Goal: Transaction & Acquisition: Purchase product/service

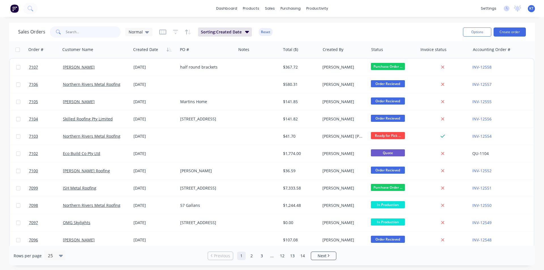
click at [104, 34] on input "text" at bounding box center [93, 31] width 55 height 11
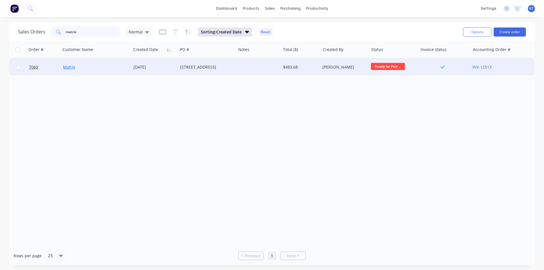
type input "matrix"
click at [71, 68] on link "Matrix" at bounding box center [69, 66] width 12 height 5
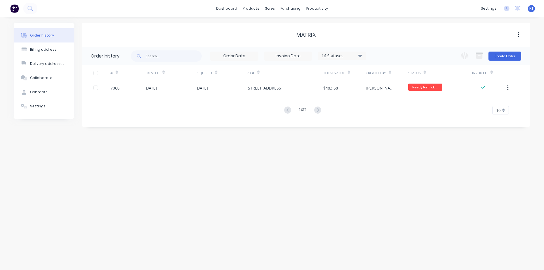
click at [357, 56] on div "16 Statuses" at bounding box center [342, 56] width 48 height 6
click at [382, 136] on div "Archived" at bounding box center [353, 135] width 71 height 11
click at [389, 132] on label at bounding box center [389, 132] width 0 height 0
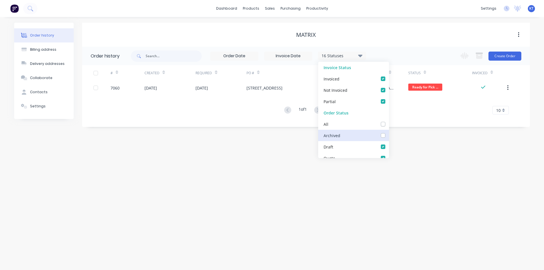
click at [389, 135] on input "checkbox" at bounding box center [391, 134] width 5 height 5
checkbox input "true"
click at [460, 150] on div "Order history Billing address Delivery addresses Collaborate Contacts Settings …" at bounding box center [272, 143] width 544 height 253
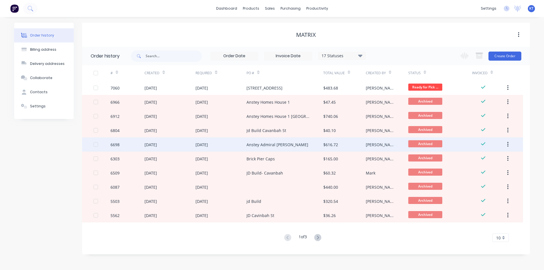
click at [316, 146] on div "Anstey Admiral [PERSON_NAME]" at bounding box center [285, 144] width 77 height 14
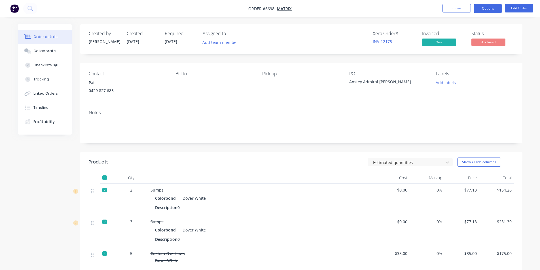
click at [496, 11] on button "Options" at bounding box center [488, 8] width 28 height 9
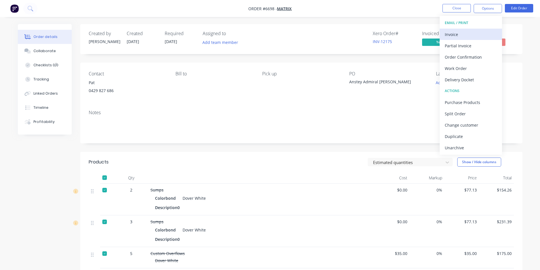
click at [491, 33] on div "Invoice" at bounding box center [471, 34] width 52 height 8
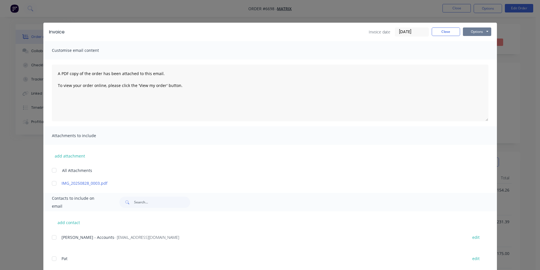
click at [477, 35] on button "Options" at bounding box center [477, 31] width 28 height 9
click at [481, 52] on button "Print" at bounding box center [481, 50] width 36 height 9
click at [458, 30] on div "Invoice date [DATE] Close Options Preview Print Email" at bounding box center [430, 31] width 122 height 9
click at [452, 35] on button "Close" at bounding box center [446, 31] width 28 height 9
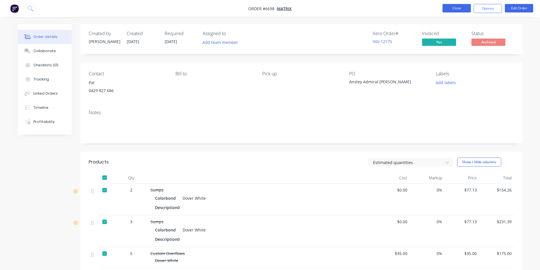
click at [461, 11] on button "Close" at bounding box center [456, 8] width 28 height 9
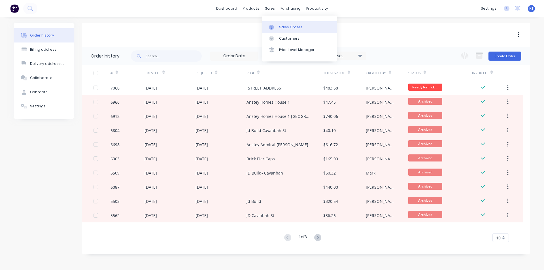
click at [278, 25] on link "Sales Orders" at bounding box center [299, 26] width 75 height 11
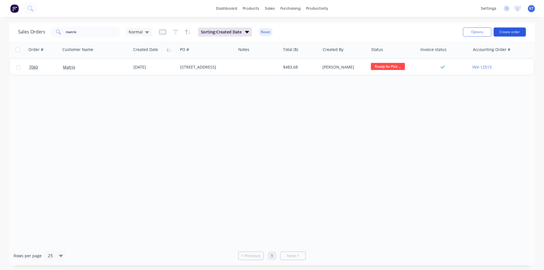
click at [499, 31] on button "Create order" at bounding box center [510, 31] width 32 height 9
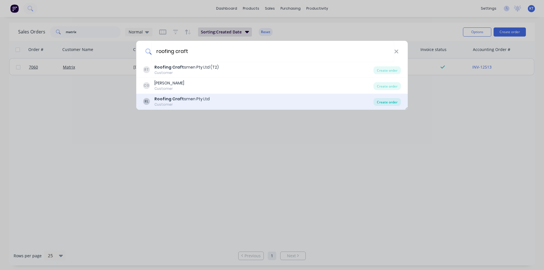
type input "roofing craft"
click at [386, 100] on div "Create order" at bounding box center [386, 102] width 27 height 8
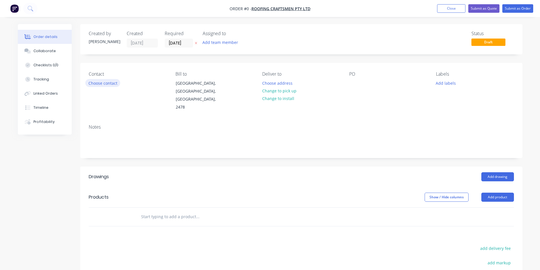
click at [101, 80] on button "Choose contact" at bounding box center [102, 83] width 35 height 8
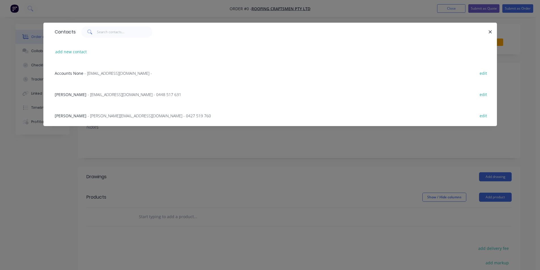
click at [90, 94] on span "- [EMAIL_ADDRESS][DOMAIN_NAME] - 0448 517 631" at bounding box center [135, 94] width 94 height 5
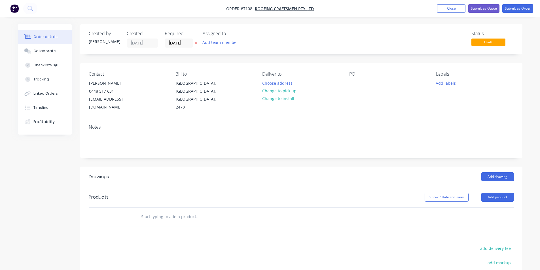
drag, startPoint x: 280, startPoint y: 89, endPoint x: 343, endPoint y: 78, distance: 64.2
click at [281, 90] on button "Change to pick up" at bounding box center [279, 91] width 40 height 8
click at [353, 83] on div at bounding box center [353, 83] width 9 height 8
click at [490, 172] on button "Add drawing" at bounding box center [497, 176] width 33 height 9
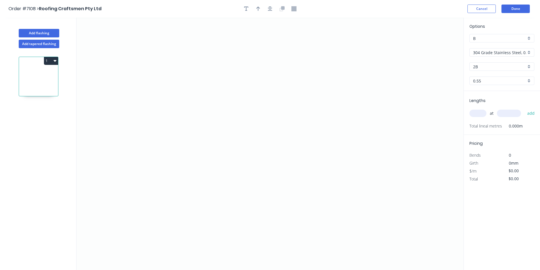
click at [510, 52] on input "304 Grade Stainless Steel, 0.9mm Perforated Pattern 208 - 2mm hole" at bounding box center [499, 53] width 53 height 6
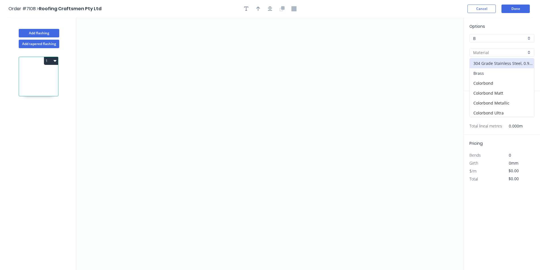
click at [508, 73] on div "Brass" at bounding box center [502, 73] width 64 height 10
type input "Brass"
type input "0.8"
click at [508, 48] on div "Brass" at bounding box center [501, 52] width 65 height 9
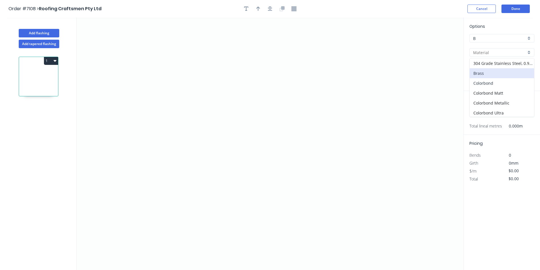
click at [495, 81] on div "Colorbond" at bounding box center [502, 83] width 64 height 10
type input "Colorbond"
type input "Basalt"
type input "0.55"
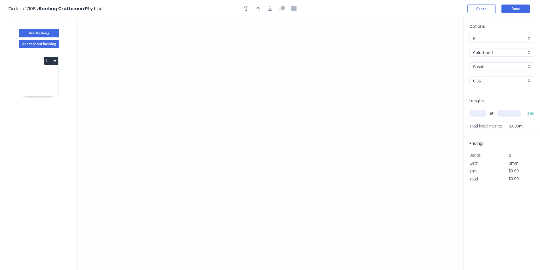
click at [495, 75] on div "Options B B Colorbond Colorbond Colorbond Matt Colorbond Metallic Colorbond Ult…" at bounding box center [502, 57] width 76 height 68
click at [495, 65] on input "Basalt" at bounding box center [499, 67] width 53 height 6
click at [487, 128] on div "Woodland Grey" at bounding box center [502, 126] width 64 height 10
type input "Woodland Grey"
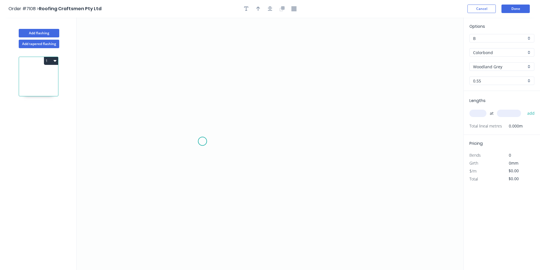
click at [202, 141] on icon "0" at bounding box center [270, 144] width 387 height 252
click at [210, 129] on icon "0" at bounding box center [270, 144] width 387 height 252
click at [344, 126] on icon "0 ?" at bounding box center [270, 144] width 387 height 252
click at [354, 142] on icon "0 ? ? ? º" at bounding box center [270, 144] width 387 height 252
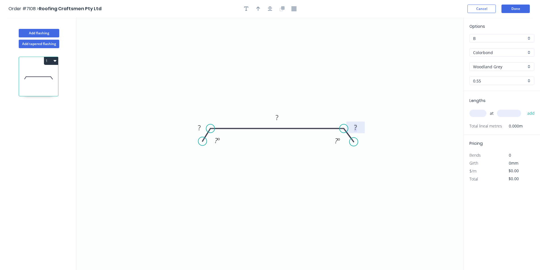
click at [356, 125] on tspan "?" at bounding box center [355, 127] width 3 height 9
type input "$15.89"
click at [269, 7] on icon "button" at bounding box center [270, 9] width 5 height 5
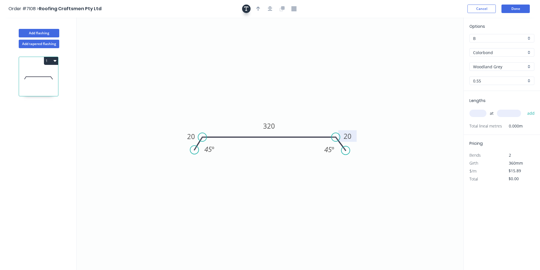
click at [249, 7] on button "button" at bounding box center [246, 9] width 9 height 9
click at [257, 9] on icon "button" at bounding box center [258, 9] width 4 height 5
click at [106, 41] on textarea at bounding box center [113, 39] width 46 height 21
click at [127, 51] on div "Delete" at bounding box center [134, 49] width 57 height 12
drag, startPoint x: 434, startPoint y: 44, endPoint x: 294, endPoint y: 129, distance: 164.3
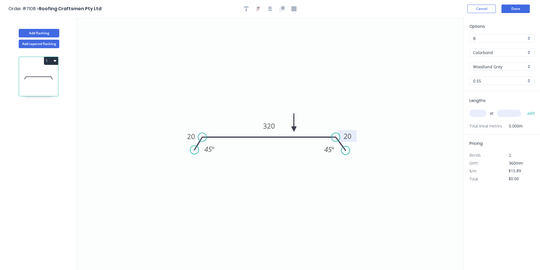
click at [294, 129] on icon at bounding box center [293, 123] width 5 height 18
click at [490, 117] on span "at" at bounding box center [492, 113] width 4 height 8
click at [480, 112] on input "text" at bounding box center [477, 113] width 17 height 7
type input "1"
type input "3900"
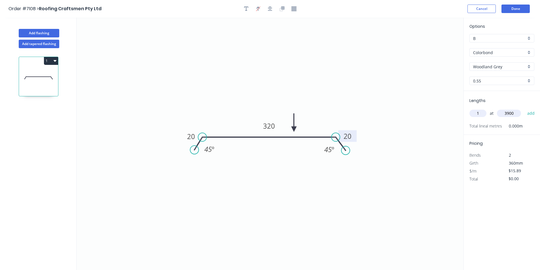
click at [524, 109] on button "add" at bounding box center [530, 114] width 13 height 10
click at [54, 61] on icon "button" at bounding box center [55, 60] width 3 height 5
drag, startPoint x: 51, startPoint y: 71, endPoint x: 76, endPoint y: 72, distance: 25.2
click at [51, 71] on div "Duplicate" at bounding box center [31, 75] width 44 height 8
type input "$0.00"
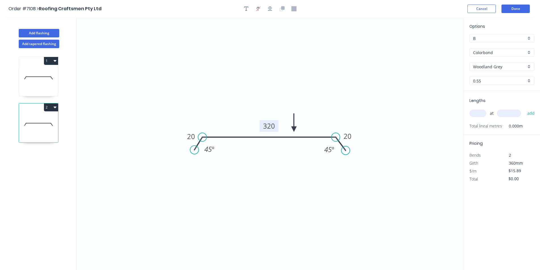
click at [269, 124] on tspan "320" at bounding box center [269, 125] width 12 height 9
type input "$18.91"
click at [474, 117] on div "at add" at bounding box center [502, 114] width 66 height 10
click at [475, 116] on input "text" at bounding box center [477, 113] width 17 height 7
type input "1"
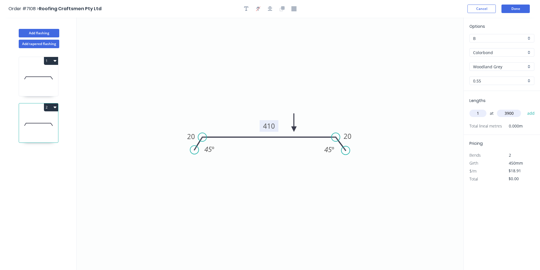
type input "3900"
click at [524, 109] on button "add" at bounding box center [530, 114] width 13 height 10
type input "$73.75"
type input "2"
type input "2400"
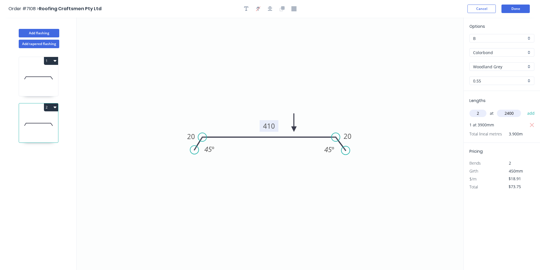
click at [524, 109] on button "add" at bounding box center [530, 114] width 13 height 10
type input "$164.52"
click at [40, 43] on button "Add tapered flashing" at bounding box center [39, 44] width 41 height 9
type input "$0.00"
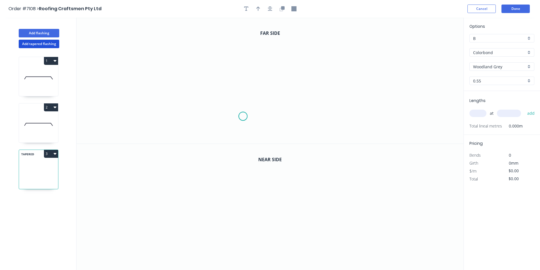
click at [243, 116] on icon "0" at bounding box center [270, 81] width 387 height 126
click at [242, 107] on icon "0" at bounding box center [270, 81] width 387 height 126
click at [230, 65] on icon at bounding box center [230, 86] width 0 height 42
click at [326, 67] on icon "0 ? ? ?" at bounding box center [270, 81] width 387 height 126
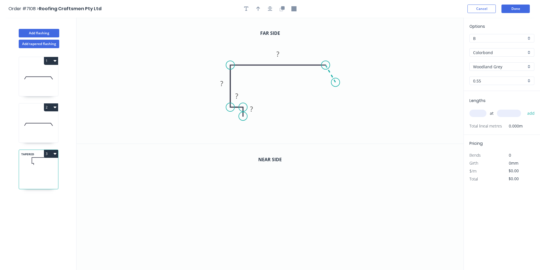
click at [336, 82] on icon "0 ? ? ? ?" at bounding box center [270, 81] width 387 height 126
click at [340, 67] on rect at bounding box center [337, 67] width 11 height 8
click at [316, 80] on tspan "?" at bounding box center [317, 76] width 3 height 9
click at [267, 7] on button "button" at bounding box center [270, 9] width 9 height 9
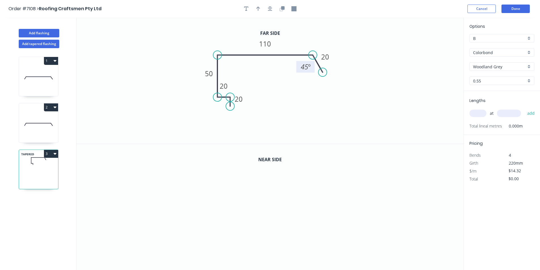
click at [252, 7] on div at bounding box center [270, 9] width 60 height 9
click at [257, 8] on icon "button" at bounding box center [258, 9] width 4 height 5
drag, startPoint x: 437, startPoint y: 44, endPoint x: 286, endPoint y: 42, distance: 150.2
click at [286, 42] on icon at bounding box center [286, 36] width 5 height 18
click at [281, 12] on button "button" at bounding box center [282, 9] width 9 height 9
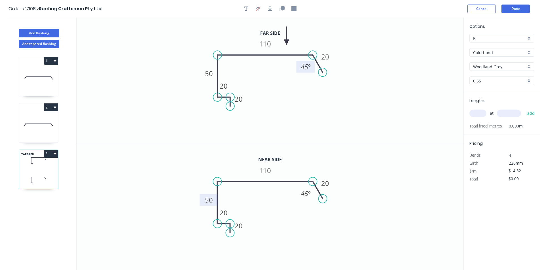
click at [209, 199] on tspan "50" at bounding box center [209, 199] width 8 height 9
type input "$18.69"
click at [479, 114] on input "text" at bounding box center [477, 113] width 17 height 7
type input "1"
type input "600"
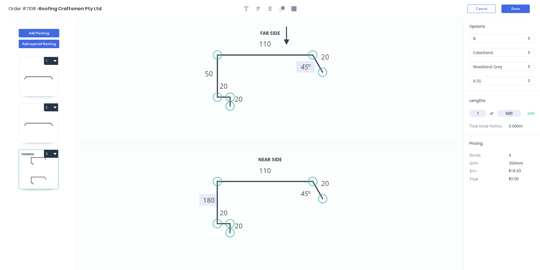
click at [524, 109] on button "add" at bounding box center [530, 114] width 13 height 10
type input "$18.69"
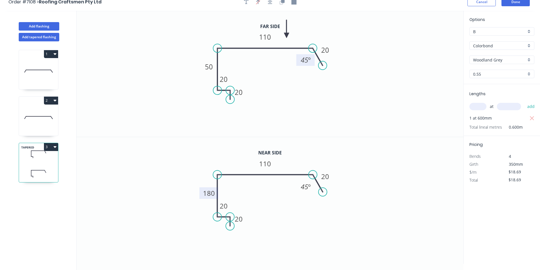
scroll to position [10, 0]
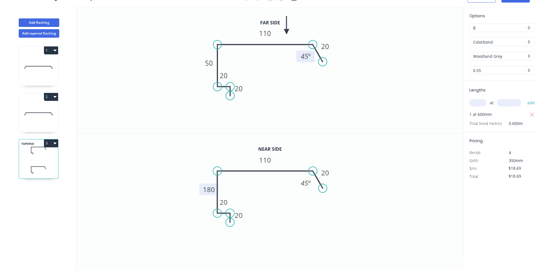
click at [49, 98] on button "2" at bounding box center [51, 97] width 14 height 8
click at [48, 113] on div "Duplicate" at bounding box center [31, 111] width 44 height 8
type input "$18.91"
type input "$0.00"
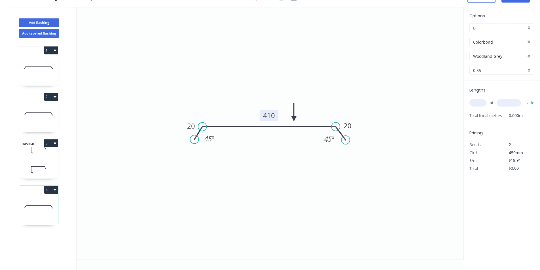
click at [271, 115] on tspan "410" at bounding box center [269, 115] width 12 height 9
type input "$12.82"
click at [477, 105] on input "text" at bounding box center [477, 102] width 17 height 7
type input "1"
type input "300"
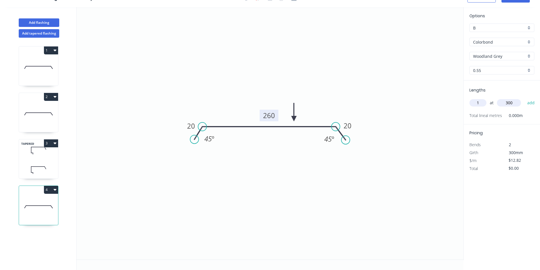
click at [524, 98] on button "add" at bounding box center [530, 103] width 13 height 10
type input "$12.82"
type input "1"
type input "3000"
click at [524, 98] on button "add" at bounding box center [530, 103] width 13 height 10
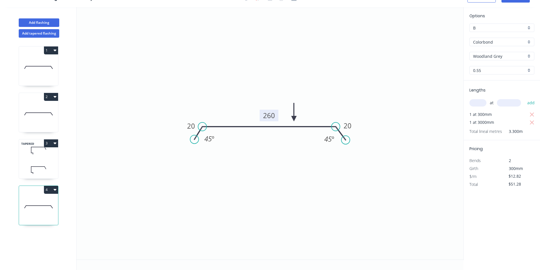
click at [535, 115] on div "Lengths at add 1 at 300mm 1 at 3000mm Total lineal metres 3.300m" at bounding box center [502, 110] width 76 height 60
click at [532, 115] on icon "button" at bounding box center [532, 115] width 4 height 4
type input "$38.46"
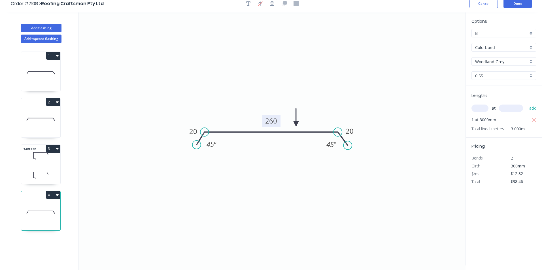
scroll to position [0, 0]
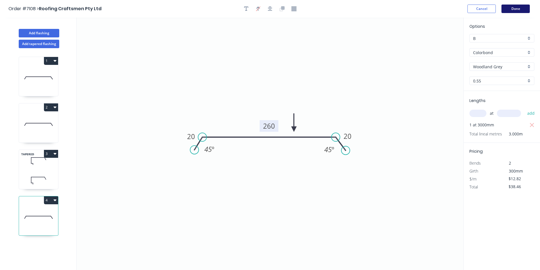
click at [514, 9] on button "Done" at bounding box center [515, 9] width 28 height 9
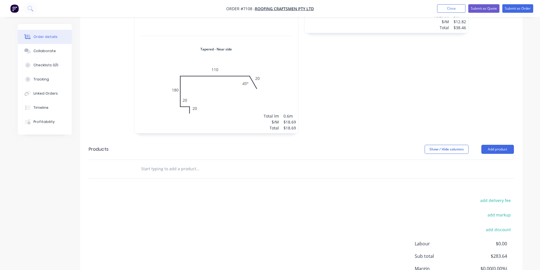
scroll to position [368, 0]
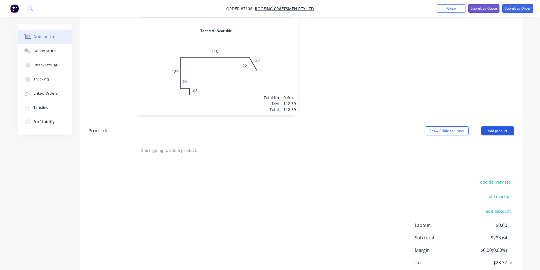
click at [497, 126] on button "Add product" at bounding box center [497, 130] width 33 height 9
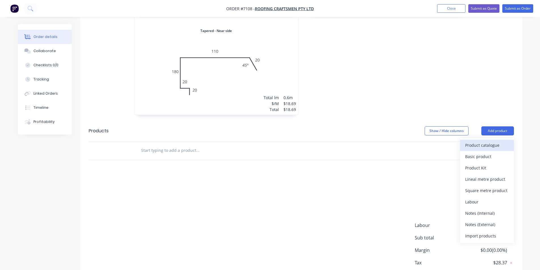
click at [494, 141] on div "Product catalogue" at bounding box center [487, 145] width 44 height 8
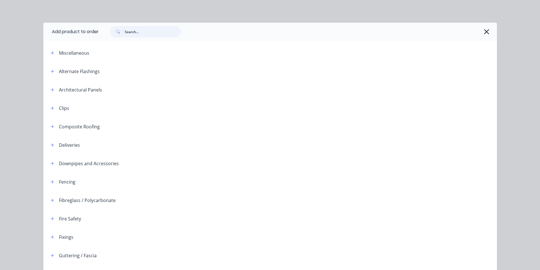
click at [149, 34] on input "text" at bounding box center [153, 31] width 56 height 11
type input "d"
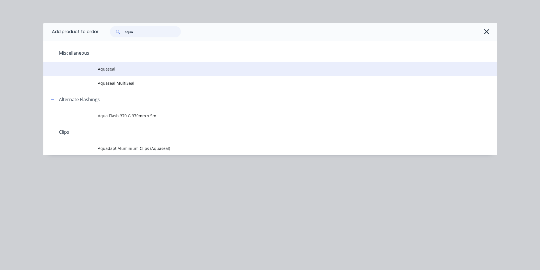
type input "aqua"
click at [135, 68] on span "Aquaseal" at bounding box center [257, 69] width 319 height 6
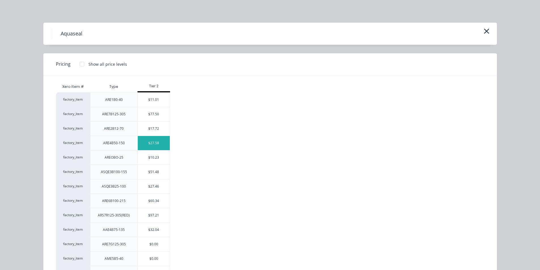
click at [166, 146] on div "$27.58" at bounding box center [154, 143] width 32 height 14
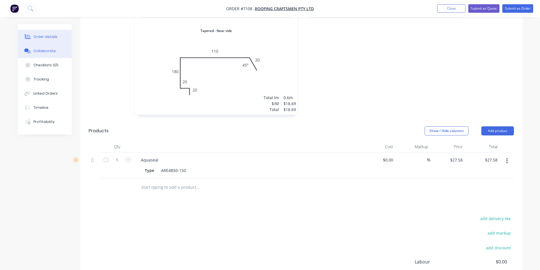
click at [50, 47] on button "Collaborate" at bounding box center [45, 51] width 54 height 14
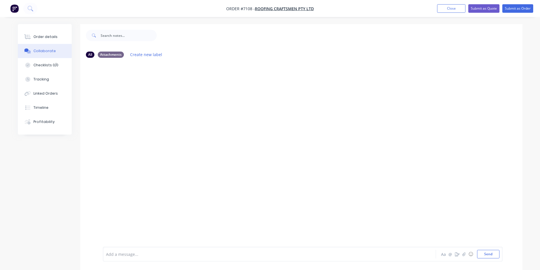
click at [536, 266] on div at bounding box center [536, 266] width 0 height 0
click at [463, 253] on icon "button" at bounding box center [463, 254] width 3 height 4
click at [487, 255] on button "Send" at bounding box center [488, 254] width 22 height 9
click at [536, 266] on div at bounding box center [536, 266] width 0 height 0
click at [461, 255] on button "button" at bounding box center [463, 254] width 7 height 7
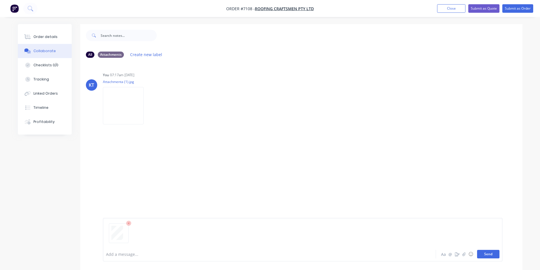
click at [490, 254] on button "Send" at bounding box center [488, 254] width 22 height 9
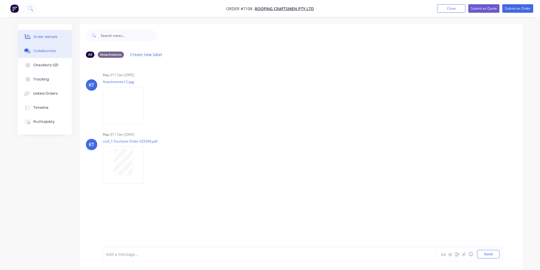
click at [36, 34] on button "Order details" at bounding box center [45, 37] width 54 height 14
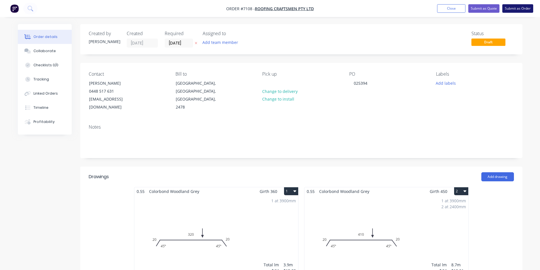
click at [514, 6] on button "Submit as Order" at bounding box center [517, 8] width 31 height 9
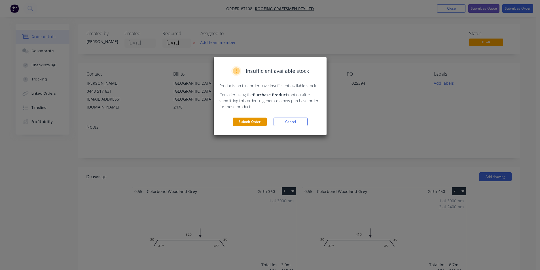
click at [254, 121] on button "Submit Order" at bounding box center [250, 122] width 34 height 9
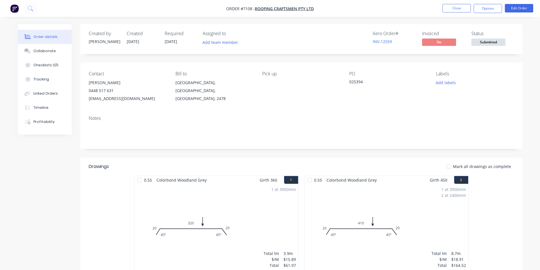
click at [491, 40] on span "Submitted" at bounding box center [488, 42] width 34 height 7
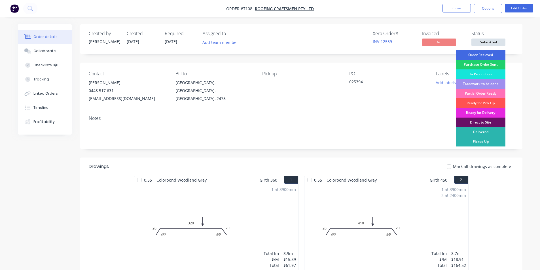
click at [487, 54] on div "Order Recieved" at bounding box center [481, 55] width 50 height 10
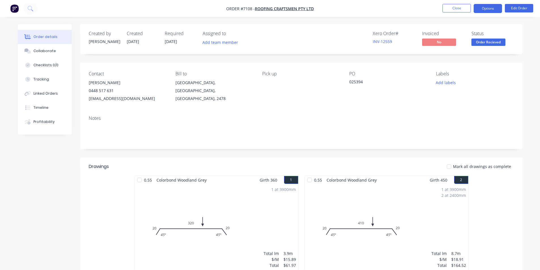
click at [489, 5] on button "Options" at bounding box center [488, 8] width 28 height 9
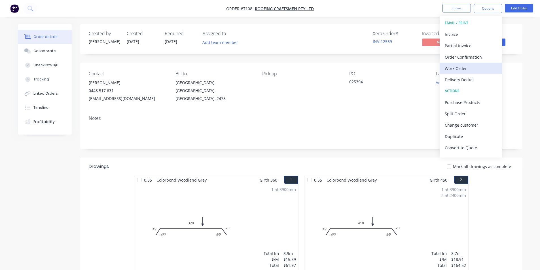
click at [470, 66] on div "Work Order" at bounding box center [471, 68] width 52 height 8
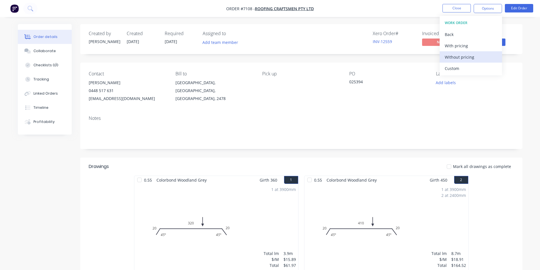
click at [470, 56] on div "Without pricing" at bounding box center [471, 57] width 52 height 8
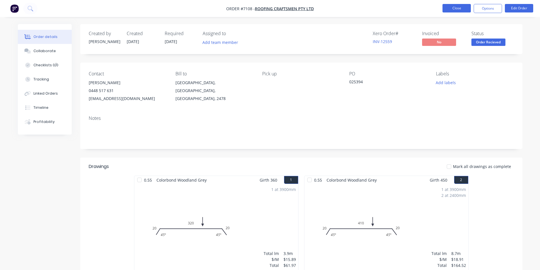
click at [449, 6] on button "Close" at bounding box center [456, 8] width 28 height 9
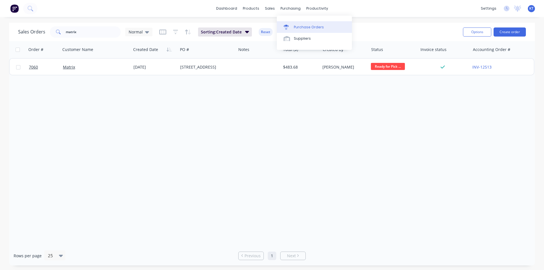
click at [299, 23] on link "Purchase Orders" at bounding box center [314, 26] width 75 height 11
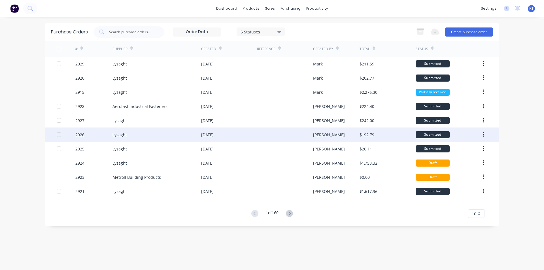
click at [134, 132] on div "Lysaght" at bounding box center [157, 135] width 89 height 14
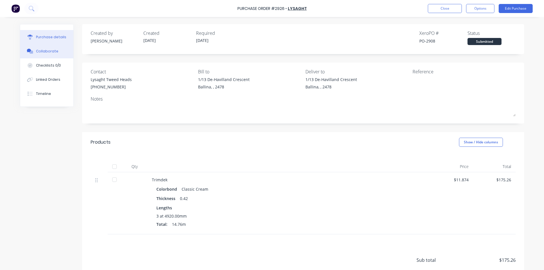
click at [27, 55] on button "Collaborate" at bounding box center [46, 51] width 53 height 14
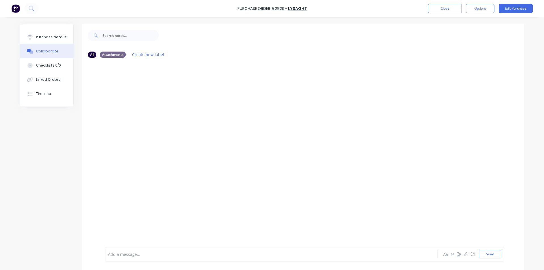
click at [540, 266] on div at bounding box center [540, 266] width 0 height 0
click at [465, 255] on icon "button" at bounding box center [465, 254] width 3 height 4
click at [487, 257] on button "Send" at bounding box center [490, 254] width 22 height 9
click at [431, 9] on button "Close" at bounding box center [445, 8] width 34 height 9
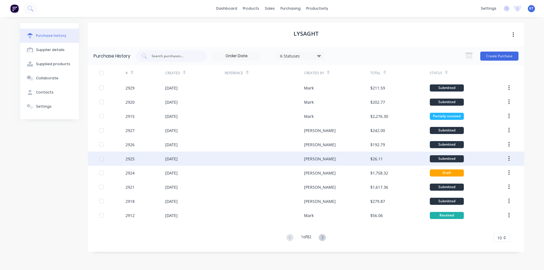
click at [168, 160] on div "[DATE]" at bounding box center [171, 159] width 12 height 6
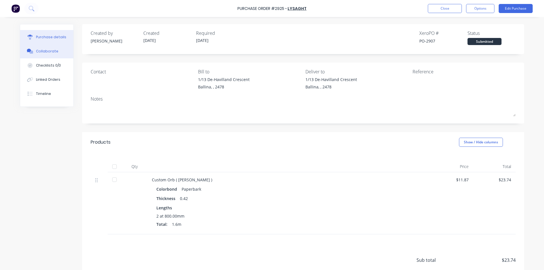
click at [37, 57] on button "Collaborate" at bounding box center [46, 51] width 53 height 14
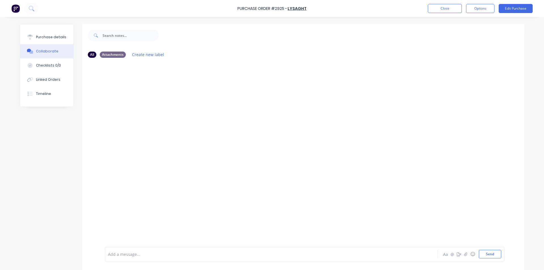
click at [540, 266] on div at bounding box center [540, 266] width 0 height 0
click at [465, 254] on icon "button" at bounding box center [465, 254] width 3 height 4
click at [489, 251] on button "Send" at bounding box center [490, 254] width 22 height 9
click at [435, 10] on button "Close" at bounding box center [445, 8] width 34 height 9
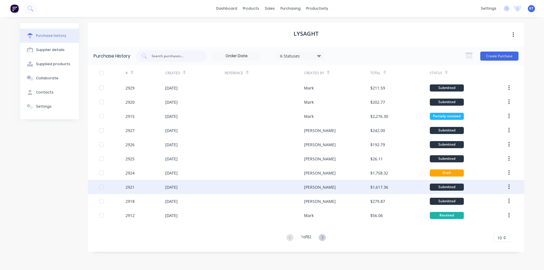
click at [313, 183] on div "[PERSON_NAME]" at bounding box center [337, 187] width 66 height 14
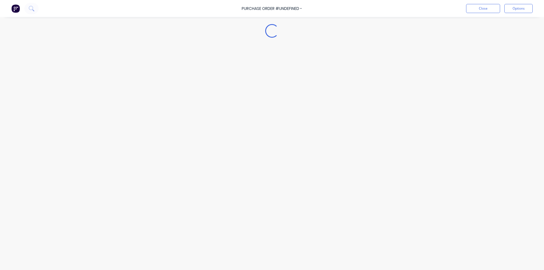
type textarea "x"
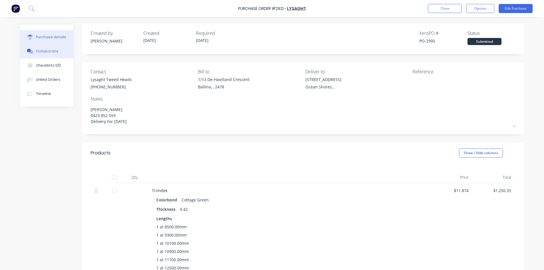
click at [42, 54] on div "Collaborate" at bounding box center [47, 51] width 22 height 5
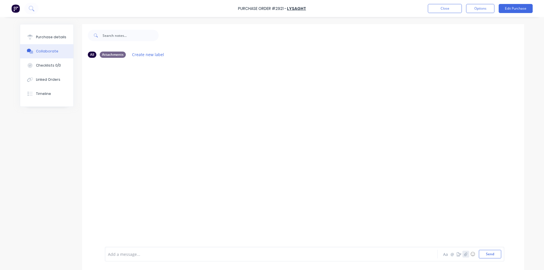
click at [464, 254] on icon "button" at bounding box center [465, 254] width 3 height 4
click at [487, 255] on button "Send" at bounding box center [490, 254] width 22 height 9
click at [433, 8] on button "Close" at bounding box center [445, 8] width 34 height 9
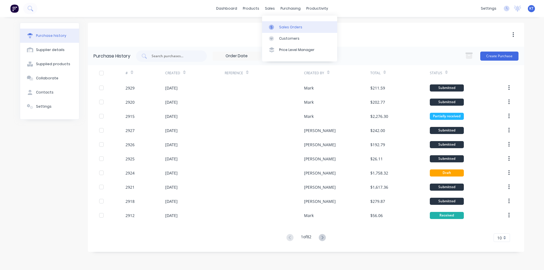
click at [276, 30] on link "Sales Orders" at bounding box center [299, 26] width 75 height 11
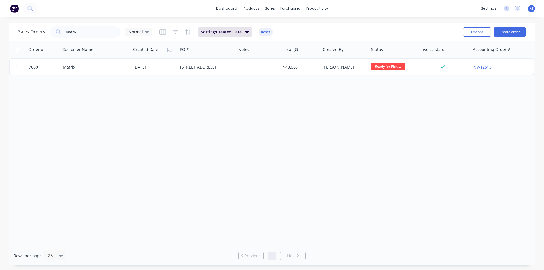
click at [83, 26] on div "Sales Orders matrix Normal Sorting: Created Date Reset" at bounding box center [238, 32] width 440 height 14
click at [77, 34] on input "matrix" at bounding box center [93, 31] width 55 height 11
click at [78, 33] on input "matrix" at bounding box center [93, 31] width 55 height 11
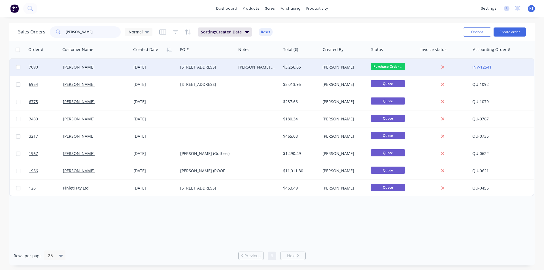
type input "[PERSON_NAME]"
click at [139, 69] on div "[DATE]" at bounding box center [154, 67] width 42 height 6
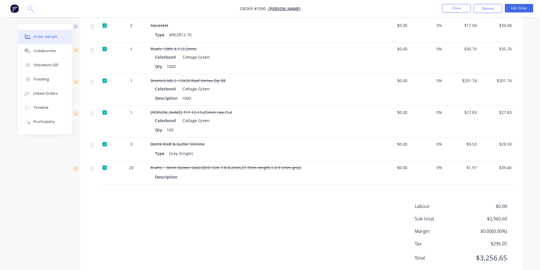
scroll to position [489, 0]
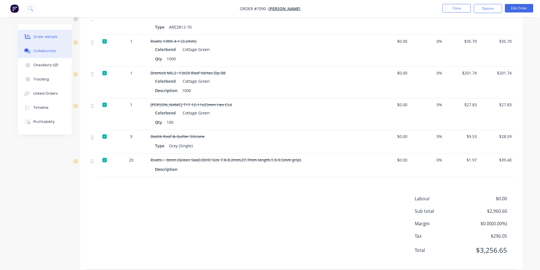
click at [50, 52] on div "Collaborate" at bounding box center [44, 50] width 22 height 5
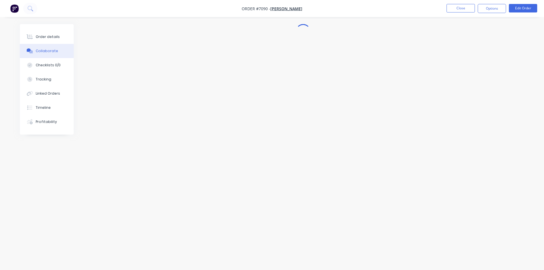
click at [50, 27] on div "Order details Collaborate Checklists 0/0 Tracking Linked Orders Timeline Profit…" at bounding box center [47, 79] width 54 height 111
click at [49, 33] on button "Order details" at bounding box center [47, 37] width 54 height 14
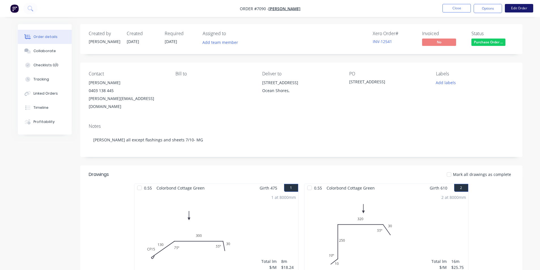
click at [518, 7] on button "Edit Order" at bounding box center [519, 8] width 28 height 9
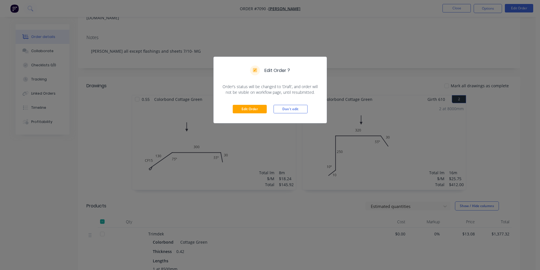
scroll to position [170, 0]
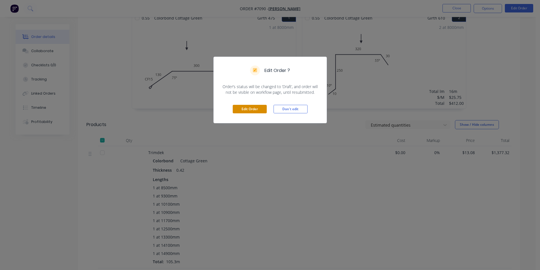
click at [244, 110] on button "Edit Order" at bounding box center [250, 109] width 34 height 9
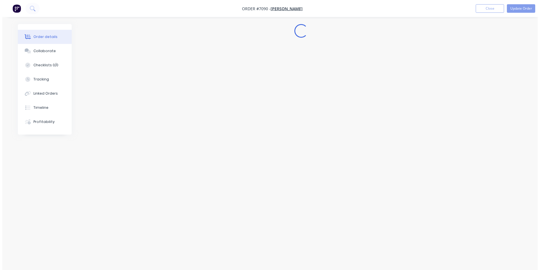
scroll to position [0, 0]
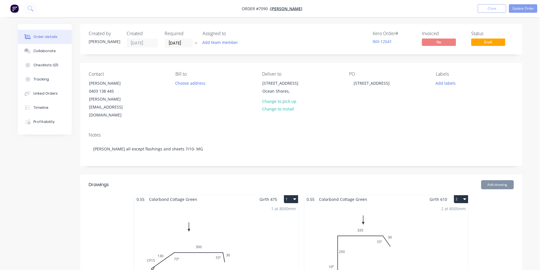
type input "$13.08"
type input "$1,377.32"
type input "$600.00"
type input "$58.02"
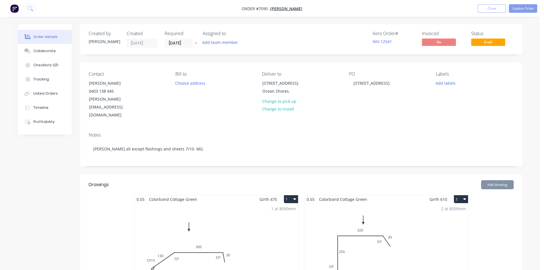
type input "$58.02"
type input "$17.04"
type input "$34.08"
type input "$35.70"
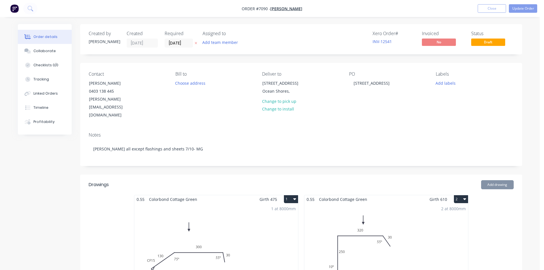
type input "$201.74"
type input "$27.83"
type input "$9.53"
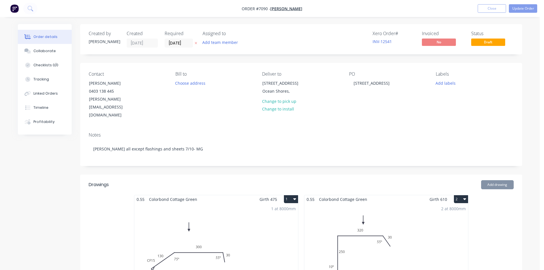
type input "$28.59"
type input "$1.97"
type input "$39.40"
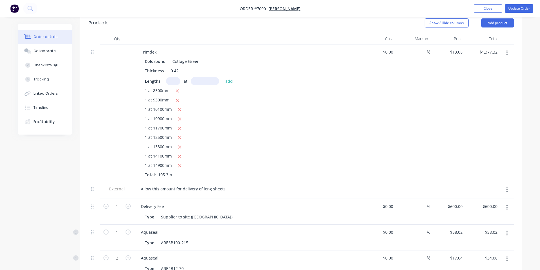
scroll to position [312, 0]
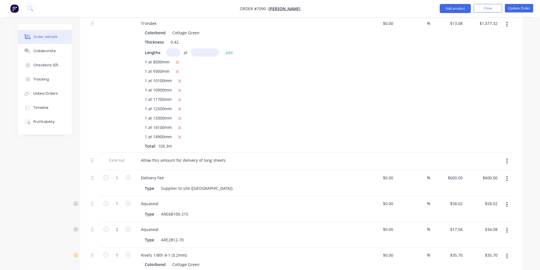
click at [506, 176] on icon "button" at bounding box center [506, 178] width 1 height 5
click at [495, 190] on div "Edit" at bounding box center [487, 194] width 44 height 8
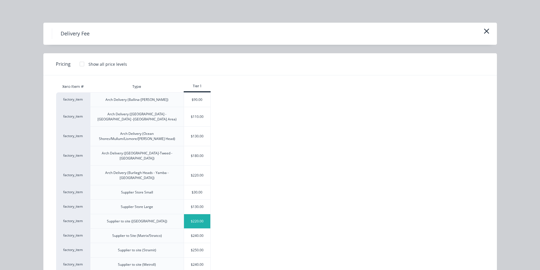
click at [203, 214] on div "$220.00" at bounding box center [197, 221] width 27 height 14
type input "$220.00"
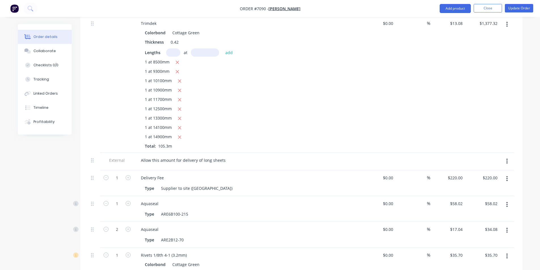
click at [506, 158] on icon "button" at bounding box center [506, 161] width 1 height 6
click at [502, 182] on button "Delete" at bounding box center [487, 187] width 54 height 11
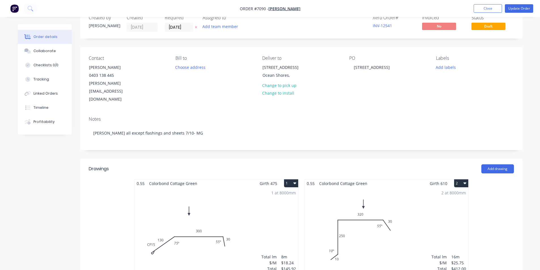
scroll to position [0, 0]
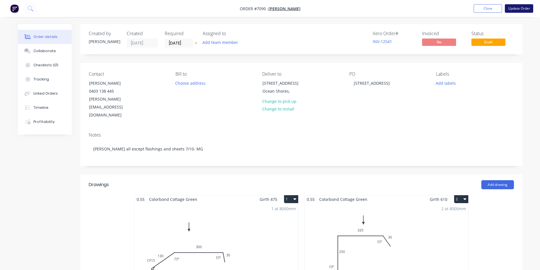
click at [521, 10] on button "Update Order" at bounding box center [519, 8] width 28 height 9
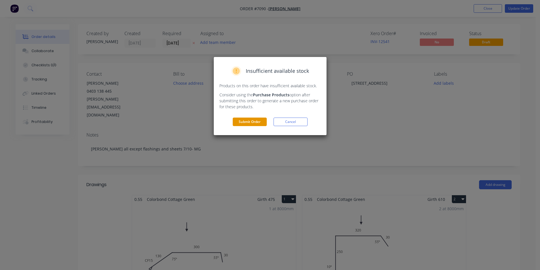
click at [257, 120] on button "Submit Order" at bounding box center [250, 122] width 34 height 9
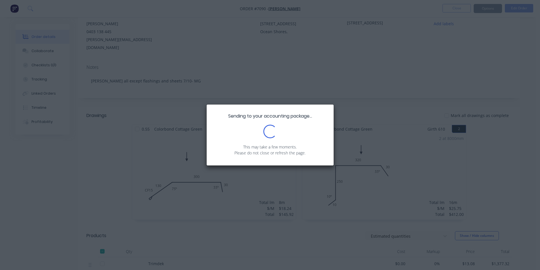
scroll to position [198, 0]
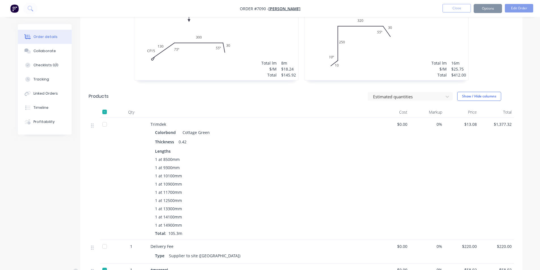
click at [43, 94] on div "Linked Orders" at bounding box center [45, 93] width 24 height 5
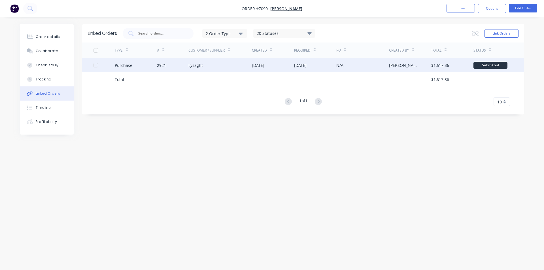
click at [195, 71] on div "Lysaght" at bounding box center [219, 65] width 63 height 14
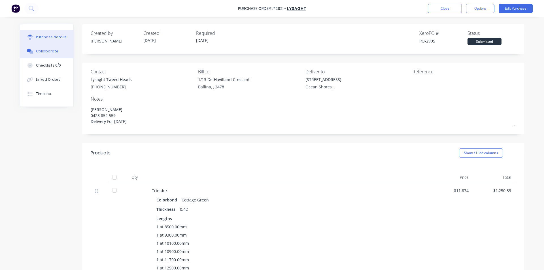
click at [56, 53] on button "Collaborate" at bounding box center [46, 51] width 53 height 14
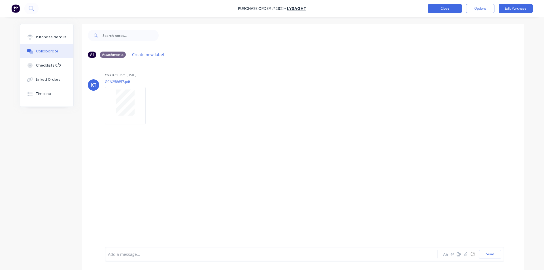
click at [435, 6] on button "Close" at bounding box center [445, 8] width 34 height 9
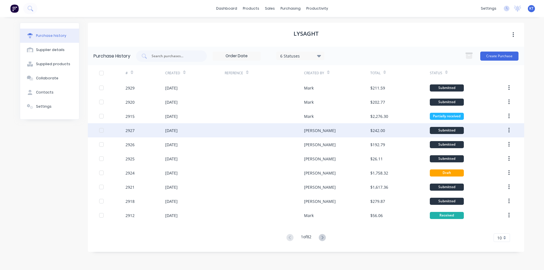
click at [180, 135] on div "[DATE]" at bounding box center [195, 130] width 60 height 14
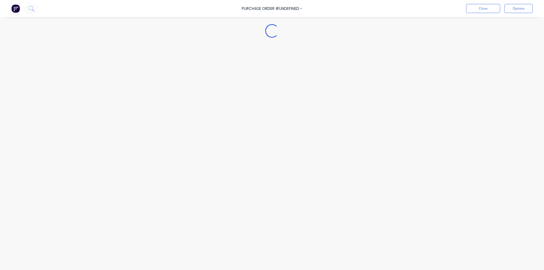
type textarea "x"
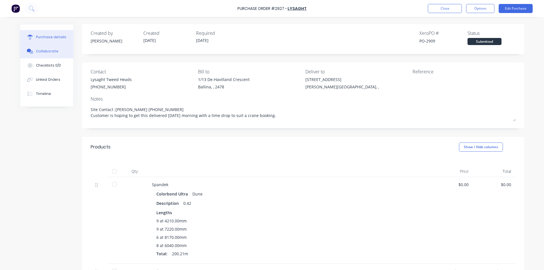
click at [63, 53] on button "Collaborate" at bounding box center [46, 51] width 53 height 14
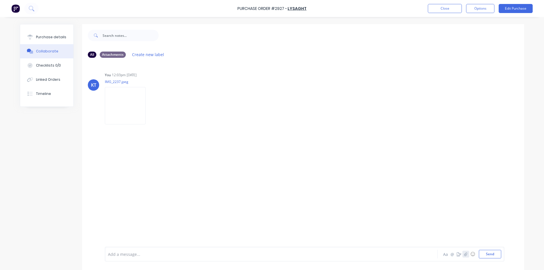
click at [465, 255] on icon "button" at bounding box center [465, 254] width 3 height 4
click at [489, 257] on button "Send" at bounding box center [490, 254] width 22 height 9
click at [57, 83] on button "Linked Orders" at bounding box center [46, 80] width 53 height 14
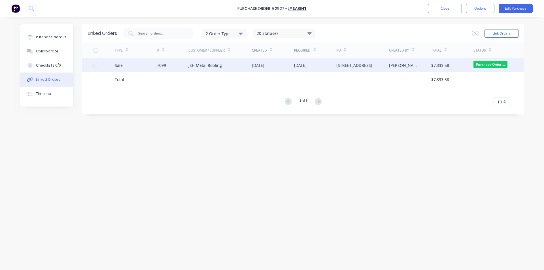
click at [170, 61] on div "7099" at bounding box center [173, 65] width 32 height 14
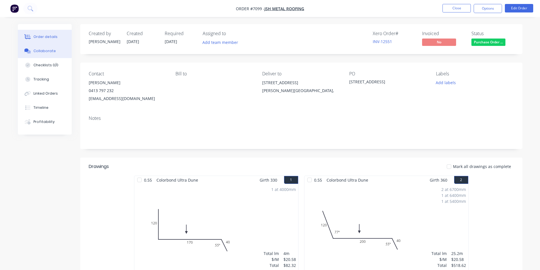
click at [49, 51] on div "Collaborate" at bounding box center [44, 50] width 22 height 5
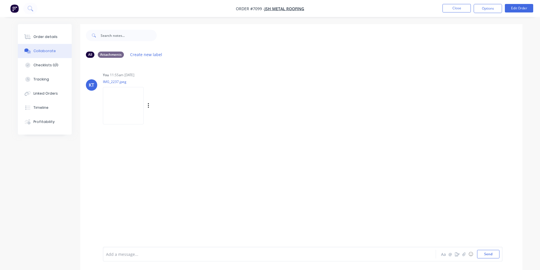
click at [119, 109] on img at bounding box center [123, 105] width 41 height 37
click at [458, 7] on button "Close" at bounding box center [456, 8] width 28 height 9
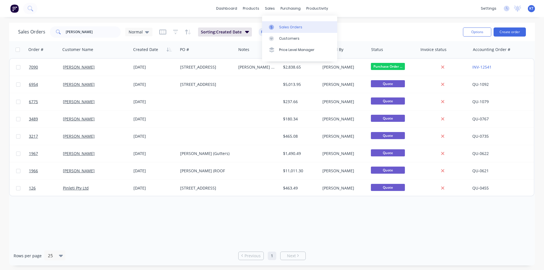
click at [281, 23] on link "Sales Orders" at bounding box center [299, 26] width 75 height 11
click at [507, 30] on button "Create order" at bounding box center [510, 31] width 32 height 9
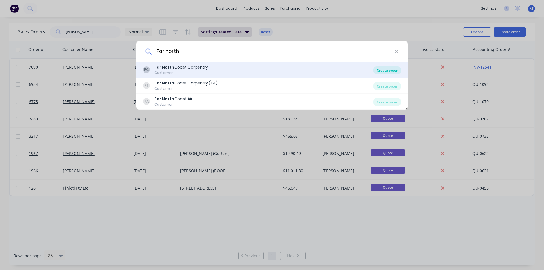
type input "Far north"
click at [386, 69] on div "Create order" at bounding box center [386, 70] width 27 height 8
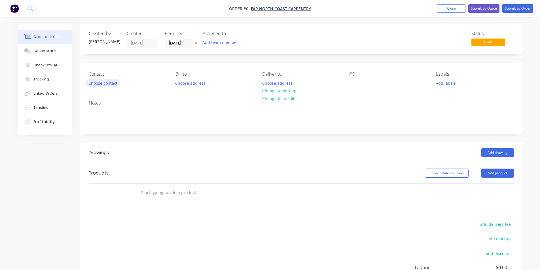
click at [113, 84] on button "Choose contact" at bounding box center [102, 83] width 35 height 8
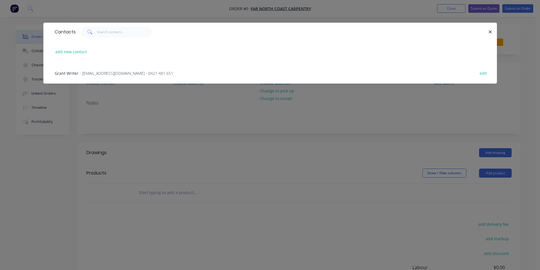
click at [176, 124] on div "Contacts add new contact Grant Writer - [EMAIL_ADDRESS][DOMAIN_NAME] - 0421 481…" at bounding box center [270, 135] width 540 height 270
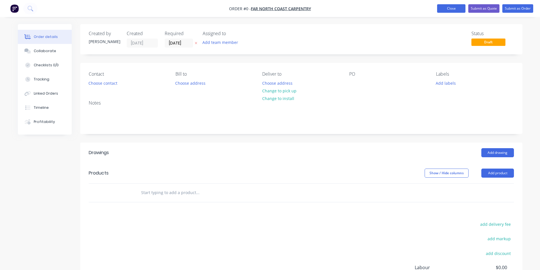
click at [457, 9] on button "Close" at bounding box center [451, 8] width 28 height 9
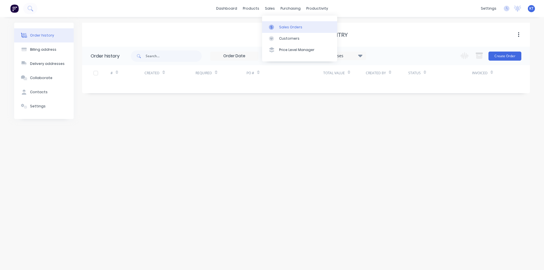
click at [276, 29] on div at bounding box center [273, 27] width 9 height 5
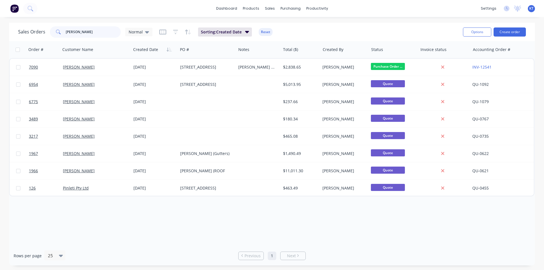
drag, startPoint x: 101, startPoint y: 35, endPoint x: 23, endPoint y: 36, distance: 77.7
click at [23, 36] on div "Sales Orders [PERSON_NAME] Normal" at bounding box center [85, 31] width 134 height 11
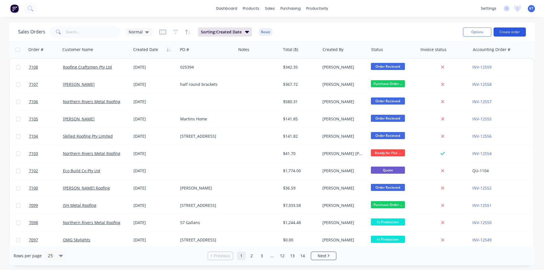
click at [518, 31] on button "Create order" at bounding box center [510, 31] width 32 height 9
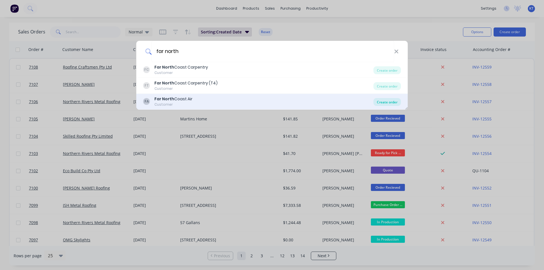
type input "far north"
click at [399, 103] on div "Create order" at bounding box center [386, 102] width 27 height 8
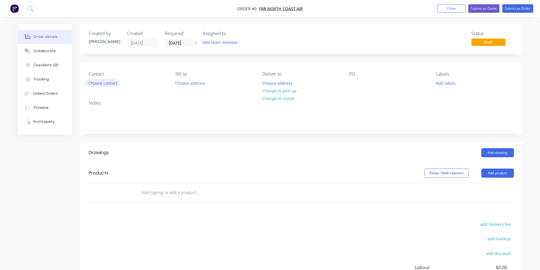
click at [106, 84] on button "Choose contact" at bounding box center [102, 83] width 35 height 8
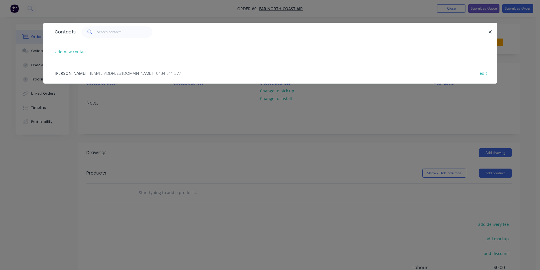
click at [108, 78] on div "[PERSON_NAME] - [EMAIL_ADDRESS][DOMAIN_NAME] - 0434 511 377 edit" at bounding box center [270, 72] width 436 height 21
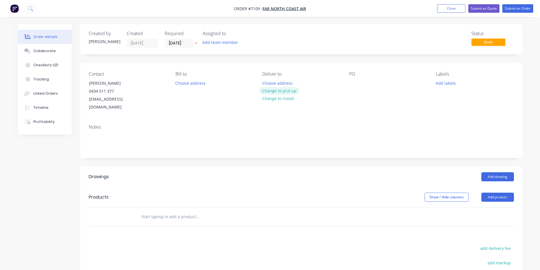
click at [278, 94] on button "Change to pick up" at bounding box center [279, 91] width 40 height 8
click at [484, 172] on button "Add drawing" at bounding box center [497, 176] width 33 height 9
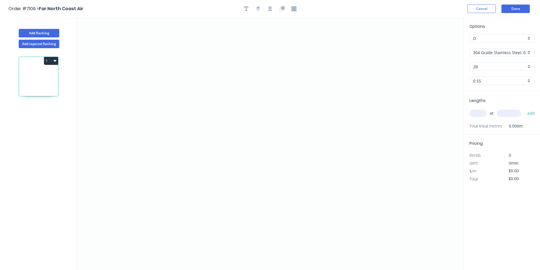
click at [493, 57] on div "Options D D 304 Grade Stainless Steel, 0.9mm Perforated Pattern 208 - 2mm hole …" at bounding box center [502, 57] width 76 height 68
click at [513, 53] on input "304 Grade Stainless Steel, 0.9mm Perforated Pattern 208 - 2mm hole" at bounding box center [499, 53] width 53 height 6
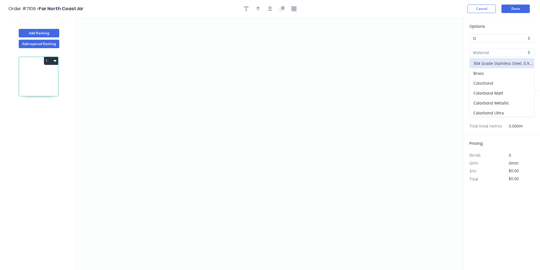
click at [510, 82] on div "Colorbond" at bounding box center [502, 83] width 64 height 10
type input "Colorbond"
type input "Basalt"
click at [513, 67] on input "Basalt" at bounding box center [499, 67] width 53 height 6
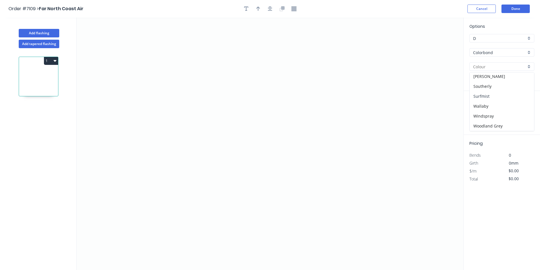
click at [481, 96] on div "Surfmist" at bounding box center [502, 96] width 64 height 10
type input "Surfmist"
click at [168, 157] on icon "0" at bounding box center [270, 144] width 387 height 252
click at [193, 157] on icon at bounding box center [180, 157] width 24 height 0
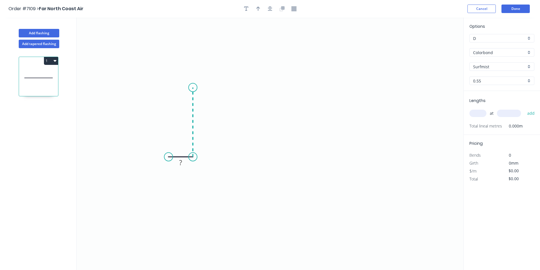
click at [192, 88] on icon "0 ?" at bounding box center [270, 144] width 387 height 252
click at [316, 90] on icon "0 ? ?" at bounding box center [270, 144] width 387 height 252
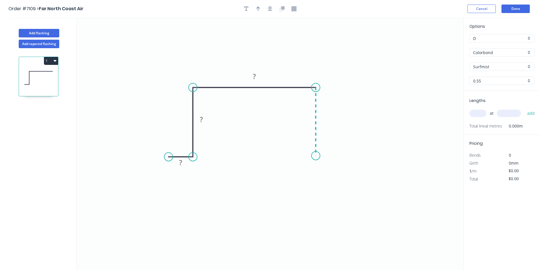
click at [316, 156] on icon "0 ? ? ?" at bounding box center [270, 144] width 387 height 252
click at [337, 156] on icon "0 ? ? ? ?" at bounding box center [270, 144] width 387 height 252
click at [190, 160] on icon "0 ? ? ? ? ?" at bounding box center [270, 144] width 387 height 252
click at [185, 161] on rect at bounding box center [180, 163] width 11 height 8
type input "$17.39"
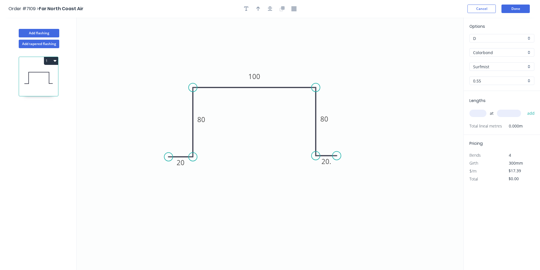
click at [482, 116] on input "text" at bounding box center [477, 113] width 17 height 7
type input "2"
type input "3000"
click at [524, 109] on button "add" at bounding box center [530, 114] width 13 height 10
click at [270, 9] on icon "button" at bounding box center [270, 9] width 5 height 5
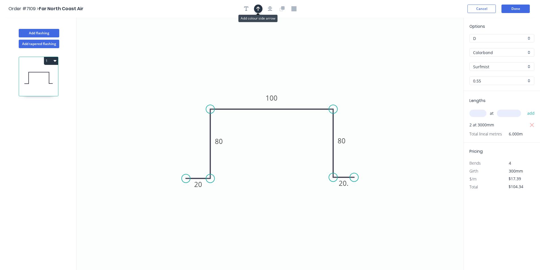
click at [257, 9] on icon "button" at bounding box center [258, 8] width 4 height 5
drag, startPoint x: 290, startPoint y: 76, endPoint x: 286, endPoint y: 78, distance: 4.3
click at [286, 78] on icon at bounding box center [286, 71] width 5 height 18
click at [56, 61] on icon "button" at bounding box center [55, 61] width 3 height 2
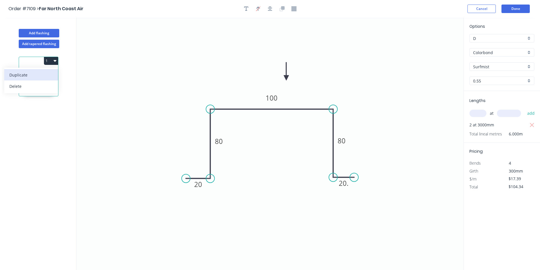
click at [44, 74] on div "Duplicate" at bounding box center [31, 75] width 44 height 8
type input "$0.00"
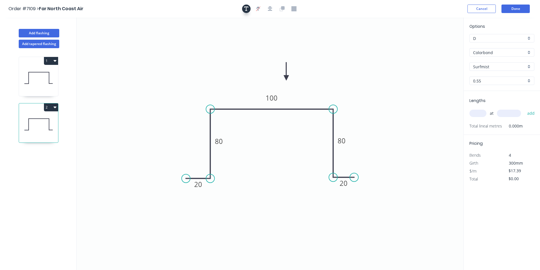
click at [245, 8] on icon "button" at bounding box center [246, 8] width 5 height 5
drag, startPoint x: 174, startPoint y: 65, endPoint x: 362, endPoint y: 77, distance: 188.8
click at [362, 77] on textarea at bounding box center [361, 77] width 46 height 21
drag, startPoint x: 382, startPoint y: 77, endPoint x: 408, endPoint y: 77, distance: 26.4
click at [408, 77] on g at bounding box center [368, 73] width 79 height 35
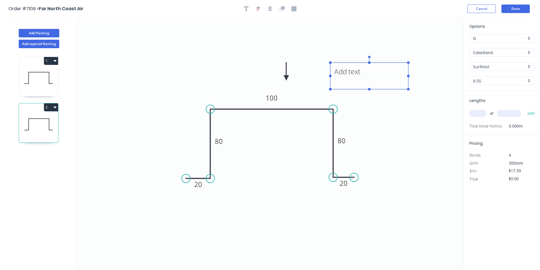
click at [373, 75] on textarea at bounding box center [369, 75] width 72 height 21
drag, startPoint x: 408, startPoint y: 75, endPoint x: 431, endPoint y: 77, distance: 23.1
click at [431, 77] on g at bounding box center [380, 73] width 103 height 35
click at [399, 72] on textarea "1 x 2000 with cap 1 x 1000 with cap one end" at bounding box center [380, 75] width 95 height 21
type textarea "1 x 2000 with cap one end 1 x 1000 with cap one end"
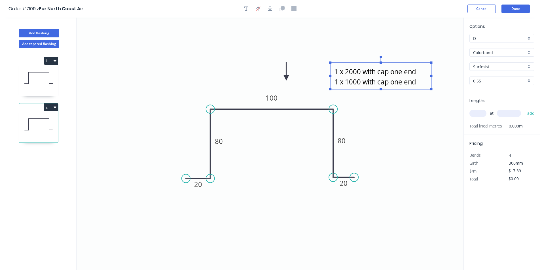
click at [484, 116] on input "text" at bounding box center [477, 113] width 17 height 7
type input "1"
type input "2080"
click at [524, 109] on button "add" at bounding box center [530, 114] width 13 height 10
type input "$36.17"
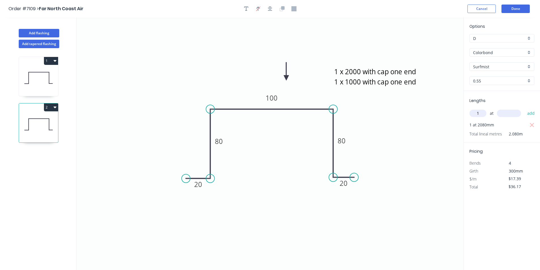
type input "1"
type input "1080"
click at [524, 109] on button "add" at bounding box center [530, 114] width 13 height 10
click at [49, 60] on button "1" at bounding box center [51, 61] width 14 height 8
click at [39, 78] on div "Duplicate" at bounding box center [31, 75] width 44 height 8
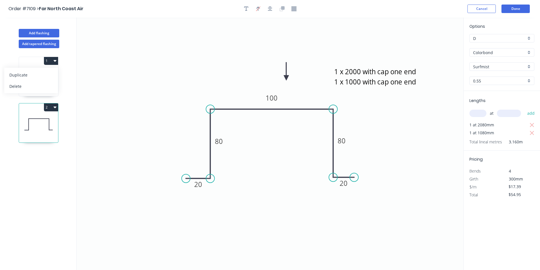
type input "$0.00"
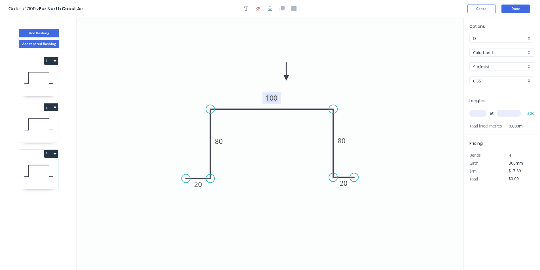
click at [271, 98] on tspan "100" at bounding box center [272, 97] width 12 height 9
type input "$21.09"
click at [483, 114] on input "text" at bounding box center [477, 113] width 17 height 7
type input "1"
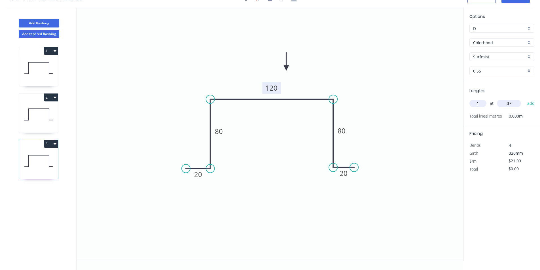
scroll to position [10, 0]
type input "3700"
click at [524, 98] on button "add" at bounding box center [530, 103] width 13 height 10
click at [48, 142] on button "3" at bounding box center [51, 143] width 14 height 8
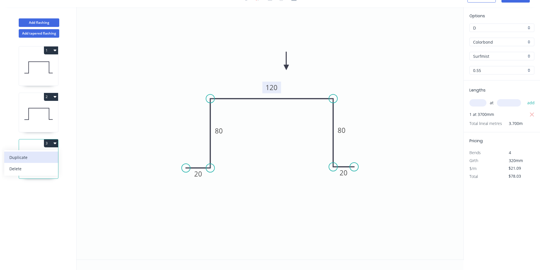
click at [45, 154] on div "Duplicate" at bounding box center [31, 157] width 44 height 8
type input "$0.00"
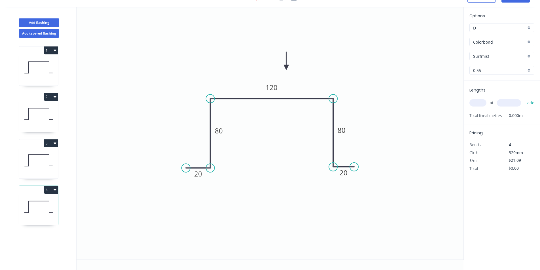
click at [501, 58] on input "Surfmist" at bounding box center [499, 56] width 53 height 6
click at [492, 74] on div "Monument" at bounding box center [502, 73] width 64 height 10
type input "Monument"
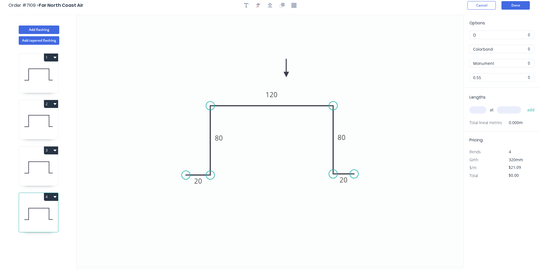
scroll to position [0, 0]
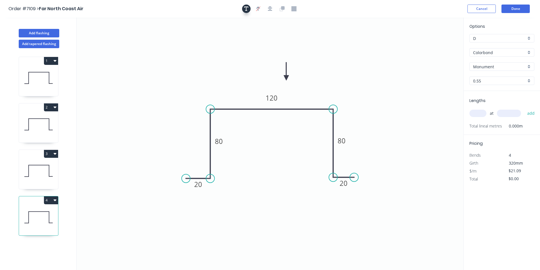
click at [243, 8] on button "button" at bounding box center [246, 9] width 9 height 9
drag, startPoint x: 171, startPoint y: 60, endPoint x: 196, endPoint y: 65, distance: 25.4
click at [196, 65] on textarea at bounding box center [192, 68] width 46 height 21
drag, startPoint x: 218, startPoint y: 68, endPoint x: 262, endPoint y: 68, distance: 44.2
click at [262, 68] on rect at bounding box center [262, 68] width 2 height 2
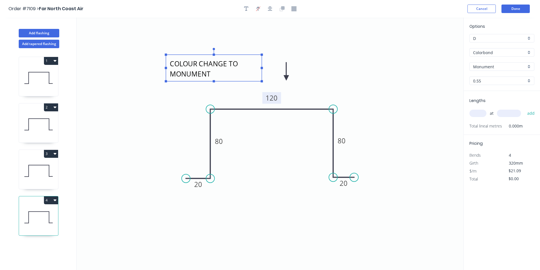
type textarea "COLOUR CHANGE TO MONUMENT"
click at [277, 95] on tspan "120" at bounding box center [272, 97] width 12 height 9
type input "$17.39"
click at [477, 116] on input "text" at bounding box center [477, 113] width 17 height 7
type input "1"
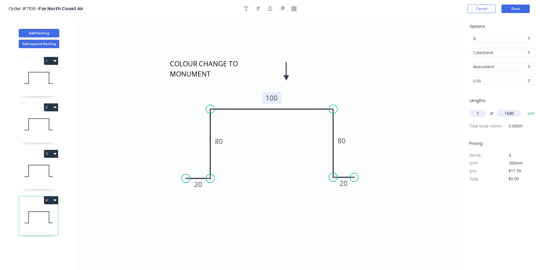
type input "1500"
click at [524, 109] on button "add" at bounding box center [530, 114] width 13 height 10
type input "$26.09"
type input "1"
type input "3000"
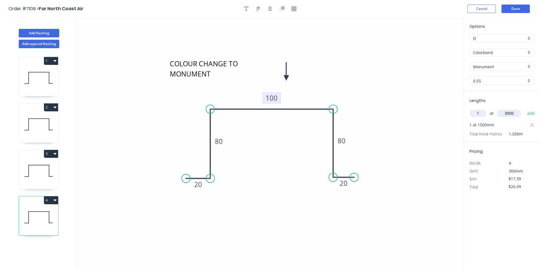
click at [524, 109] on button "add" at bounding box center [530, 114] width 13 height 10
click at [46, 199] on button "4" at bounding box center [51, 200] width 14 height 8
click at [34, 212] on div "Duplicate" at bounding box center [31, 214] width 44 height 8
type input "$0.00"
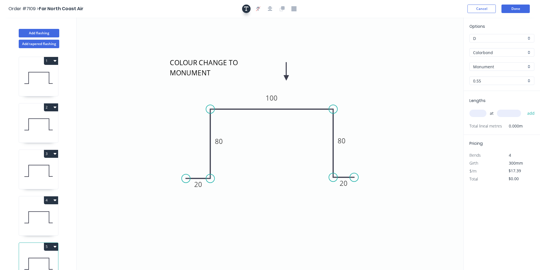
click at [246, 8] on icon "button" at bounding box center [246, 9] width 5 height 5
drag, startPoint x: 113, startPoint y: 38, endPoint x: 322, endPoint y: 87, distance: 214.9
click at [322, 87] on textarea at bounding box center [327, 89] width 46 height 21
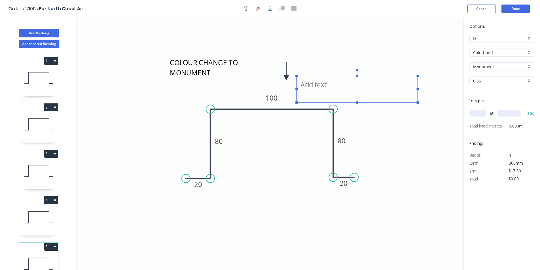
drag, startPoint x: 347, startPoint y: 90, endPoint x: 411, endPoint y: 96, distance: 64.4
click at [411, 96] on icon "COLOUR CHANGE TO MONUMENT 20 80 100 80 20" at bounding box center [270, 144] width 387 height 252
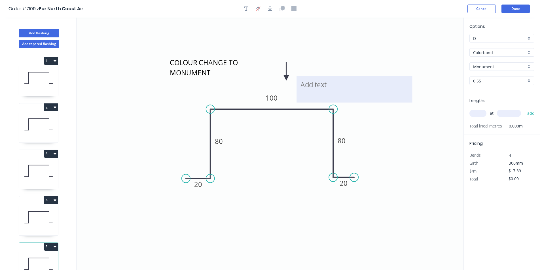
click at [330, 86] on textarea at bounding box center [354, 89] width 110 height 21
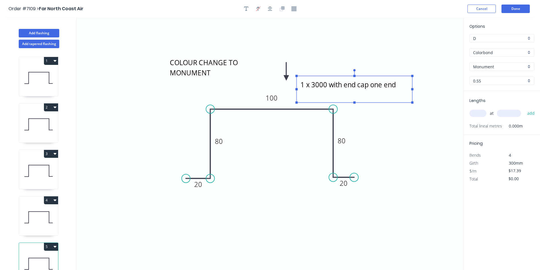
type textarea "1 x 3000 with end cap one end"
click at [35, 117] on icon at bounding box center [38, 124] width 39 height 36
click at [34, 152] on div "3" at bounding box center [38, 154] width 39 height 8
type input "Surfmist"
type input "$21.09"
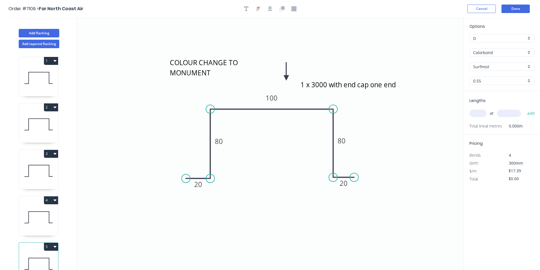
type input "$78.03"
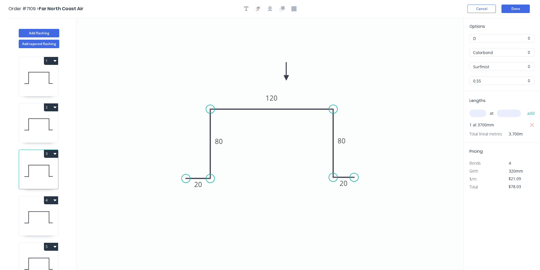
click at [41, 170] on icon at bounding box center [38, 171] width 39 height 36
click at [44, 123] on icon at bounding box center [38, 124] width 39 height 36
type input "$17.39"
type input "$54.95"
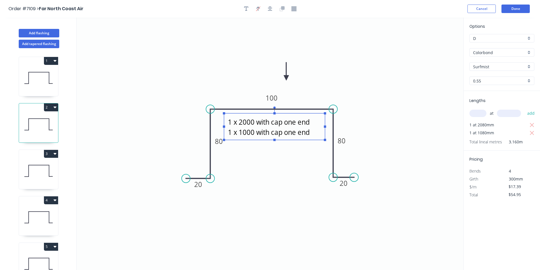
drag, startPoint x: 386, startPoint y: 80, endPoint x: 279, endPoint y: 132, distance: 118.2
click at [279, 132] on textarea "1 x 2000 with cap one end 1 x 1000 with cap one end" at bounding box center [274, 126] width 95 height 21
click at [41, 254] on icon at bounding box center [38, 264] width 39 height 36
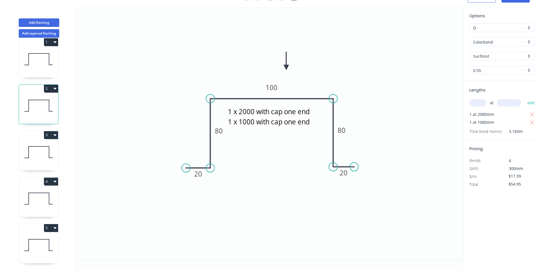
scroll to position [13, 0]
click at [37, 244] on icon at bounding box center [38, 245] width 39 height 36
type input "Monument"
type input "$0.00"
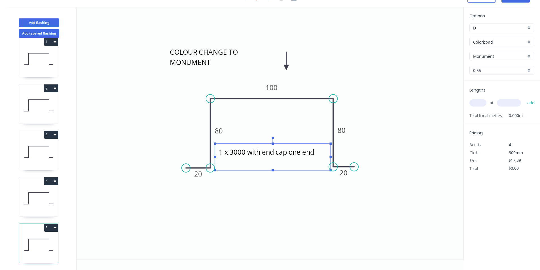
drag, startPoint x: 355, startPoint y: 66, endPoint x: 274, endPoint y: 146, distance: 113.8
click at [274, 146] on rect at bounding box center [273, 157] width 116 height 27
click at [474, 101] on input "text" at bounding box center [477, 102] width 17 height 7
type input "1"
type input "3080"
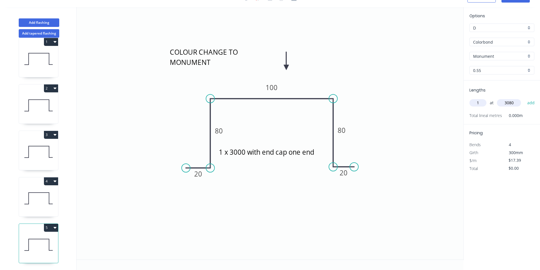
click at [524, 98] on button "add" at bounding box center [530, 103] width 13 height 10
click at [35, 190] on icon at bounding box center [38, 198] width 39 height 36
type input "$78.26"
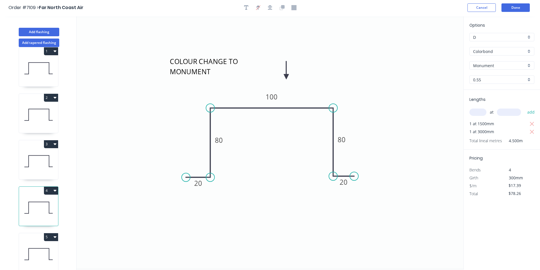
scroll to position [0, 0]
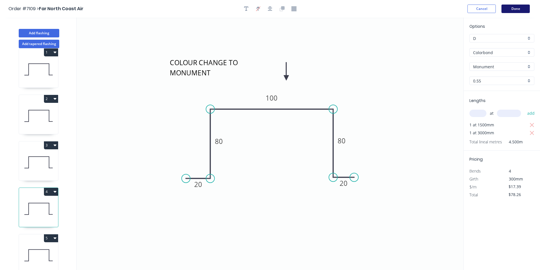
click at [525, 10] on button "Done" at bounding box center [515, 9] width 28 height 9
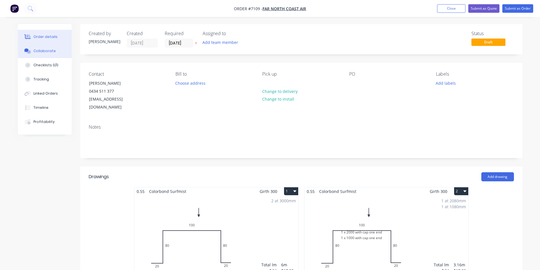
click at [53, 54] on button "Collaborate" at bounding box center [45, 51] width 54 height 14
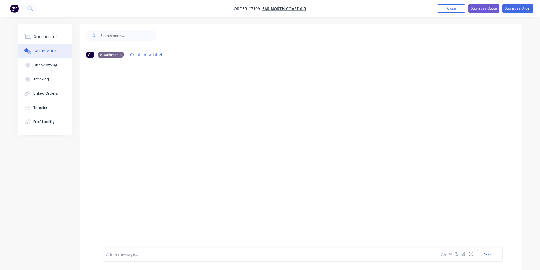
click at [536, 266] on div at bounding box center [536, 266] width 0 height 0
click at [465, 254] on button "button" at bounding box center [463, 254] width 7 height 7
click at [464, 254] on icon "button" at bounding box center [463, 254] width 3 height 4
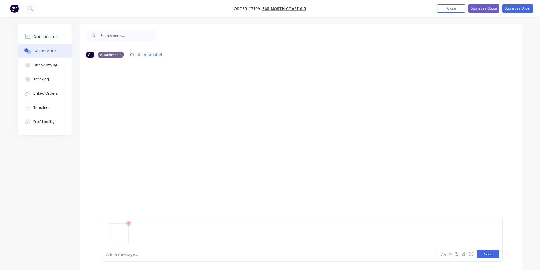
click at [492, 256] on button "Send" at bounding box center [488, 254] width 22 height 9
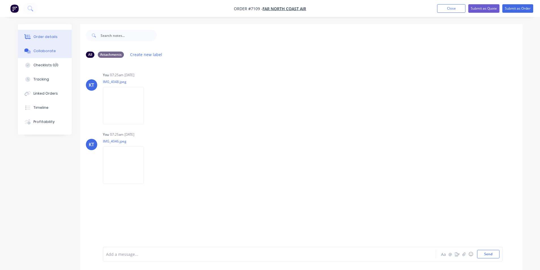
click at [52, 37] on div "Order details" at bounding box center [45, 36] width 24 height 5
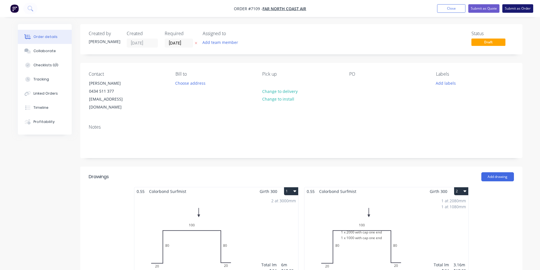
click at [519, 12] on button "Submit as Order" at bounding box center [517, 8] width 31 height 9
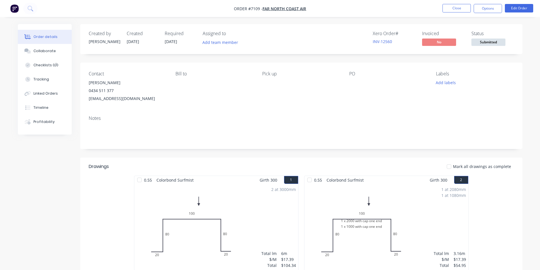
click at [499, 40] on span "Submitted" at bounding box center [488, 42] width 34 height 7
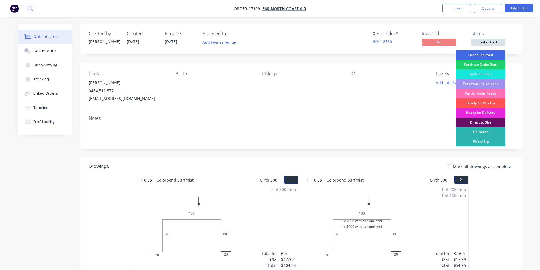
click at [495, 50] on div "Order Recieved" at bounding box center [481, 55] width 50 height 10
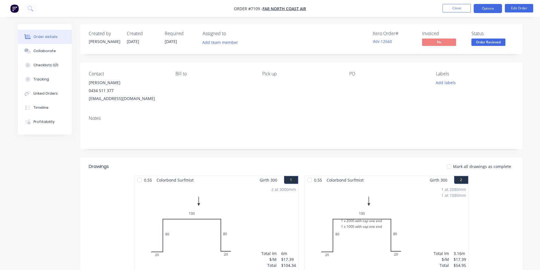
click at [497, 11] on button "Options" at bounding box center [488, 8] width 28 height 9
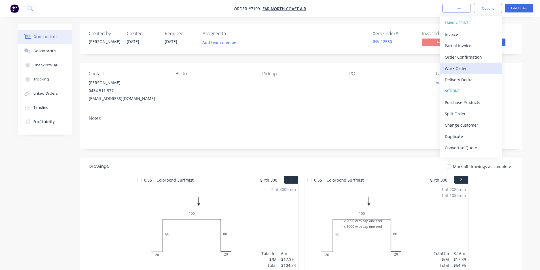
click at [475, 69] on div "Work Order" at bounding box center [471, 68] width 52 height 8
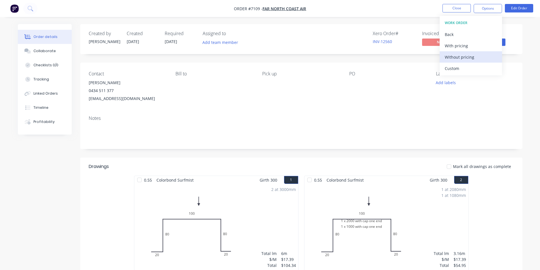
click at [470, 58] on div "Without pricing" at bounding box center [471, 57] width 52 height 8
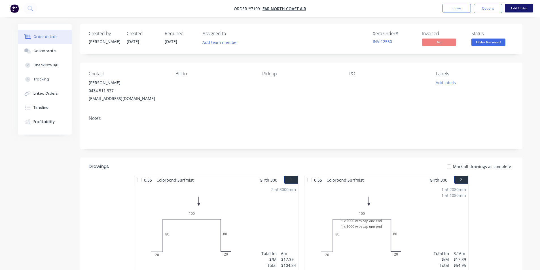
click at [508, 9] on button "Edit Order" at bounding box center [519, 8] width 28 height 9
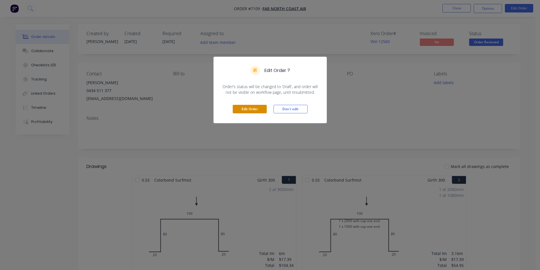
click at [238, 108] on button "Edit Order" at bounding box center [250, 109] width 34 height 9
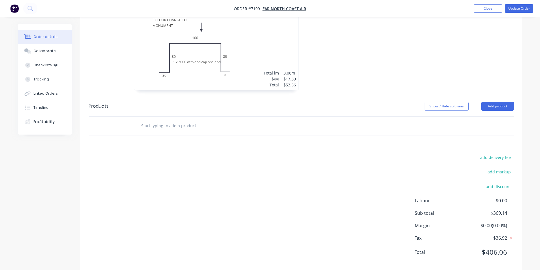
scroll to position [396, 0]
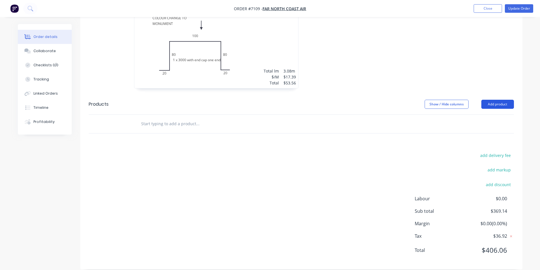
click at [507, 100] on button "Add product" at bounding box center [497, 104] width 33 height 9
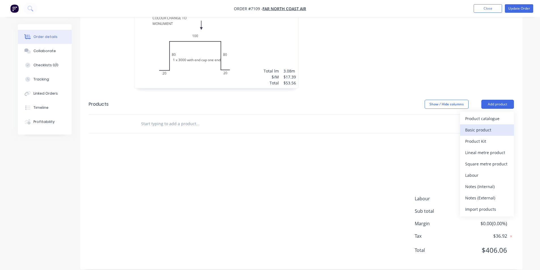
click at [474, 126] on div "Basic product" at bounding box center [487, 130] width 44 height 8
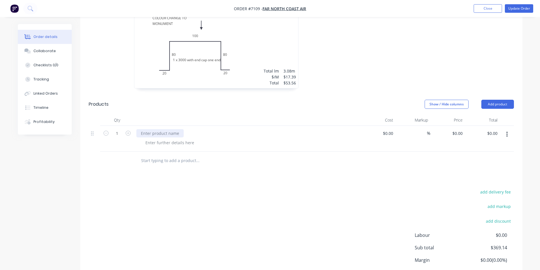
click at [155, 129] on div at bounding box center [159, 133] width 47 height 8
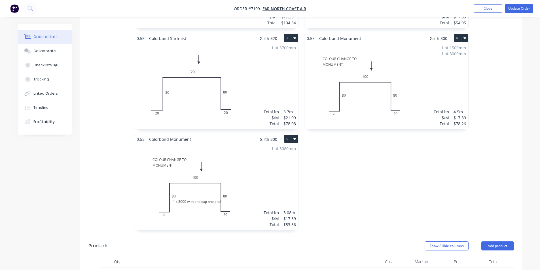
scroll to position [432, 0]
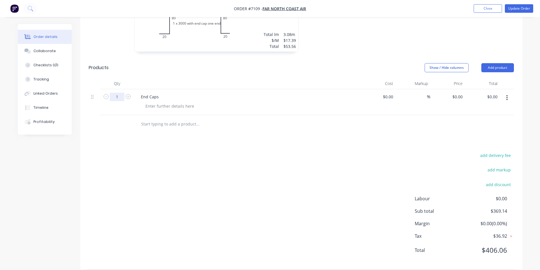
click at [120, 93] on input "1" at bounding box center [117, 97] width 15 height 9
type input "3"
click at [351, 78] on div at bounding box center [247, 83] width 227 height 11
click at [389, 93] on input at bounding box center [388, 97] width 13 height 8
type input "$10.00"
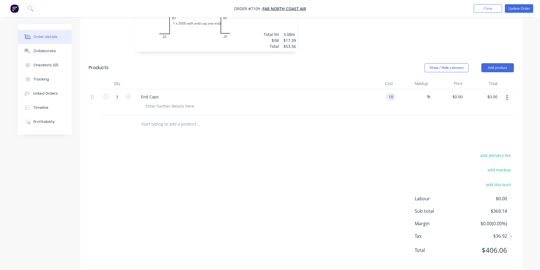
type input "$10.00"
type input "$30.00"
click at [407, 138] on div "Drawings Add drawing 0.55 Colorbond Surfmist Girth 300 1 0 20 80 100 80 20 0 20…" at bounding box center [301, 1] width 442 height 535
click at [515, 10] on button "Update Order" at bounding box center [519, 8] width 28 height 9
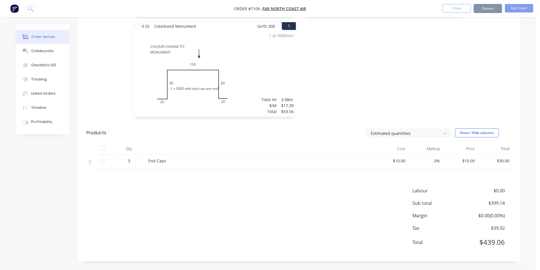
scroll to position [0, 0]
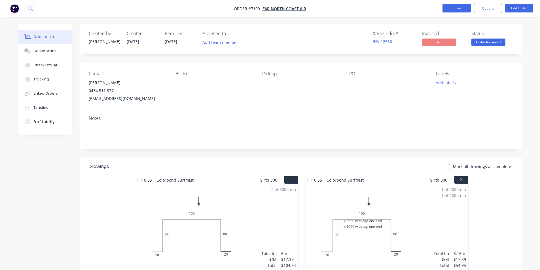
click at [447, 10] on button "Close" at bounding box center [456, 8] width 28 height 9
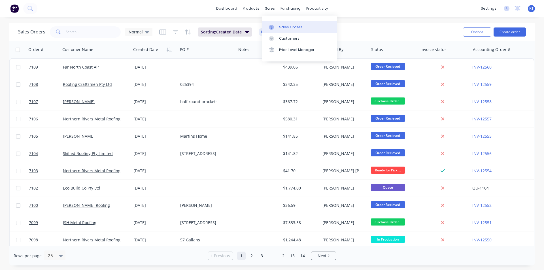
click at [291, 27] on div "Sales Orders" at bounding box center [290, 27] width 23 height 5
click at [304, 31] on link "Purchase Orders" at bounding box center [314, 26] width 75 height 11
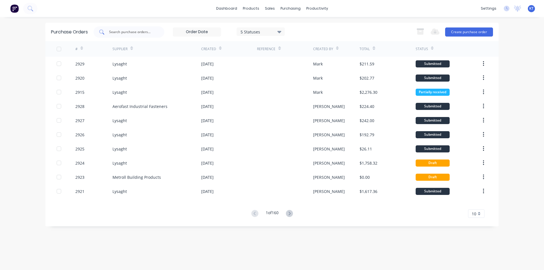
drag, startPoint x: 130, startPoint y: 35, endPoint x: 131, endPoint y: 31, distance: 3.2
click at [131, 31] on input "text" at bounding box center [132, 32] width 47 height 6
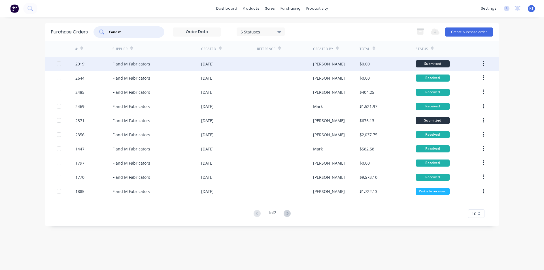
type input "f and m"
click at [189, 58] on div "F and M Fabricators" at bounding box center [157, 64] width 89 height 14
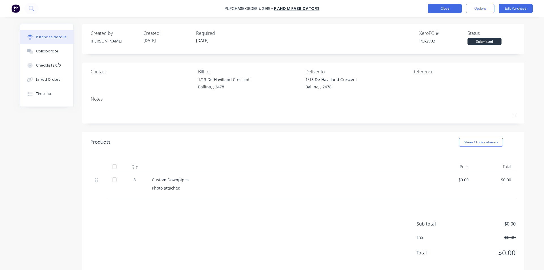
click at [435, 11] on button "Close" at bounding box center [445, 8] width 34 height 9
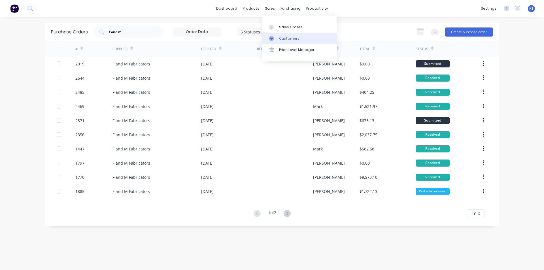
click at [280, 33] on link "Customers" at bounding box center [299, 38] width 75 height 11
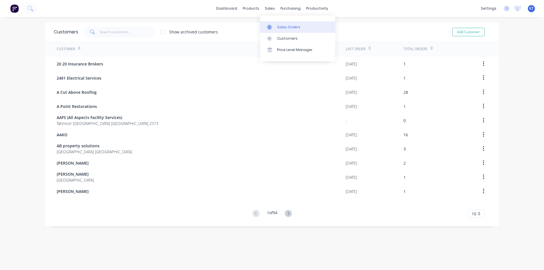
click at [285, 29] on div "Sales Orders" at bounding box center [288, 27] width 23 height 5
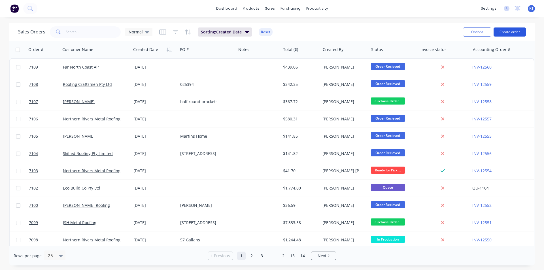
click at [508, 33] on button "Create order" at bounding box center [510, 31] width 32 height 9
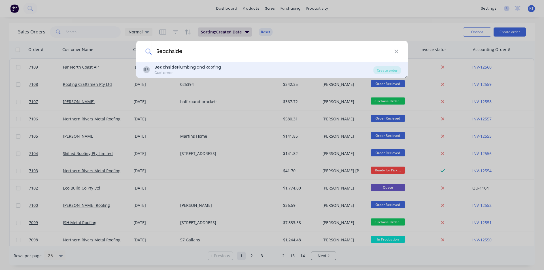
type input "Beachside"
click at [395, 66] on div "BR Beachside Plumbing and Roofing Customer Create order" at bounding box center [271, 70] width 271 height 16
click at [396, 69] on div "Create order" at bounding box center [386, 70] width 27 height 8
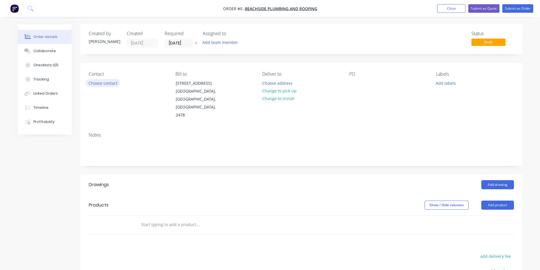
click at [91, 81] on button "Choose contact" at bounding box center [102, 83] width 35 height 8
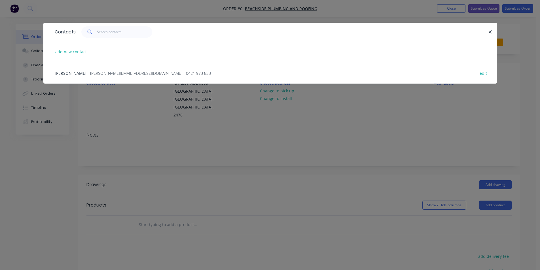
click at [88, 73] on span "- [PERSON_NAME][EMAIL_ADDRESS][DOMAIN_NAME] - 0421 973 833" at bounding box center [149, 73] width 123 height 5
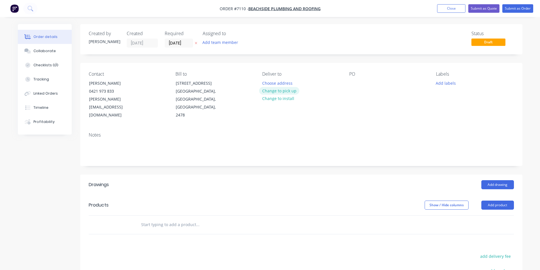
click at [287, 93] on button "Change to pick up" at bounding box center [279, 91] width 40 height 8
click at [353, 84] on div at bounding box center [353, 83] width 9 height 8
click at [492, 180] on button "Add drawing" at bounding box center [497, 184] width 33 height 9
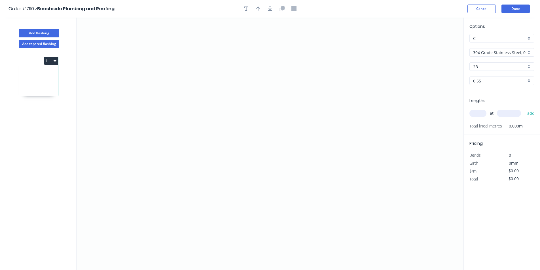
click at [492, 55] on input "304 Grade Stainless Steel, 0.9mm Perforated Pattern 208 - 2mm hole" at bounding box center [499, 53] width 53 height 6
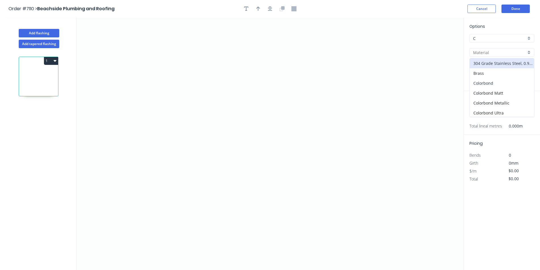
click at [501, 84] on div "Colorbond" at bounding box center [502, 83] width 64 height 10
type input "Colorbond"
type input "Basalt"
click at [485, 69] on input "Basalt" at bounding box center [499, 67] width 53 height 6
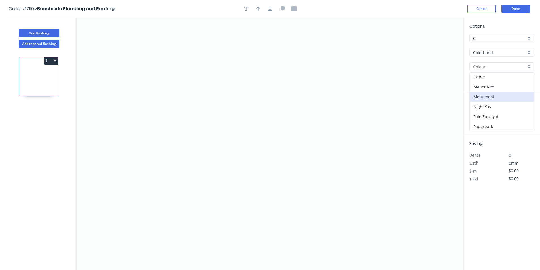
scroll to position [113, 0]
click at [493, 119] on div "[PERSON_NAME]" at bounding box center [502, 123] width 64 height 10
type input "[PERSON_NAME]"
click at [222, 114] on icon "0" at bounding box center [270, 144] width 387 height 252
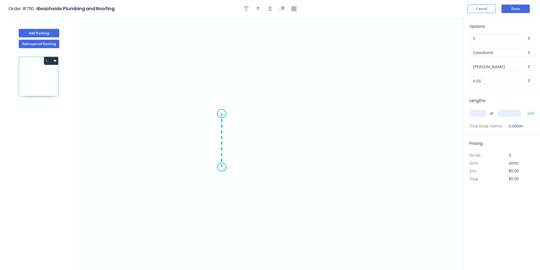
click at [221, 167] on icon "0" at bounding box center [270, 144] width 387 height 252
click at [379, 189] on icon "0 ?" at bounding box center [270, 144] width 387 height 252
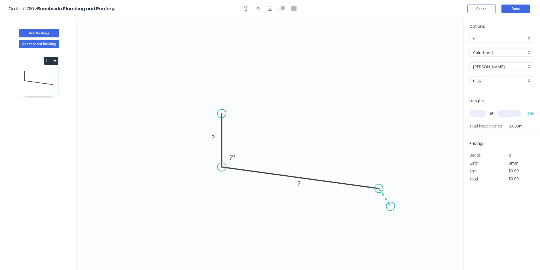
drag, startPoint x: 390, startPoint y: 207, endPoint x: 527, endPoint y: 136, distance: 153.1
click at [391, 207] on icon "0 ? ? ? º" at bounding box center [270, 144] width 387 height 252
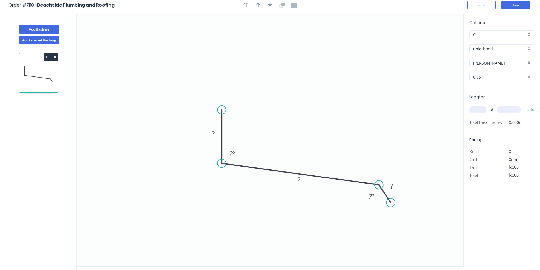
scroll to position [0, 0]
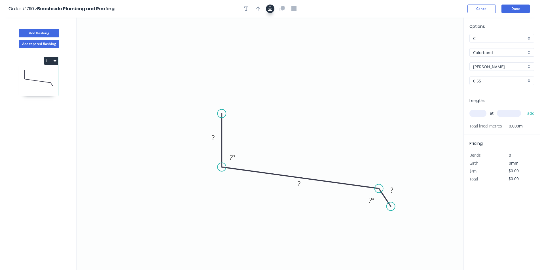
click at [270, 8] on icon "button" at bounding box center [270, 9] width 5 height 5
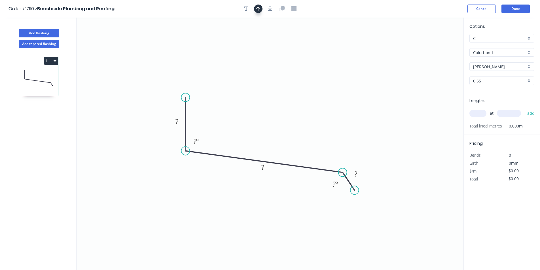
click at [261, 8] on button "button" at bounding box center [258, 9] width 9 height 9
drag, startPoint x: 435, startPoint y: 44, endPoint x: 236, endPoint y: 114, distance: 210.9
click at [236, 114] on icon at bounding box center [235, 106] width 5 height 18
click at [177, 119] on tspan "?" at bounding box center [176, 121] width 3 height 9
type input "$14.20"
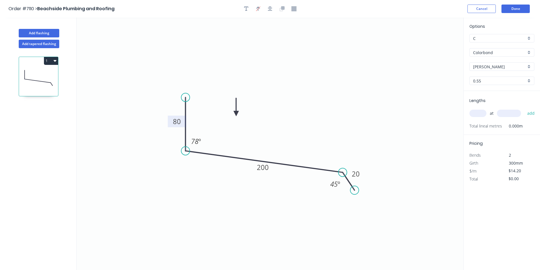
click at [481, 114] on input "text" at bounding box center [477, 113] width 17 height 7
type input "1"
type input "3000"
click at [524, 109] on button "add" at bounding box center [530, 114] width 13 height 10
click at [53, 61] on button "1" at bounding box center [51, 61] width 14 height 8
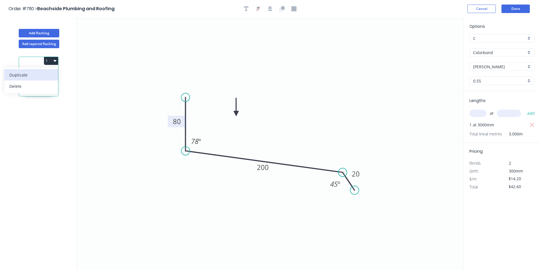
click at [43, 77] on div "Duplicate" at bounding box center [31, 75] width 44 height 8
type input "$0.00"
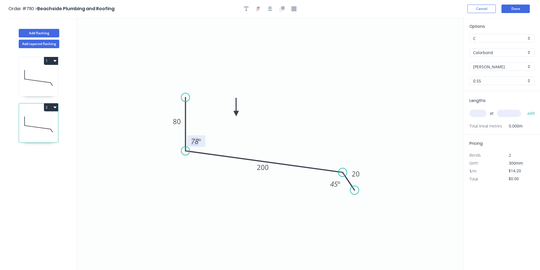
click at [200, 143] on tspan "º" at bounding box center [199, 141] width 3 height 9
click at [478, 114] on input "text" at bounding box center [477, 113] width 17 height 7
type input "1"
type input "6000"
click at [524, 109] on button "add" at bounding box center [530, 114] width 13 height 10
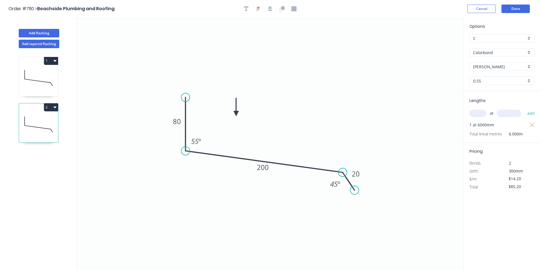
click at [55, 108] on icon "button" at bounding box center [55, 108] width 3 height 2
click at [50, 123] on div "Duplicate" at bounding box center [31, 121] width 44 height 8
type input "$0.00"
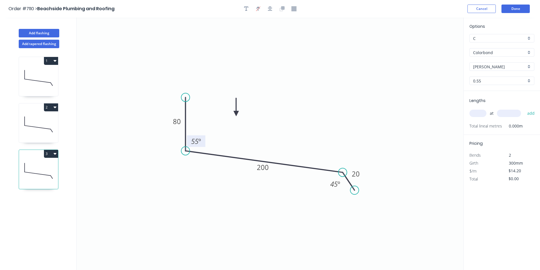
click at [194, 141] on tspan "55" at bounding box center [194, 141] width 7 height 9
click at [483, 115] on input "text" at bounding box center [477, 113] width 17 height 7
type input "1"
type input "3000"
click at [524, 109] on button "add" at bounding box center [530, 114] width 13 height 10
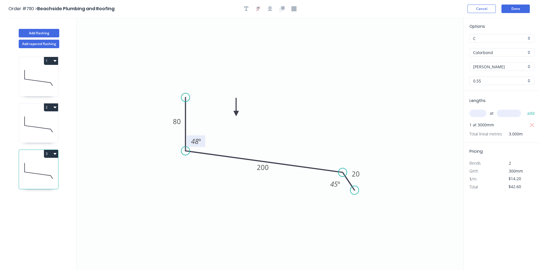
click at [52, 158] on icon at bounding box center [38, 171] width 39 height 36
click at [51, 152] on button "3" at bounding box center [51, 154] width 14 height 8
click at [29, 169] on div "Duplicate" at bounding box center [31, 168] width 44 height 8
type input "$0.00"
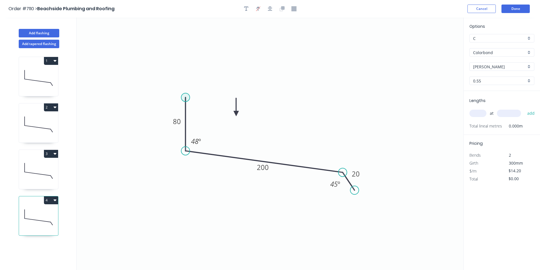
click at [185, 97] on circle at bounding box center [185, 97] width 9 height 9
click at [202, 89] on icon at bounding box center [193, 93] width 17 height 9
click at [40, 67] on icon at bounding box center [38, 78] width 39 height 36
type input "$14.20"
type input "$42.60"
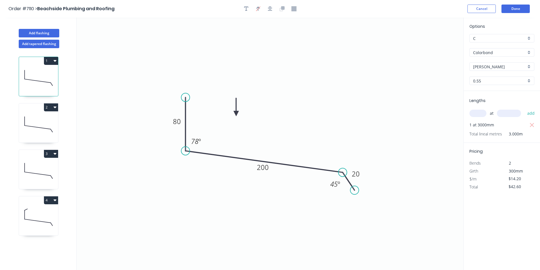
click at [30, 215] on icon at bounding box center [38, 217] width 39 height 36
type input "$15.02"
type input "$0.00"
click at [198, 143] on tspan "48" at bounding box center [194, 141] width 7 height 9
type input "$18.41"
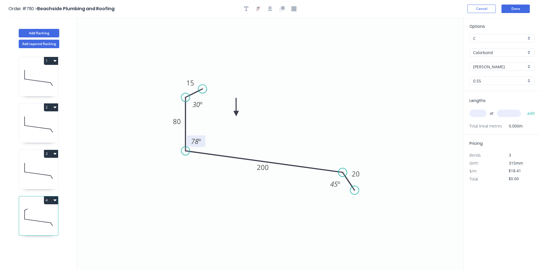
click at [485, 111] on input "text" at bounding box center [477, 113] width 17 height 7
type input "1"
type input "3800"
click at [524, 109] on button "add" at bounding box center [530, 114] width 13 height 10
click at [55, 201] on icon "button" at bounding box center [55, 200] width 3 height 5
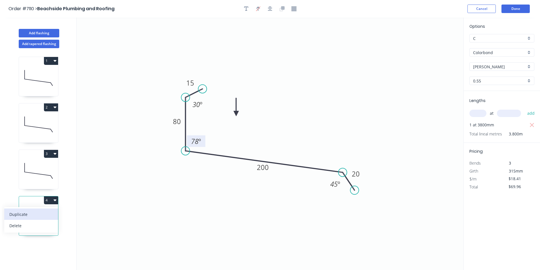
click at [31, 215] on div "Duplicate" at bounding box center [31, 214] width 44 height 8
type input "$0.00"
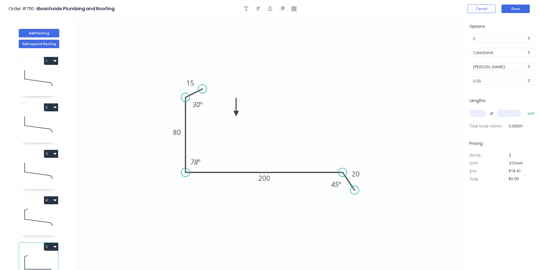
drag, startPoint x: 188, startPoint y: 150, endPoint x: 188, endPoint y: 175, distance: 25.5
click at [188, 175] on circle at bounding box center [185, 172] width 9 height 9
click at [198, 162] on tspan "78" at bounding box center [193, 161] width 7 height 9
click at [471, 109] on div "at add" at bounding box center [502, 114] width 66 height 10
click at [491, 117] on span "at" at bounding box center [492, 113] width 4 height 8
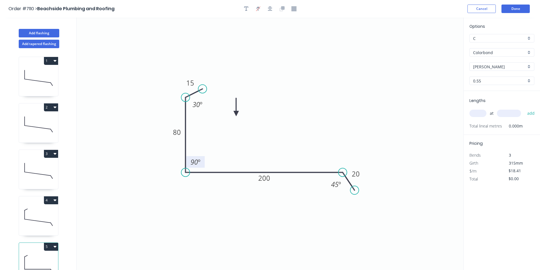
click at [488, 115] on div "at add" at bounding box center [502, 114] width 66 height 10
click at [484, 114] on input "text" at bounding box center [477, 113] width 17 height 7
type input "1"
type input "1200"
click at [524, 109] on button "add" at bounding box center [530, 114] width 13 height 10
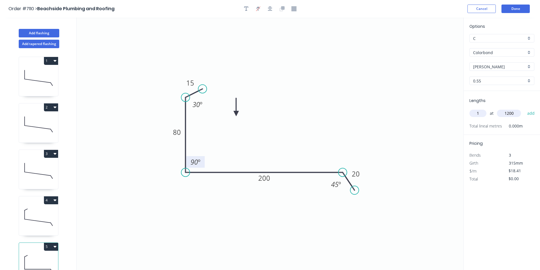
type input "$22.09"
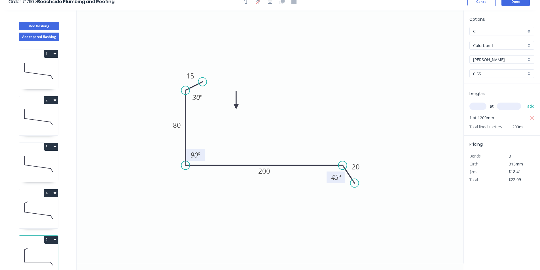
scroll to position [10, 0]
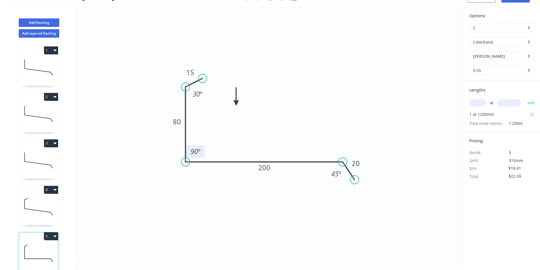
click at [50, 52] on button "1" at bounding box center [51, 50] width 14 height 8
click at [48, 63] on div "Duplicate" at bounding box center [31, 64] width 44 height 8
type input "$14.20"
type input "$0.00"
drag, startPoint x: 188, startPoint y: 141, endPoint x: 187, endPoint y: 160, distance: 19.1
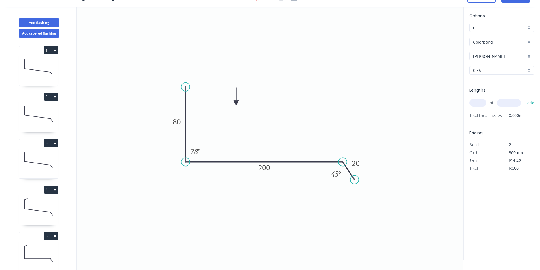
click at [187, 160] on circle at bounding box center [185, 162] width 9 height 9
click at [195, 152] on tspan "78" at bounding box center [193, 151] width 7 height 9
drag, startPoint x: 478, startPoint y: 97, endPoint x: 481, endPoint y: 103, distance: 6.6
click at [478, 99] on div "at add" at bounding box center [502, 102] width 66 height 15
click at [483, 104] on input "text" at bounding box center [477, 102] width 17 height 7
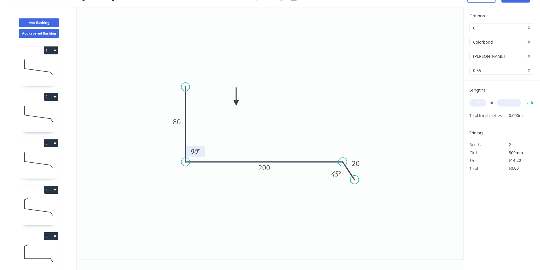
type input "1"
type input "2700"
click at [524, 98] on button "add" at bounding box center [530, 103] width 13 height 10
type input "$38.34"
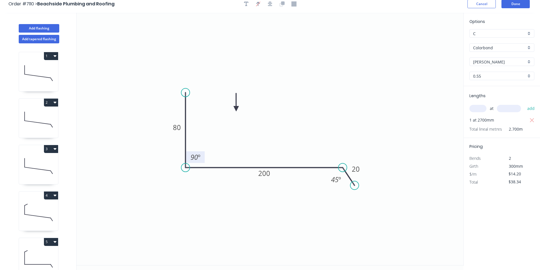
scroll to position [0, 0]
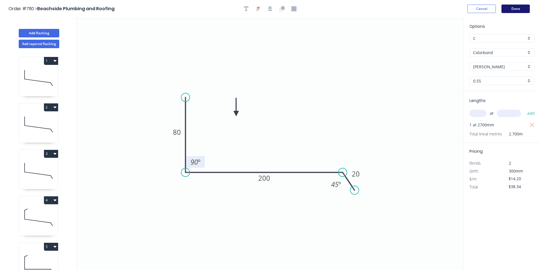
click at [514, 10] on button "Done" at bounding box center [515, 9] width 28 height 9
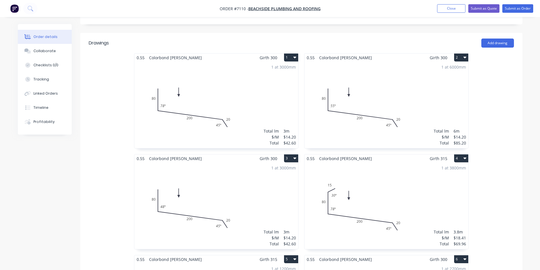
scroll to position [170, 0]
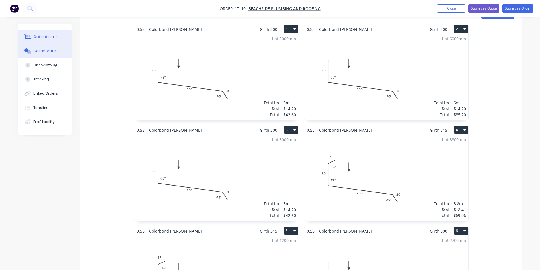
drag, startPoint x: 56, startPoint y: 48, endPoint x: 60, endPoint y: 44, distance: 5.3
click at [56, 48] on button "Collaborate" at bounding box center [45, 51] width 54 height 14
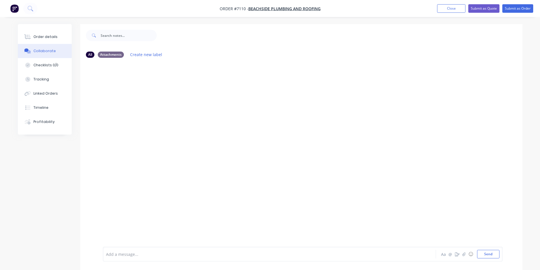
drag, startPoint x: 528, startPoint y: 242, endPoint x: 524, endPoint y: 245, distance: 4.6
click at [536, 266] on div at bounding box center [536, 266] width 0 height 0
click at [463, 255] on icon "button" at bounding box center [463, 254] width 3 height 4
click at [490, 253] on button "Send" at bounding box center [488, 254] width 22 height 9
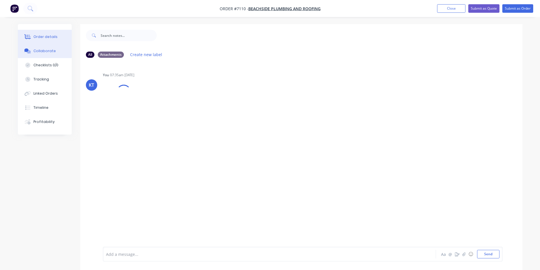
click at [56, 34] on button "Order details" at bounding box center [45, 37] width 54 height 14
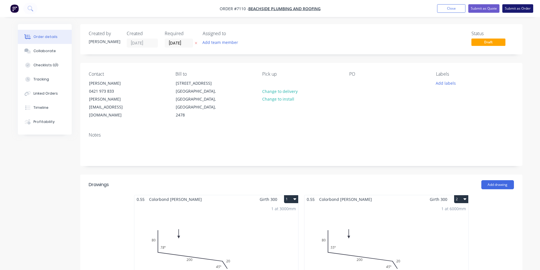
click at [520, 12] on button "Submit as Order" at bounding box center [517, 8] width 31 height 9
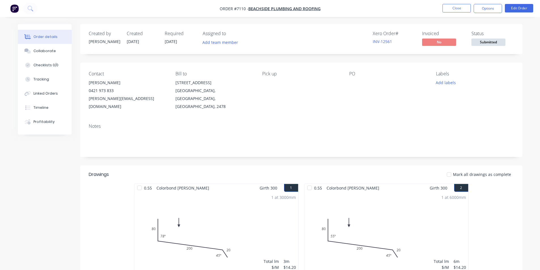
click at [504, 43] on span "Submitted" at bounding box center [488, 42] width 34 height 7
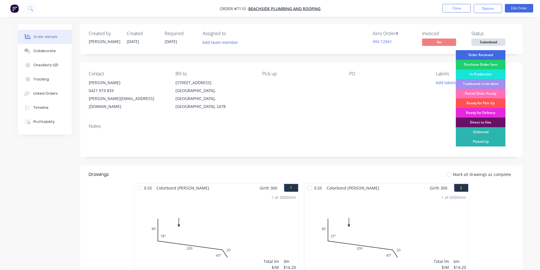
click at [499, 54] on div "Order Recieved" at bounding box center [481, 55] width 50 height 10
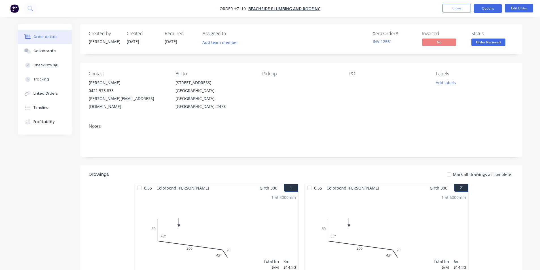
click at [488, 11] on button "Options" at bounding box center [488, 8] width 28 height 9
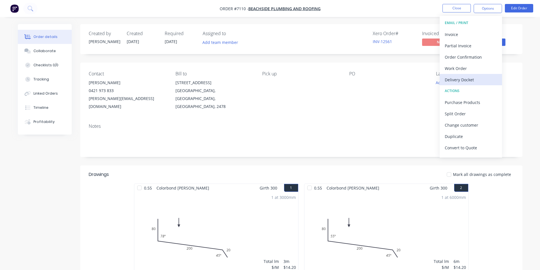
click at [483, 76] on div "Delivery Docket" at bounding box center [471, 80] width 52 height 8
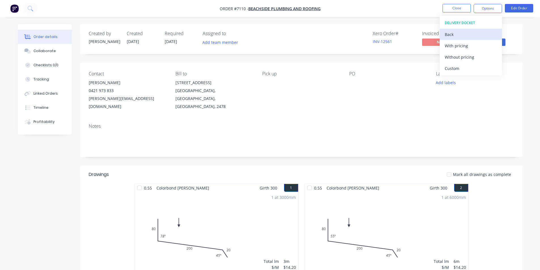
click at [457, 31] on div "Back" at bounding box center [471, 34] width 52 height 8
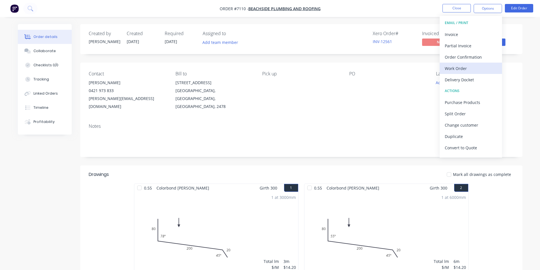
click at [463, 69] on div "Work Order" at bounding box center [471, 68] width 52 height 8
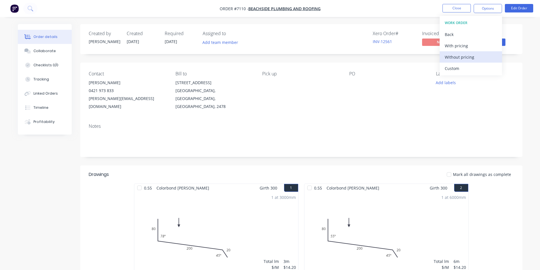
click at [463, 58] on div "Without pricing" at bounding box center [471, 57] width 52 height 8
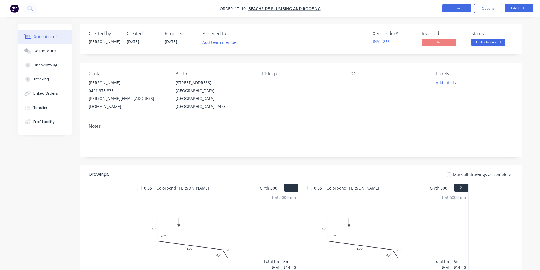
click at [468, 5] on button "Close" at bounding box center [456, 8] width 28 height 9
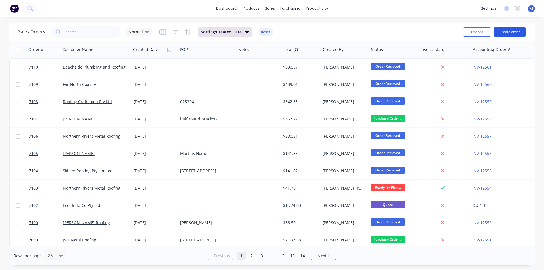
click at [498, 32] on button "Create order" at bounding box center [510, 31] width 32 height 9
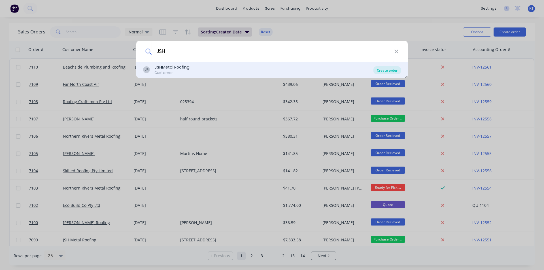
type input "JSH"
click at [392, 73] on div "Create order" at bounding box center [386, 70] width 27 height 8
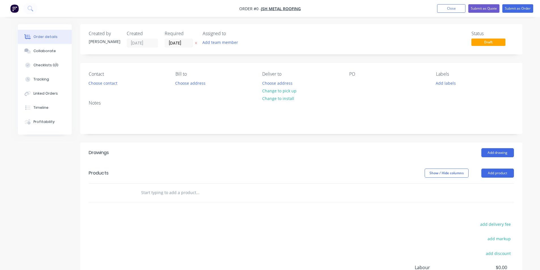
click at [106, 89] on div "Contact Choose contact [PERSON_NAME] to Choose address Deliver to Choose addres…" at bounding box center [301, 79] width 442 height 33
click at [107, 82] on button "Choose contact" at bounding box center [102, 83] width 35 height 8
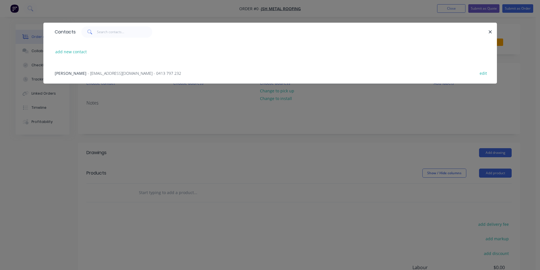
click at [107, 72] on span "- [EMAIL_ADDRESS][DOMAIN_NAME] - 0413 797 232" at bounding box center [135, 73] width 94 height 5
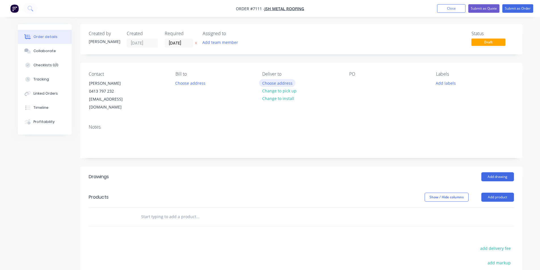
click at [281, 85] on button "Choose address" at bounding box center [277, 83] width 36 height 8
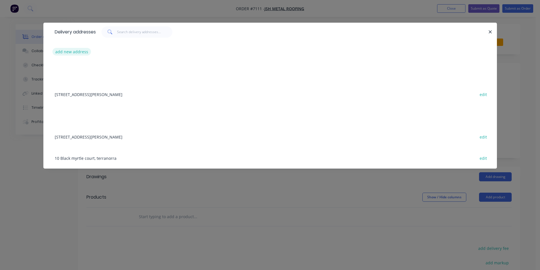
click at [70, 52] on button "add new address" at bounding box center [71, 52] width 39 height 8
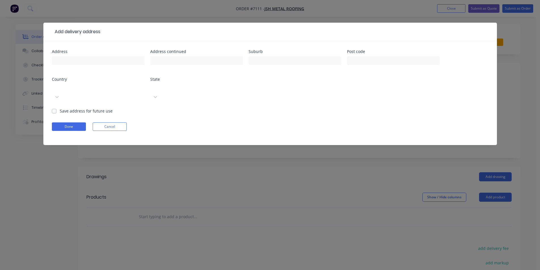
click at [104, 66] on div at bounding box center [98, 63] width 93 height 17
click at [104, 63] on input "text" at bounding box center [98, 60] width 93 height 9
type input "[STREET_ADDRESS]"
click at [294, 63] on input "text" at bounding box center [295, 60] width 93 height 9
type input "Tintenbar"
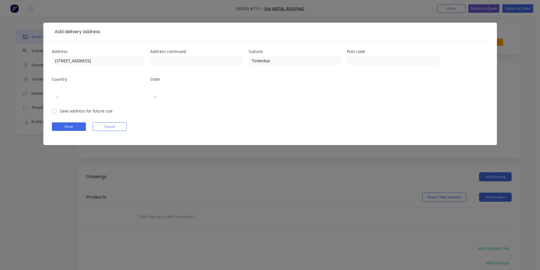
click at [60, 108] on label "Save address for future use" at bounding box center [86, 111] width 53 height 6
click at [54, 108] on input "Save address for future use" at bounding box center [54, 110] width 5 height 5
checkbox input "true"
click at [62, 122] on button "Done" at bounding box center [69, 126] width 34 height 9
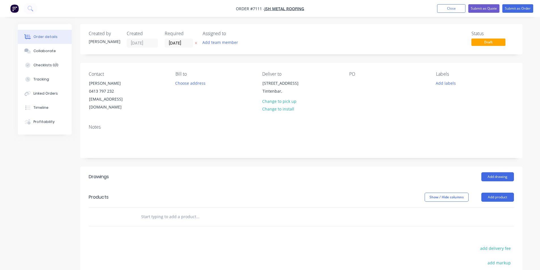
click at [351, 92] on div "PO" at bounding box center [388, 91] width 78 height 40
click at [353, 84] on div at bounding box center [353, 83] width 9 height 8
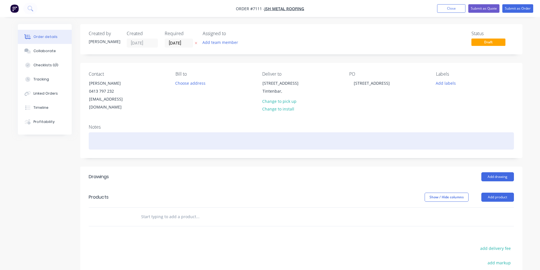
click at [189, 132] on div at bounding box center [301, 140] width 425 height 17
drag, startPoint x: 133, startPoint y: 133, endPoint x: 127, endPoint y: 134, distance: 6.1
click at [127, 134] on div "[DATE] morning AM delivery if possible" at bounding box center [301, 140] width 425 height 17
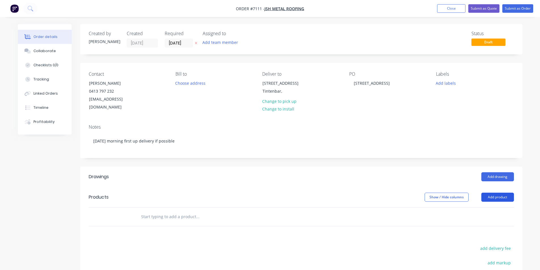
click at [501, 193] on button "Add product" at bounding box center [497, 197] width 33 height 9
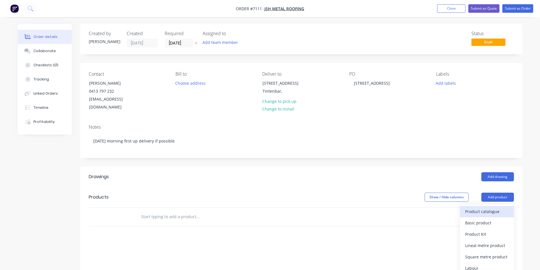
click at [492, 208] on div "Product catalogue" at bounding box center [487, 211] width 44 height 8
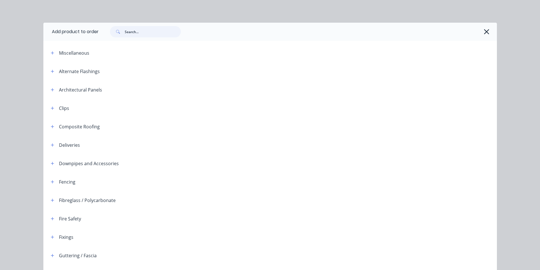
click at [162, 37] on input "text" at bounding box center [153, 31] width 56 height 11
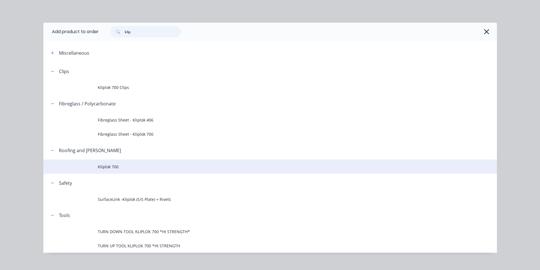
type input "klip"
click at [120, 166] on span "Kliplok 700" at bounding box center [257, 167] width 319 height 6
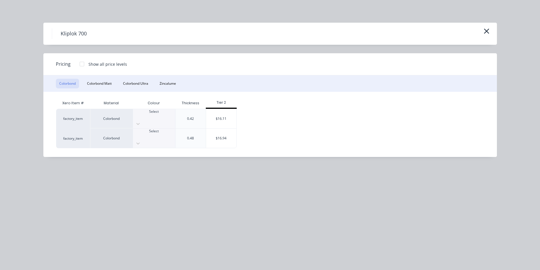
click at [147, 116] on div at bounding box center [154, 116] width 42 height 5
click at [218, 112] on div "$16.11" at bounding box center [221, 118] width 30 height 19
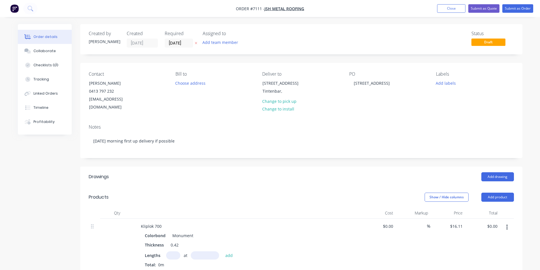
click at [178, 251] on input "text" at bounding box center [173, 255] width 14 height 8
type input "15"
type input "2620"
click at [222, 251] on button "add" at bounding box center [228, 255] width 13 height 8
type input "$633.12"
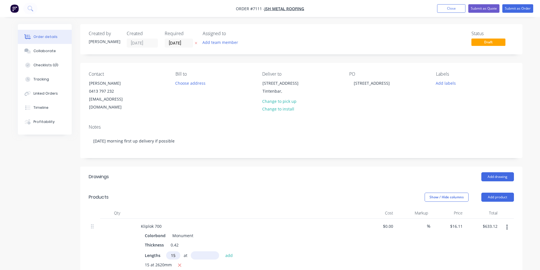
type input "15"
type input "4780"
click at [222, 251] on button "add" at bounding box center [228, 255] width 13 height 8
type input "$1,788.21"
type input "14"
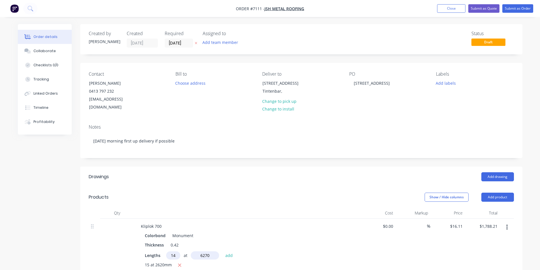
type input "6270"
click at [222, 251] on button "add" at bounding box center [228, 255] width 13 height 8
type input "$3,202.35"
click at [222, 251] on button "add" at bounding box center [228, 255] width 13 height 8
click at [178, 251] on input "8" at bounding box center [173, 255] width 14 height 8
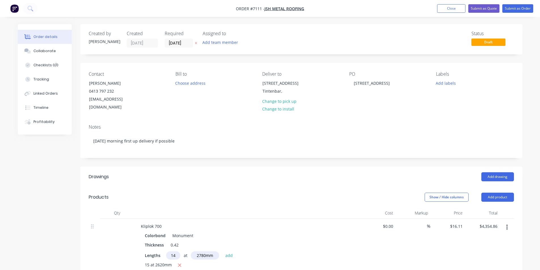
click at [222, 251] on button "add" at bounding box center [228, 255] width 13 height 8
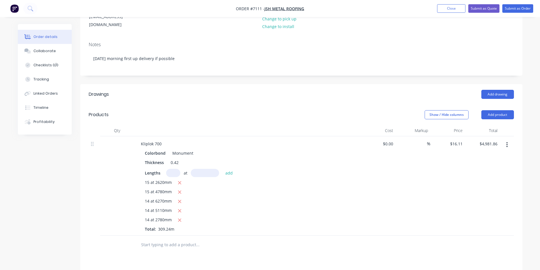
scroll to position [85, 0]
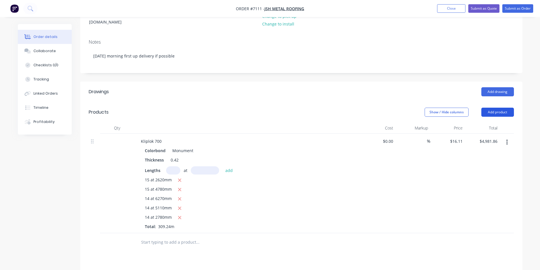
click at [506, 108] on button "Add product" at bounding box center [497, 112] width 33 height 9
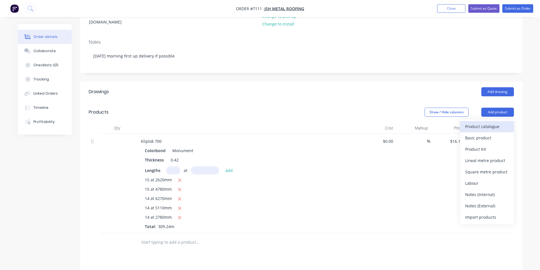
click at [504, 122] on div "Product catalogue" at bounding box center [487, 126] width 44 height 8
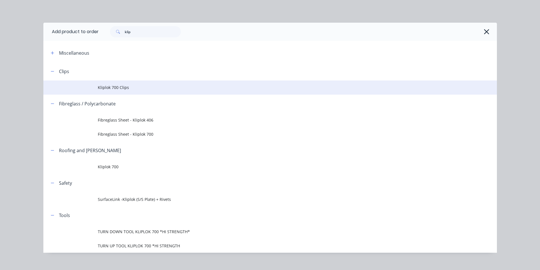
click at [123, 90] on span "Kliplok 700 Clips" at bounding box center [257, 87] width 319 height 6
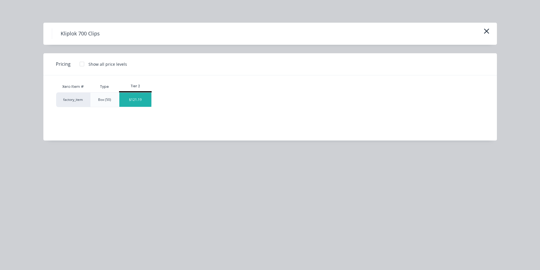
click at [133, 103] on div "$121.19" at bounding box center [135, 100] width 32 height 14
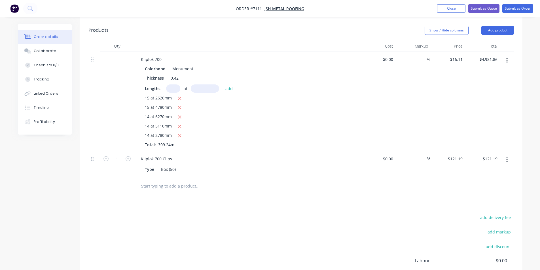
scroll to position [170, 0]
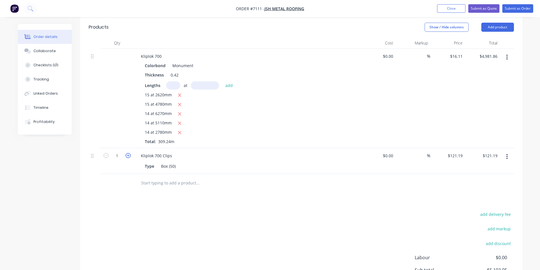
click at [128, 153] on icon "button" at bounding box center [128, 155] width 5 height 5
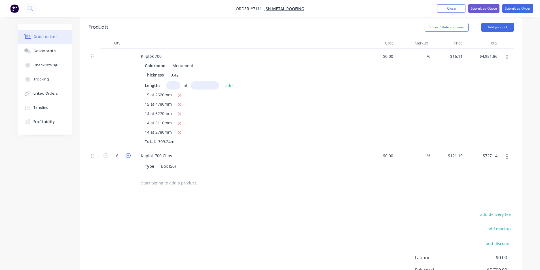
click at [128, 153] on icon "button" at bounding box center [128, 155] width 5 height 5
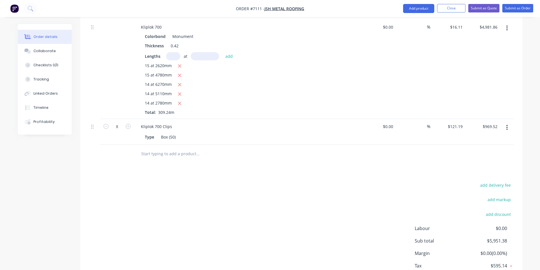
scroll to position [172, 0]
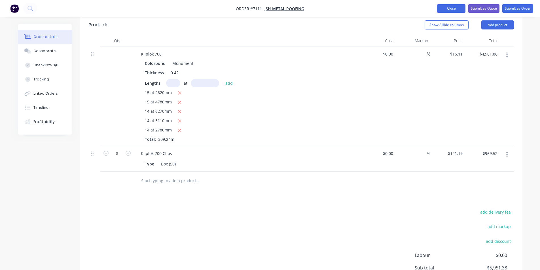
click at [463, 10] on button "Close" at bounding box center [451, 8] width 28 height 9
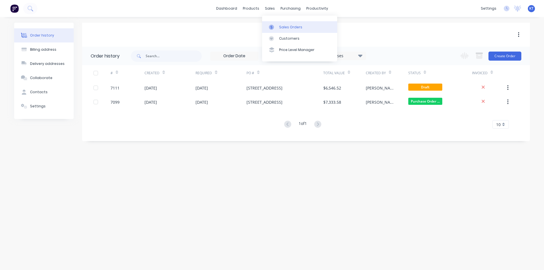
click at [296, 29] on div "Sales Orders" at bounding box center [290, 27] width 23 height 5
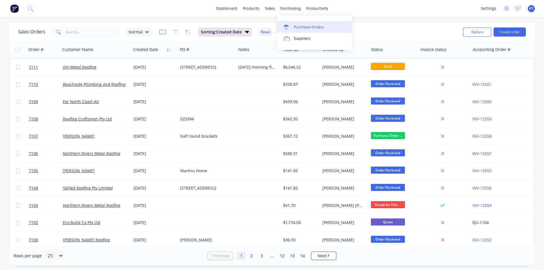
click at [301, 27] on div "Purchase Orders" at bounding box center [309, 27] width 30 height 5
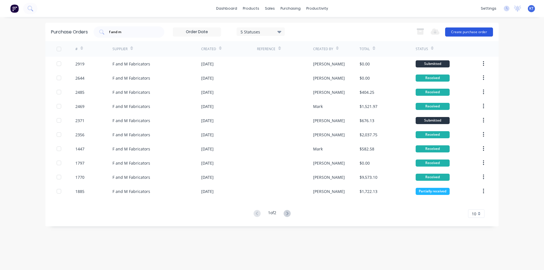
click at [475, 33] on button "Create purchase order" at bounding box center [469, 31] width 48 height 9
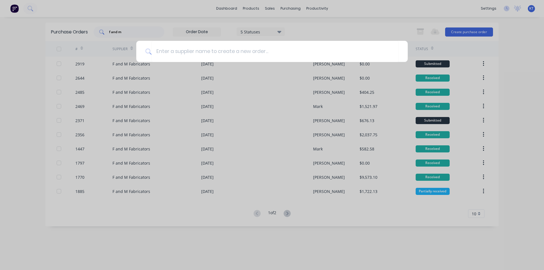
click at [125, 29] on div at bounding box center [272, 135] width 544 height 270
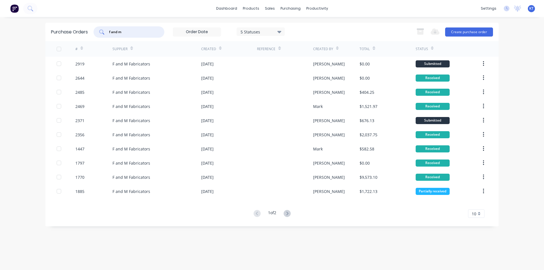
click at [127, 33] on input "f and m" at bounding box center [132, 32] width 47 height 6
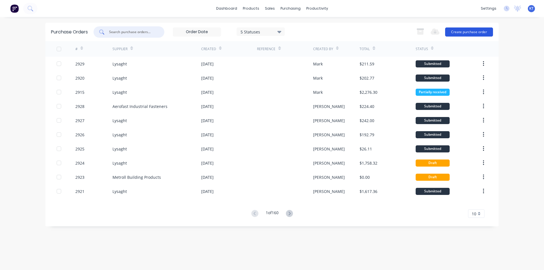
click at [480, 32] on button "Create purchase order" at bounding box center [469, 31] width 48 height 9
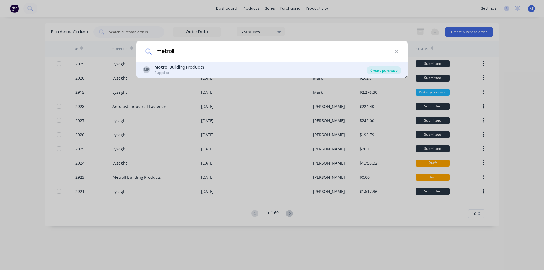
click at [396, 72] on div "Create purchase" at bounding box center [384, 70] width 34 height 8
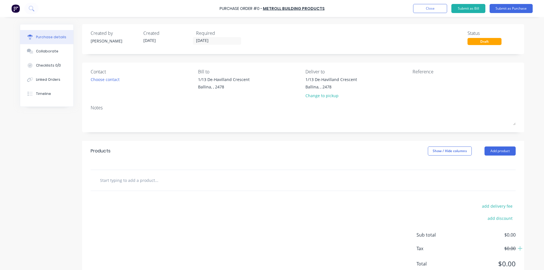
click at [127, 81] on div "Choose contact" at bounding box center [142, 80] width 103 height 6
click at [113, 80] on div "Choose contact" at bounding box center [105, 80] width 29 height 6
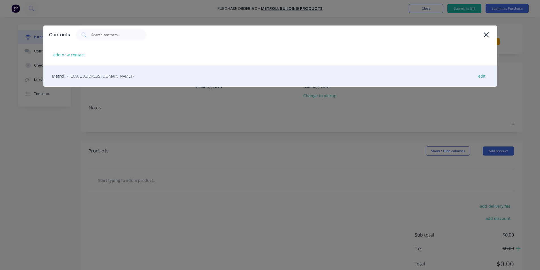
click at [112, 77] on span "- [EMAIL_ADDRESS][DOMAIN_NAME] -" at bounding box center [100, 76] width 67 height 6
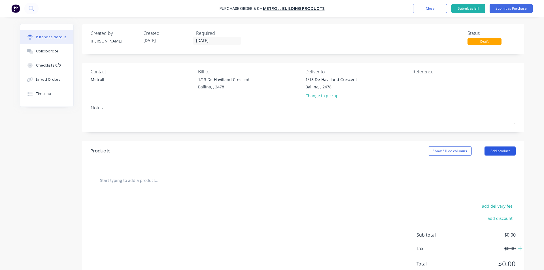
click at [503, 150] on button "Add product" at bounding box center [500, 151] width 31 height 9
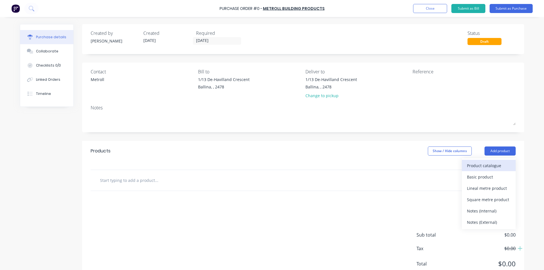
click at [477, 162] on div "Product catalogue" at bounding box center [489, 166] width 44 height 8
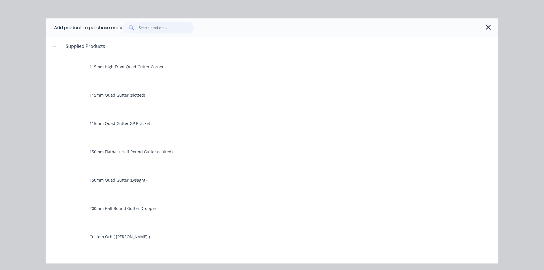
click at [147, 31] on input "text" at bounding box center [166, 27] width 55 height 11
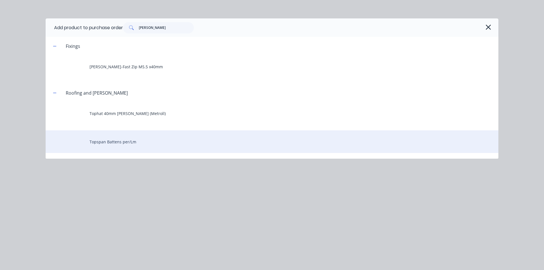
click at [140, 142] on div "Topspan Battens per/Lm" at bounding box center [272, 141] width 453 height 23
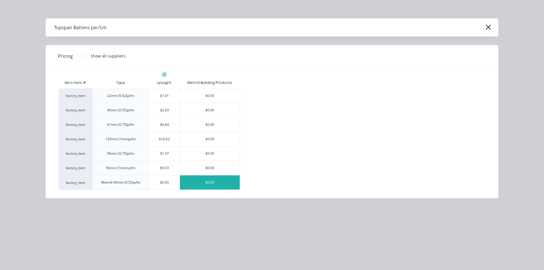
click at [220, 187] on div "$0.00" at bounding box center [210, 182] width 60 height 14
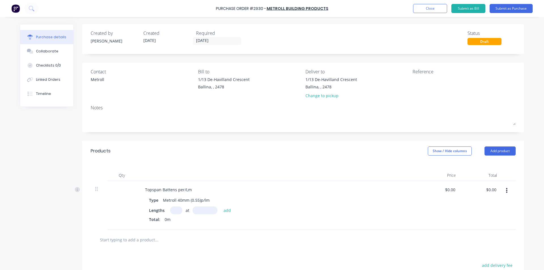
click at [181, 208] on div "at add" at bounding box center [202, 211] width 64 height 8
click at [176, 208] on input at bounding box center [176, 211] width 12 height 8
click at [507, 7] on button "Submit as Purchase" at bounding box center [511, 8] width 43 height 9
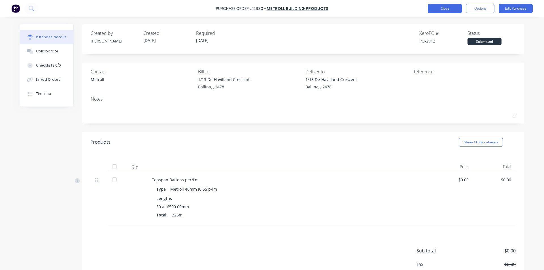
click at [445, 12] on button "Close" at bounding box center [445, 8] width 34 height 9
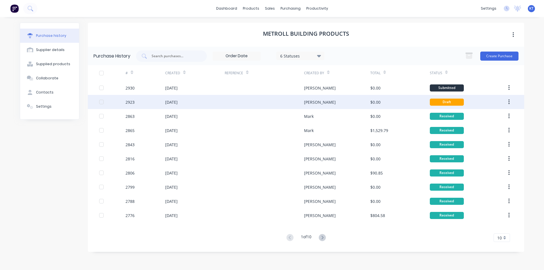
click at [278, 100] on div at bounding box center [264, 102] width 79 height 14
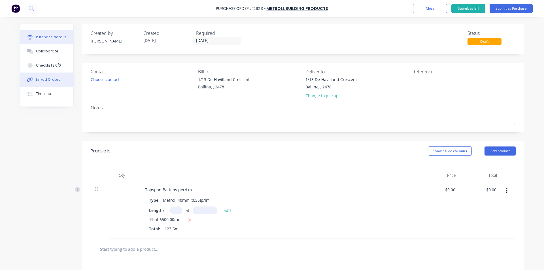
click at [53, 76] on button "Linked Orders" at bounding box center [46, 80] width 53 height 14
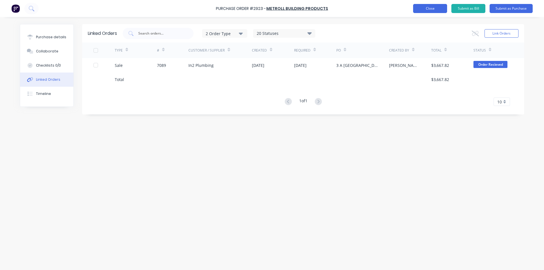
click at [434, 9] on button "Close" at bounding box center [430, 8] width 34 height 9
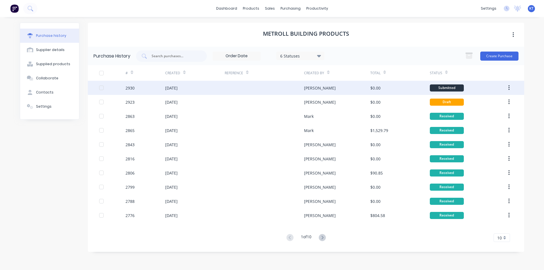
click at [171, 93] on div "[DATE]" at bounding box center [195, 88] width 60 height 14
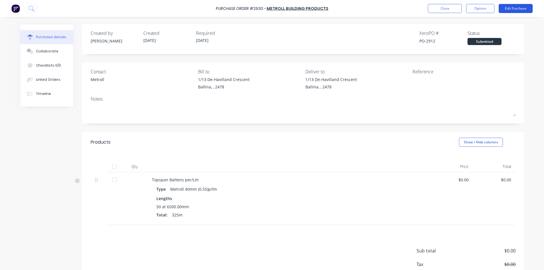
click at [508, 7] on button "Edit Purchase" at bounding box center [516, 8] width 34 height 9
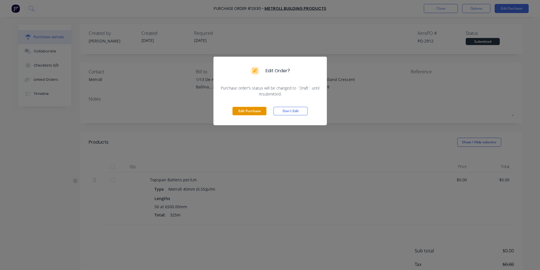
click at [262, 114] on button "Edit Purchase" at bounding box center [249, 111] width 34 height 9
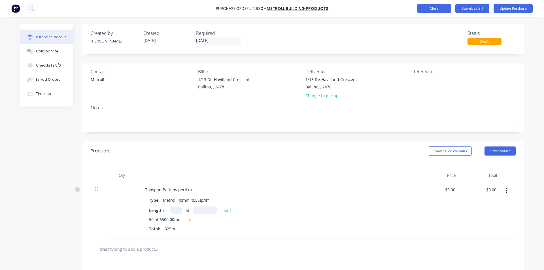
click at [421, 9] on button "Close" at bounding box center [434, 8] width 34 height 9
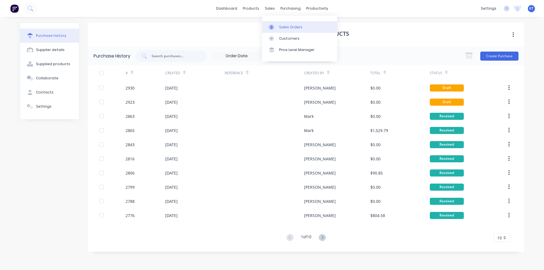
click at [287, 32] on link "Sales Orders" at bounding box center [299, 26] width 75 height 11
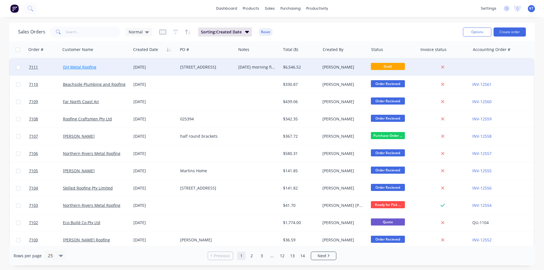
click at [92, 69] on link "JSH Metal Roofing" at bounding box center [79, 66] width 33 height 5
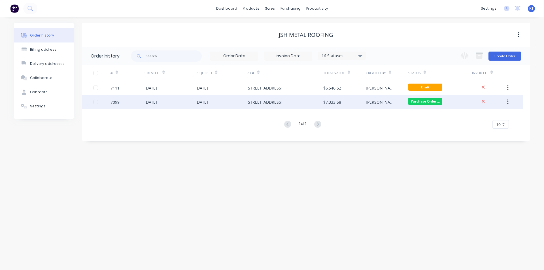
click at [346, 95] on div "$7,333.58" at bounding box center [344, 102] width 43 height 14
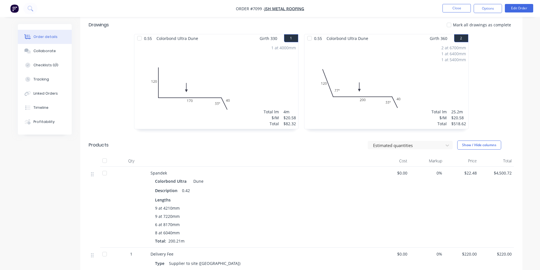
scroll to position [85, 0]
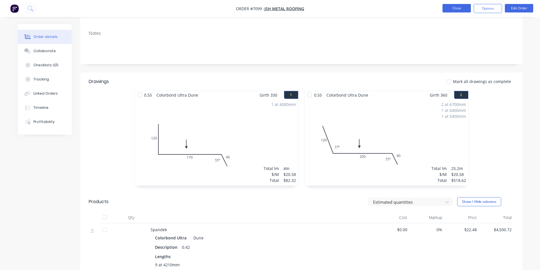
click at [453, 10] on button "Close" at bounding box center [456, 8] width 28 height 9
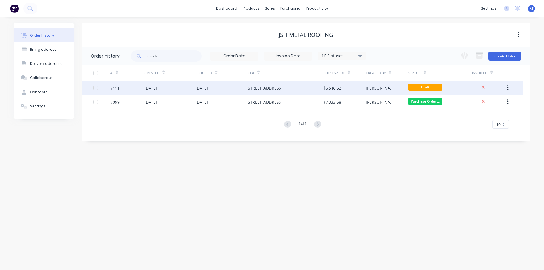
click at [336, 87] on div "$6,546.52" at bounding box center [332, 88] width 18 height 6
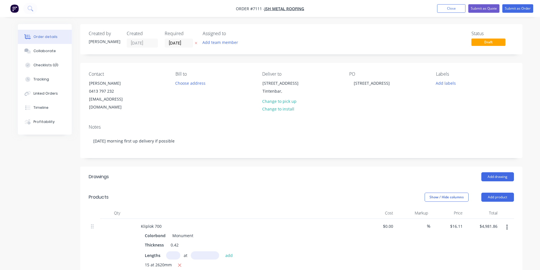
scroll to position [113, 0]
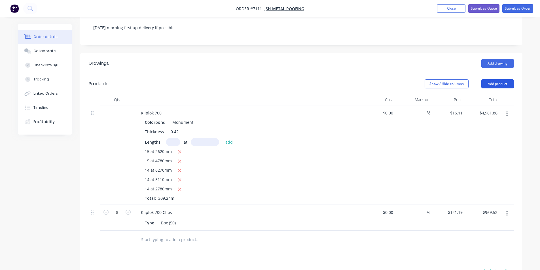
click at [490, 79] on button "Add product" at bounding box center [497, 83] width 33 height 9
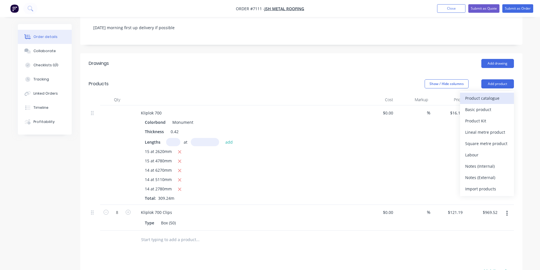
click at [487, 94] on div "Product catalogue" at bounding box center [487, 98] width 44 height 8
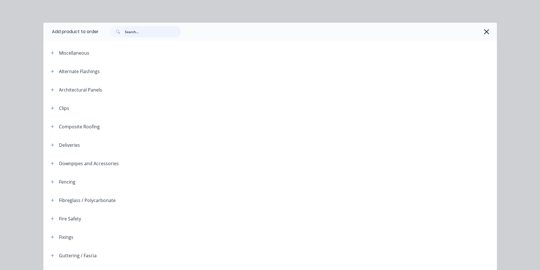
click at [141, 29] on input "text" at bounding box center [153, 31] width 56 height 11
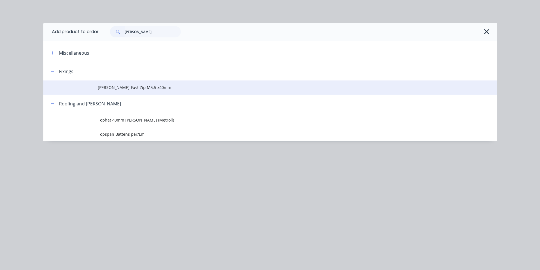
click at [111, 85] on span "[PERSON_NAME]-Fast Zip M5.5 x40mm" at bounding box center [257, 87] width 319 height 6
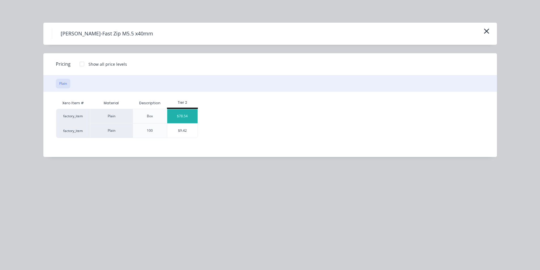
click at [182, 117] on div "$78.54" at bounding box center [182, 116] width 30 height 14
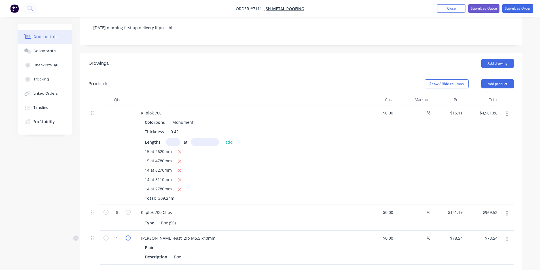
click at [130, 235] on icon "button" at bounding box center [128, 237] width 5 height 5
click at [489, 79] on button "Add product" at bounding box center [497, 83] width 33 height 9
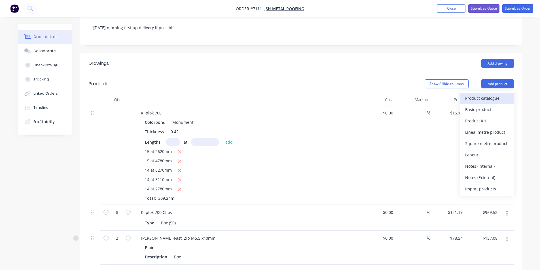
click at [489, 94] on div "Product catalogue" at bounding box center [487, 98] width 44 height 8
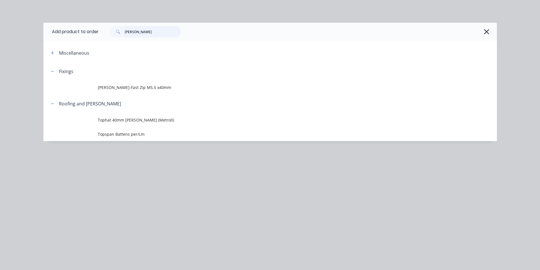
click at [145, 33] on input "[PERSON_NAME]" at bounding box center [153, 31] width 56 height 11
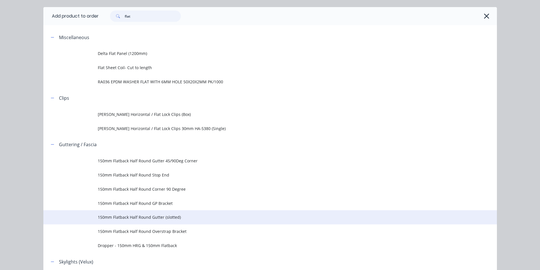
scroll to position [28, 0]
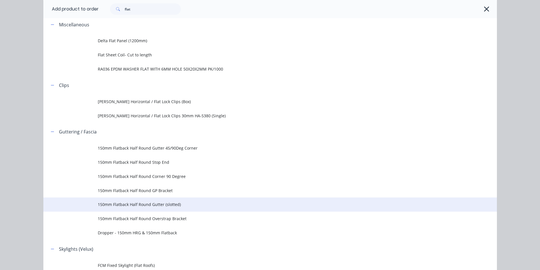
click at [174, 207] on span "150mm Flatback Half Round Gutter (slotted)" at bounding box center [257, 204] width 319 height 6
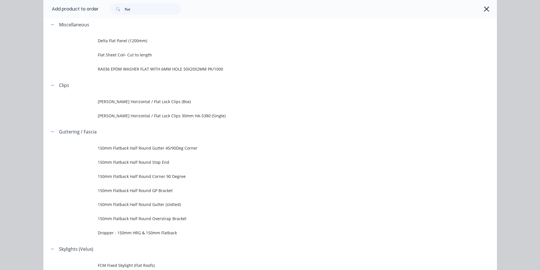
scroll to position [0, 0]
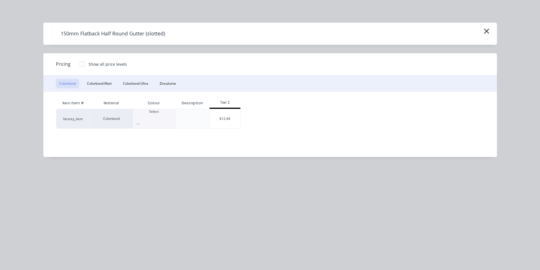
click at [155, 121] on div "Select" at bounding box center [154, 118] width 42 height 19
click at [229, 114] on div "$12.44" at bounding box center [225, 118] width 30 height 19
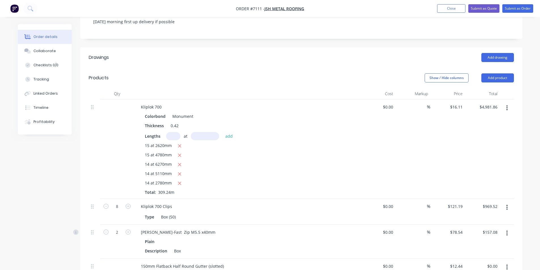
scroll to position [198, 0]
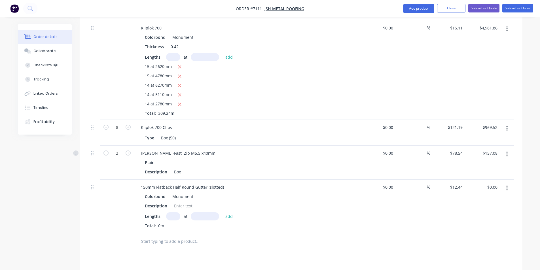
click at [172, 212] on input "text" at bounding box center [173, 216] width 14 height 8
click at [222, 212] on button "add" at bounding box center [228, 216] width 13 height 8
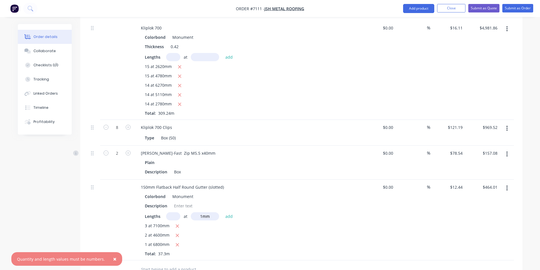
click at [177, 212] on input "text" at bounding box center [173, 216] width 14 height 8
click at [222, 212] on button "add" at bounding box center [228, 216] width 13 height 8
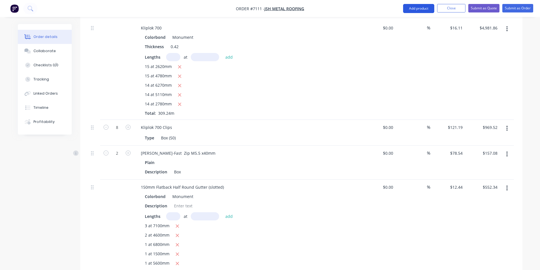
click at [418, 12] on button "Add product" at bounding box center [418, 8] width 31 height 9
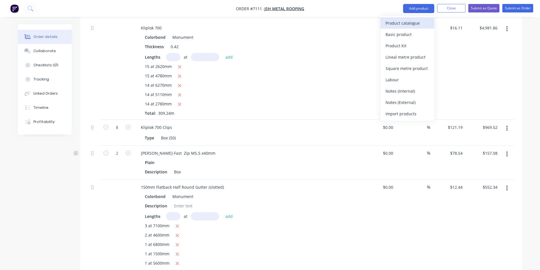
click at [424, 20] on div "Product catalogue" at bounding box center [407, 23] width 44 height 8
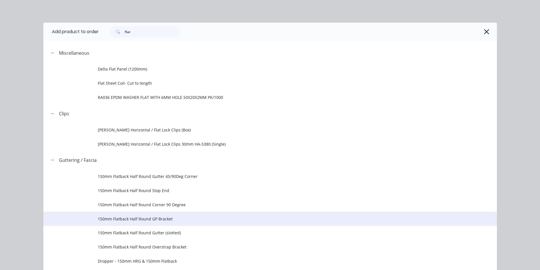
click at [170, 222] on td "150mm Flatback Half Round GP Bracket" at bounding box center [297, 219] width 399 height 14
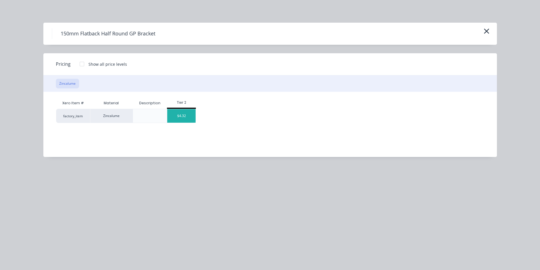
click at [192, 115] on div "$4.32" at bounding box center [181, 116] width 28 height 14
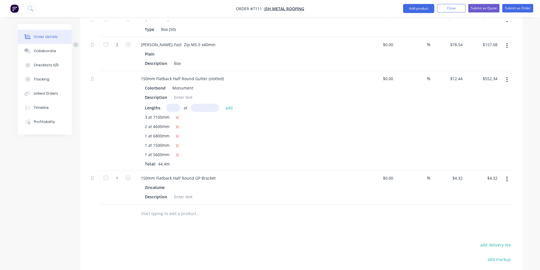
scroll to position [312, 0]
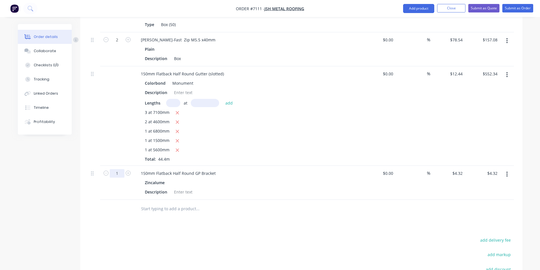
click at [118, 169] on input "1" at bounding box center [117, 173] width 15 height 9
click at [417, 10] on button "Add product" at bounding box center [418, 8] width 31 height 9
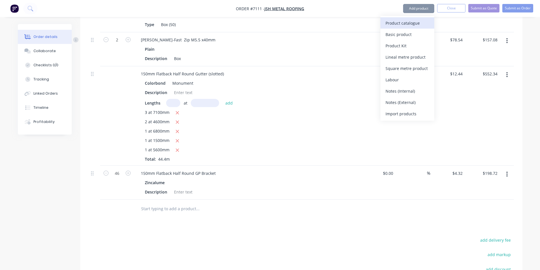
click at [418, 23] on div "Product catalogue" at bounding box center [407, 23] width 44 height 8
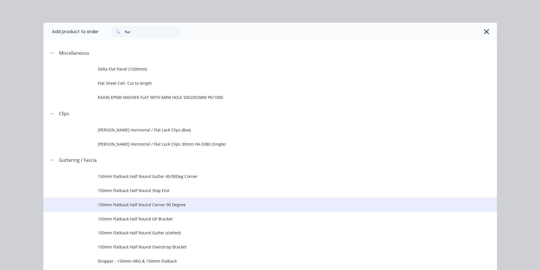
scroll to position [28, 0]
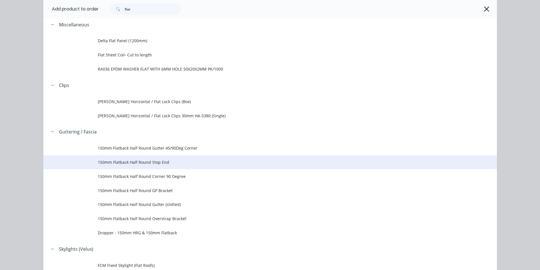
click at [158, 164] on span "150mm Flatback Half Round Stop End" at bounding box center [257, 162] width 319 height 6
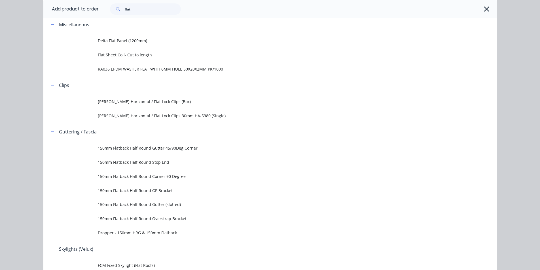
scroll to position [0, 0]
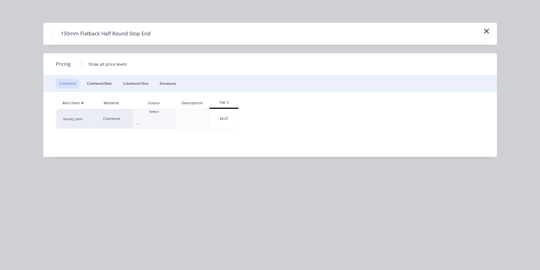
click at [157, 117] on div at bounding box center [154, 116] width 42 height 5
click at [230, 122] on div "$8.47" at bounding box center [224, 118] width 28 height 19
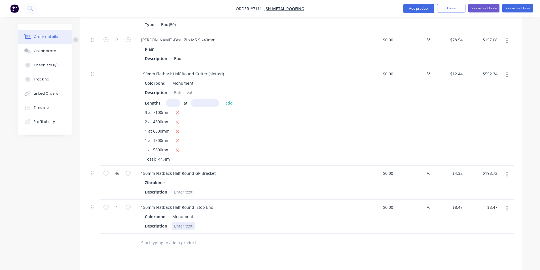
click at [182, 222] on div at bounding box center [183, 226] width 23 height 8
click at [115, 203] on input "1" at bounding box center [117, 207] width 15 height 9
click at [424, 247] on div "Drawings Add drawing Products Show / Hide columns Add product Qty Cost Markup P…" at bounding box center [301, 121] width 442 height 533
click at [430, 13] on nav "Order #7111 - JSH Metal Roofing Add product Close Submit as Quote Submit as Ord…" at bounding box center [270, 8] width 540 height 17
click at [429, 12] on button "Add product" at bounding box center [418, 8] width 31 height 9
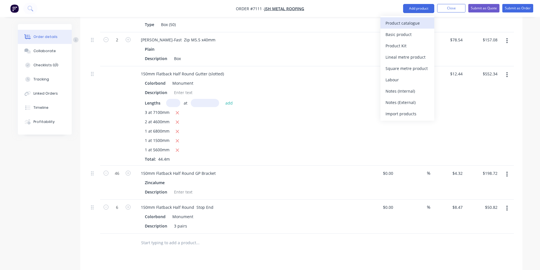
click at [424, 25] on div "Product catalogue" at bounding box center [407, 23] width 44 height 8
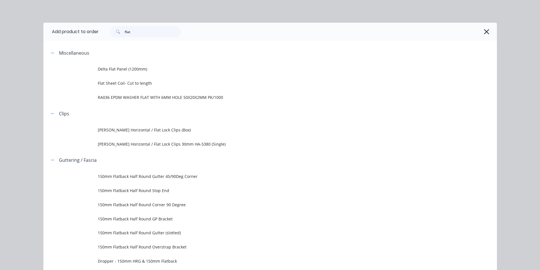
scroll to position [28, 0]
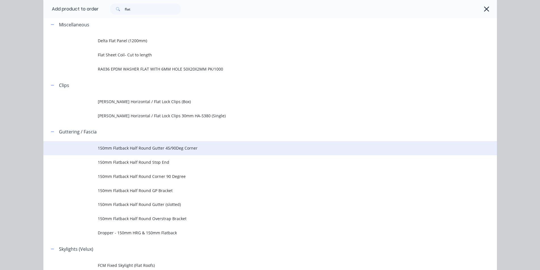
click at [181, 146] on span "150mm Flatback Half Round Gutter 45/90Deg Corner" at bounding box center [257, 148] width 319 height 6
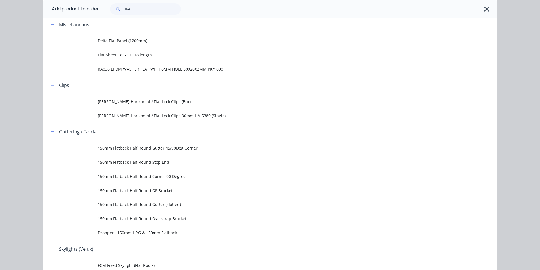
scroll to position [0, 0]
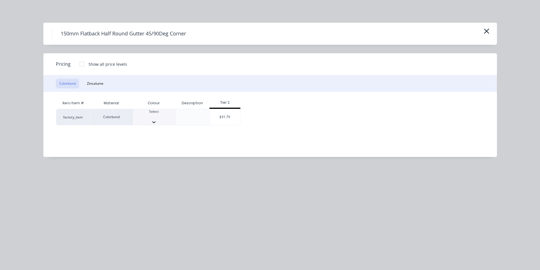
click at [156, 121] on icon at bounding box center [153, 122] width 3 height 2
click at [232, 109] on div "$31.79" at bounding box center [225, 118] width 30 height 19
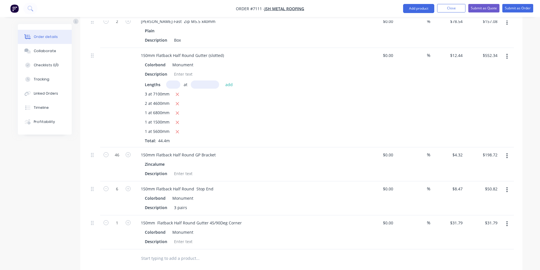
scroll to position [340, 0]
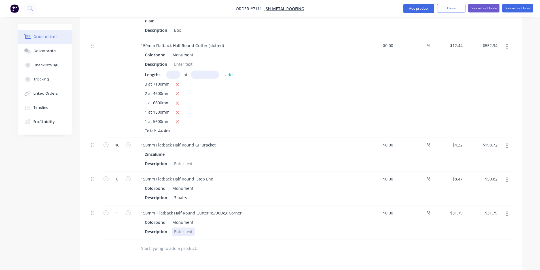
click at [177, 228] on div at bounding box center [183, 232] width 23 height 8
drag, startPoint x: 213, startPoint y: 205, endPoint x: 209, endPoint y: 205, distance: 4.0
click at [209, 209] on div "150mm Flatback Half Round Gutter 45/90Deg Corner" at bounding box center [191, 213] width 110 height 8
click at [131, 209] on button "button" at bounding box center [127, 212] width 7 height 6
click at [422, 9] on button "Add product" at bounding box center [418, 8] width 31 height 9
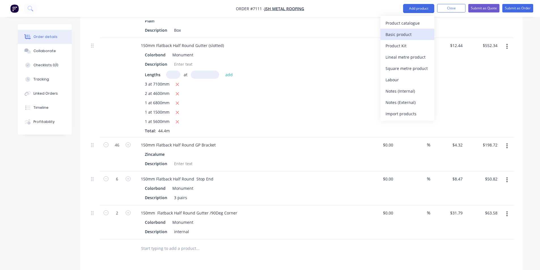
click at [410, 29] on button "Basic product" at bounding box center [407, 34] width 54 height 11
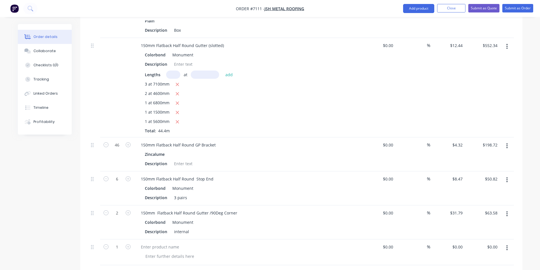
click at [510, 243] on button "button" at bounding box center [506, 248] width 13 height 10
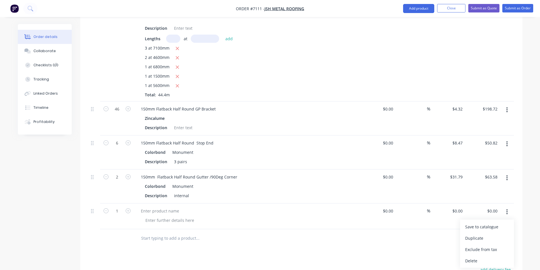
scroll to position [397, 0]
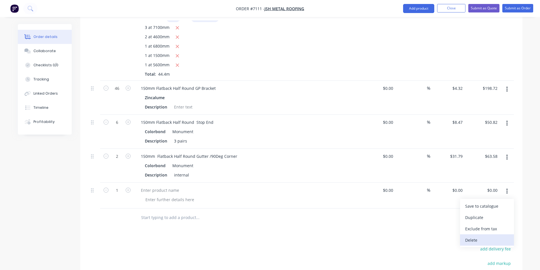
click at [492, 236] on div "Delete" at bounding box center [487, 240] width 44 height 8
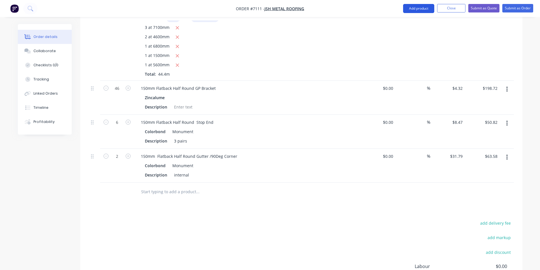
click at [409, 8] on button "Add product" at bounding box center [418, 8] width 31 height 9
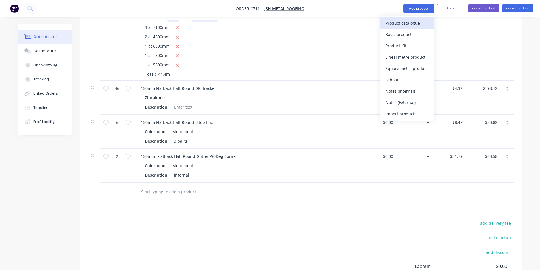
click at [407, 26] on div "Product catalogue" at bounding box center [407, 23] width 44 height 8
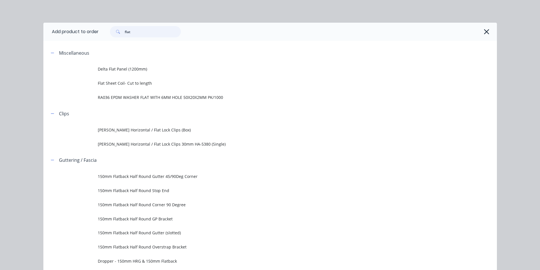
drag, startPoint x: 161, startPoint y: 33, endPoint x: 122, endPoint y: 31, distance: 38.9
click at [122, 31] on div "flat" at bounding box center [145, 31] width 71 height 11
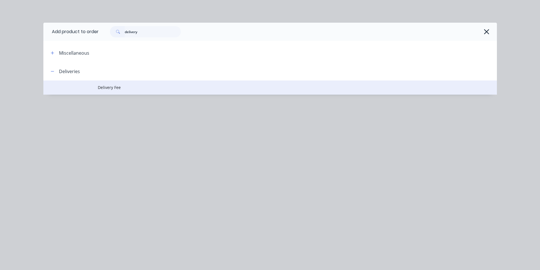
click at [121, 88] on span "Delivery Fee" at bounding box center [257, 87] width 319 height 6
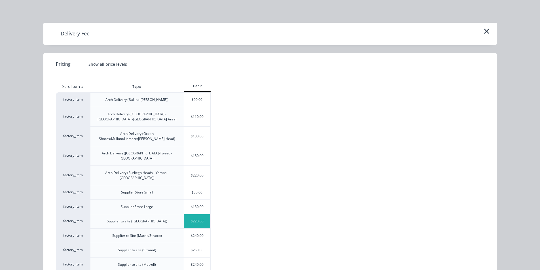
click at [194, 214] on div "$220.00" at bounding box center [197, 221] width 27 height 14
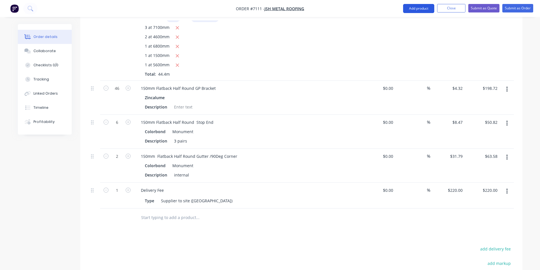
click at [423, 5] on button "Add product" at bounding box center [418, 8] width 31 height 9
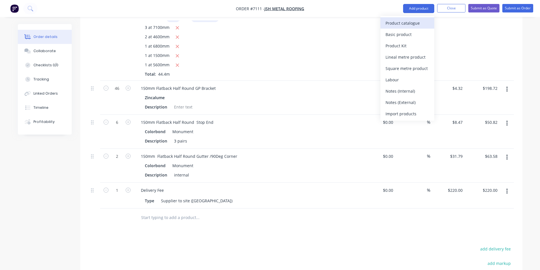
click at [419, 19] on div "Product catalogue" at bounding box center [407, 23] width 44 height 8
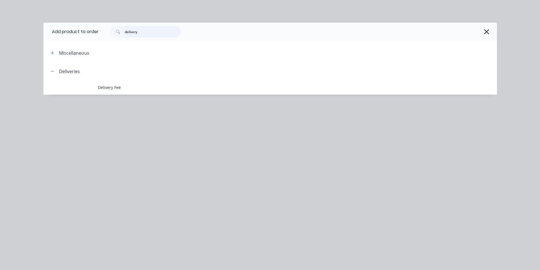
click at [158, 36] on input "delivery" at bounding box center [153, 31] width 56 height 11
click at [175, 91] on td "Anticon Blanket (Heavy Duty)" at bounding box center [297, 87] width 399 height 14
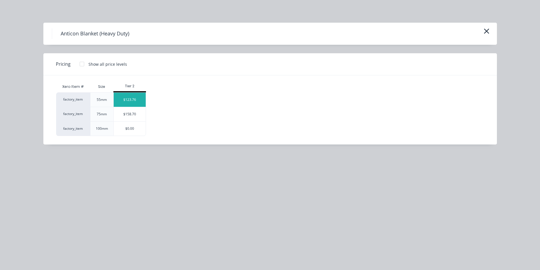
click at [127, 103] on div "$123.76" at bounding box center [130, 100] width 32 height 14
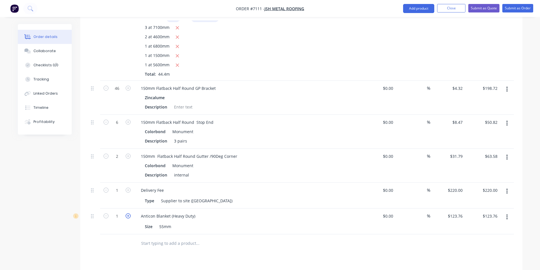
click at [130, 213] on icon "button" at bounding box center [128, 215] width 5 height 5
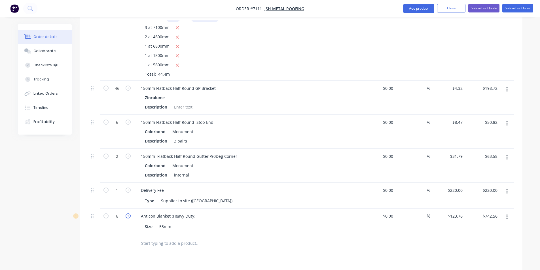
click at [130, 213] on icon "button" at bounding box center [128, 215] width 5 height 5
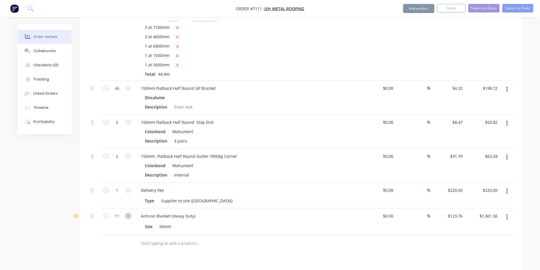
click at [130, 213] on icon "button" at bounding box center [128, 215] width 5 height 5
click at [418, 9] on button "Add product" at bounding box center [418, 8] width 31 height 9
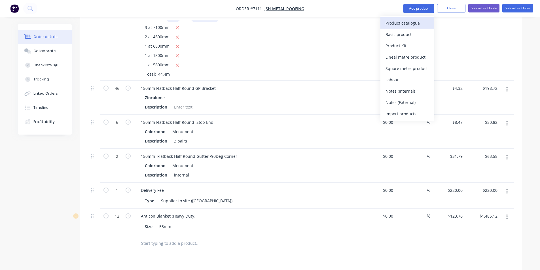
click at [419, 21] on div "Product catalogue" at bounding box center [407, 23] width 44 height 8
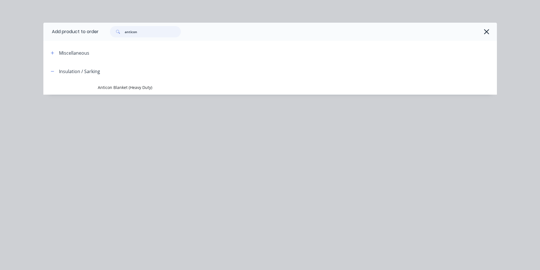
click at [172, 29] on input "anticon" at bounding box center [153, 31] width 56 height 11
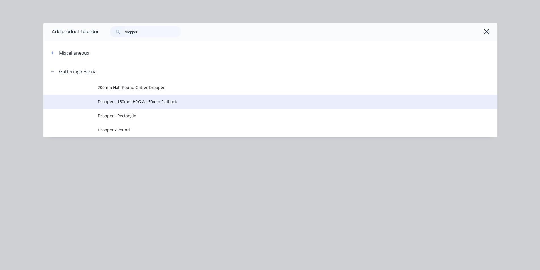
click at [173, 101] on span "Dropper - 150mm HRG & 150mm Flatback" at bounding box center [257, 102] width 319 height 6
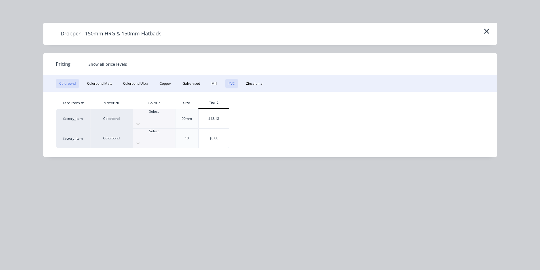
click at [231, 85] on button "PVC" at bounding box center [231, 84] width 13 height 10
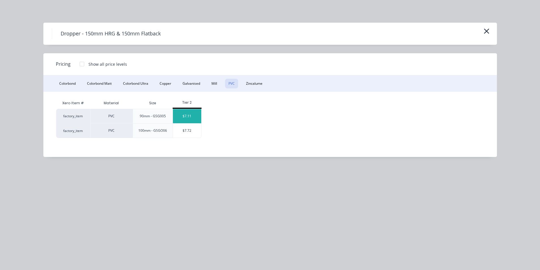
click at [195, 122] on div "$7.11" at bounding box center [187, 116] width 28 height 14
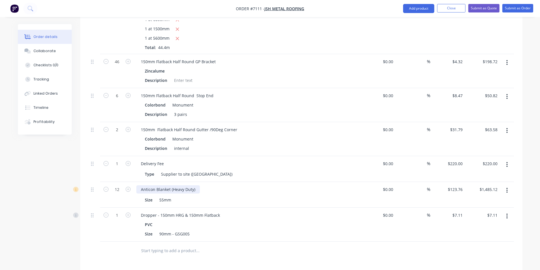
scroll to position [453, 0]
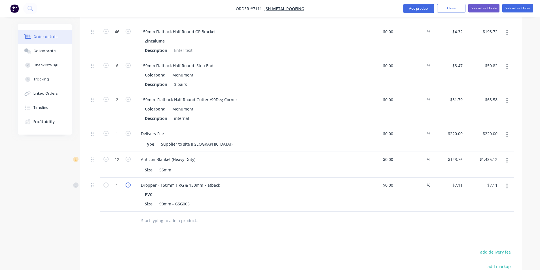
click at [126, 182] on icon "button" at bounding box center [128, 184] width 5 height 5
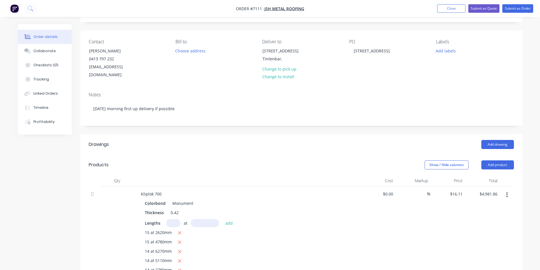
scroll to position [0, 0]
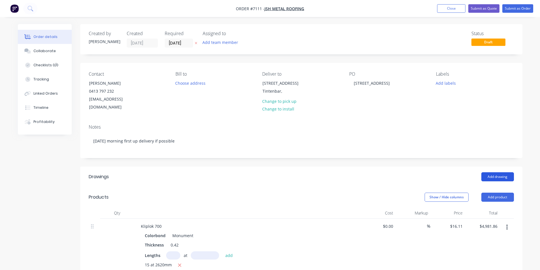
click at [502, 172] on button "Add drawing" at bounding box center [497, 176] width 33 height 9
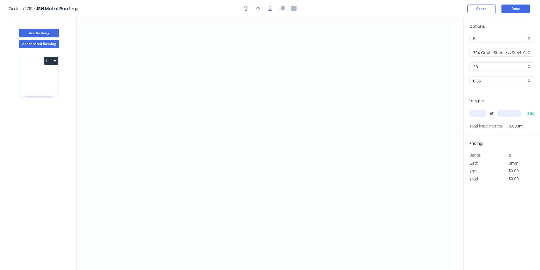
click at [502, 56] on div "304 Grade Stainless Steel, 0.9mm Perforated Pattern 208 - 2mm hole" at bounding box center [501, 52] width 65 height 9
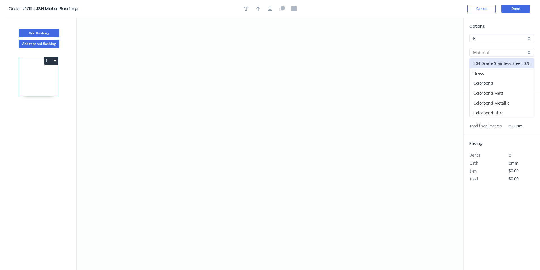
click at [496, 79] on div "Colorbond" at bounding box center [502, 83] width 64 height 10
click at [497, 69] on input "Basalt" at bounding box center [499, 67] width 53 height 6
click at [498, 86] on div "Monument" at bounding box center [502, 83] width 64 height 10
click at [175, 119] on icon "0" at bounding box center [270, 144] width 387 height 252
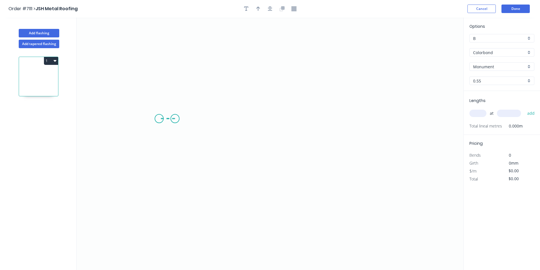
click at [159, 119] on icon "0" at bounding box center [270, 144] width 387 height 252
click at [247, 185] on icon "0 ?" at bounding box center [270, 144] width 387 height 252
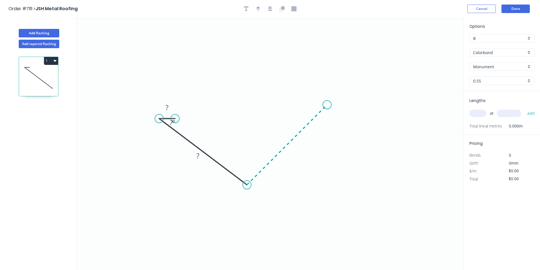
click at [327, 108] on icon "0 ? ? ? º" at bounding box center [270, 144] width 387 height 252
click at [297, 103] on icon "0 ? ? ? ? º ? º" at bounding box center [270, 144] width 387 height 252
click at [269, 7] on icon "button" at bounding box center [270, 9] width 5 height 5
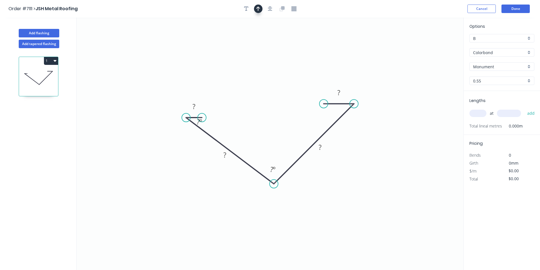
click at [260, 8] on icon "button" at bounding box center [258, 8] width 4 height 5
drag, startPoint x: 436, startPoint y: 45, endPoint x: 257, endPoint y: 127, distance: 196.7
click at [257, 127] on icon at bounding box center [256, 120] width 5 height 18
drag, startPoint x: 188, startPoint y: 118, endPoint x: 171, endPoint y: 107, distance: 20.4
click at [171, 107] on circle at bounding box center [171, 107] width 9 height 9
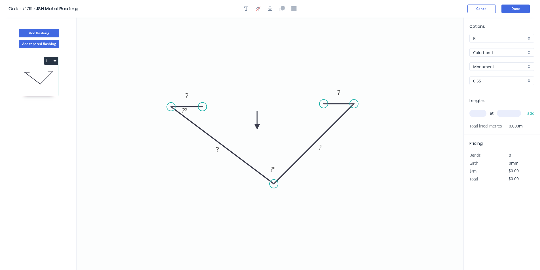
drag, startPoint x: 201, startPoint y: 117, endPoint x: 202, endPoint y: 108, distance: 9.7
click at [202, 108] on circle at bounding box center [202, 107] width 9 height 9
click at [339, 92] on tspan "?" at bounding box center [338, 92] width 3 height 9
click at [478, 117] on div "at add" at bounding box center [502, 114] width 66 height 10
click at [484, 114] on input "text" at bounding box center [477, 113] width 17 height 7
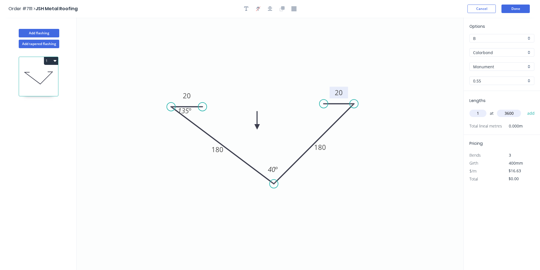
click at [524, 109] on button "add" at bounding box center [530, 114] width 13 height 10
click at [39, 31] on button "Add flashing" at bounding box center [39, 33] width 41 height 9
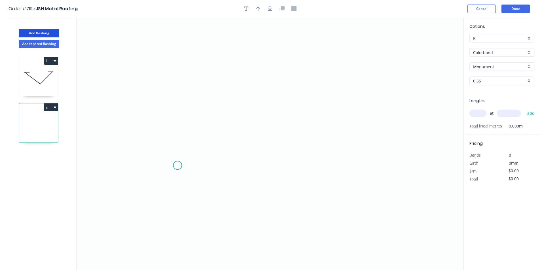
click at [177, 165] on icon "0" at bounding box center [270, 144] width 387 height 252
click at [182, 145] on icon "0" at bounding box center [270, 144] width 387 height 252
click at [275, 110] on icon at bounding box center [228, 127] width 92 height 35
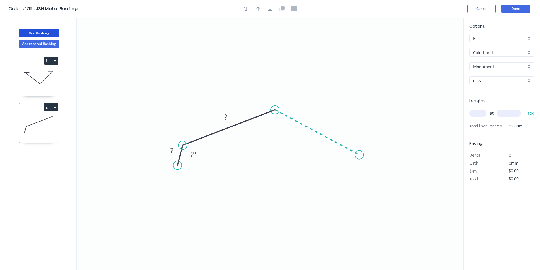
click at [359, 155] on icon "0 ? ? ? º" at bounding box center [270, 144] width 387 height 252
drag, startPoint x: 369, startPoint y: 177, endPoint x: 528, endPoint y: 101, distance: 175.8
click at [370, 177] on icon "0 ? ? ? ? º ? º" at bounding box center [270, 144] width 387 height 252
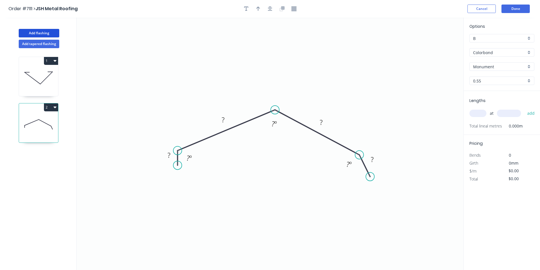
drag, startPoint x: 184, startPoint y: 145, endPoint x: 177, endPoint y: 152, distance: 9.7
click at [177, 152] on circle at bounding box center [177, 150] width 9 height 9
drag, startPoint x: 177, startPoint y: 168, endPoint x: 168, endPoint y: 178, distance: 12.9
click at [168, 178] on circle at bounding box center [168, 177] width 9 height 9
click at [511, 4] on header "Order #7111 > JSH Metal Roofing Cancel Done" at bounding box center [270, 9] width 540 height 18
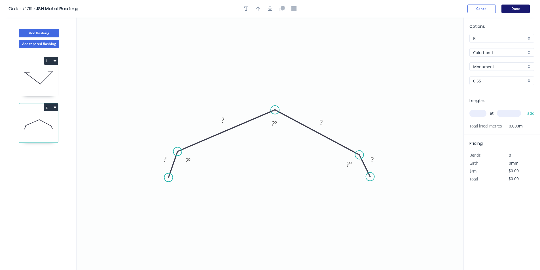
click at [512, 7] on button "Done" at bounding box center [515, 9] width 28 height 9
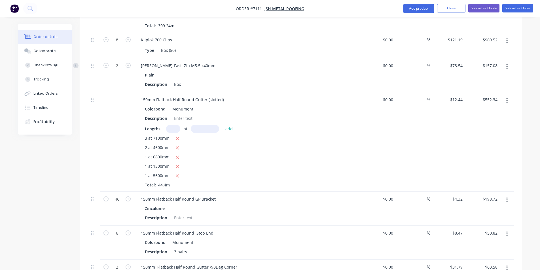
scroll to position [397, 0]
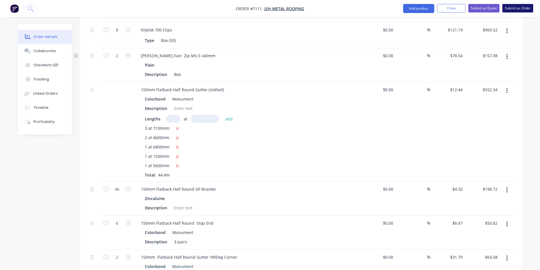
drag, startPoint x: 526, startPoint y: 0, endPoint x: 524, endPoint y: 6, distance: 6.0
click at [525, 0] on nav "Order #7111 - JSH Metal Roofing Add product Close Submit as Quote Submit as Ord…" at bounding box center [270, 8] width 540 height 17
click at [524, 6] on button "Submit as Order" at bounding box center [517, 8] width 31 height 9
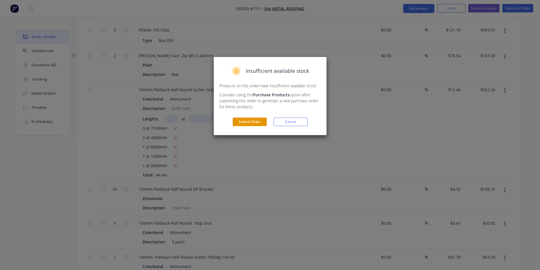
click at [249, 120] on button "Submit Order" at bounding box center [250, 122] width 34 height 9
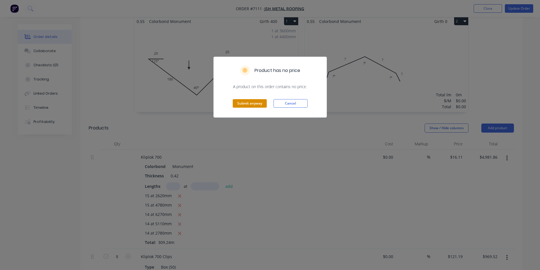
click at [248, 107] on button "Submit anyway" at bounding box center [250, 103] width 34 height 9
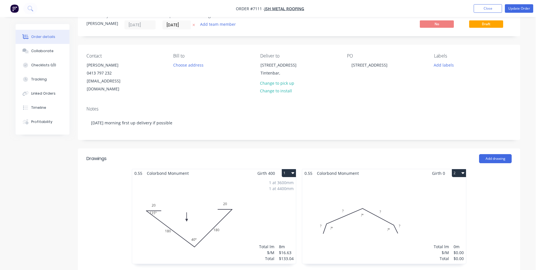
scroll to position [0, 0]
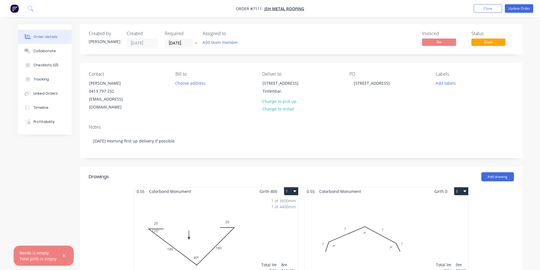
click at [464, 187] on button "2" at bounding box center [461, 191] width 14 height 8
click at [451, 224] on div "Delete" at bounding box center [441, 228] width 44 height 8
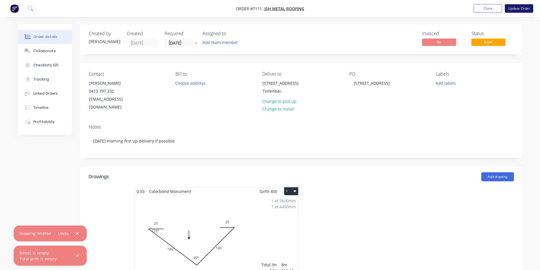
click at [511, 7] on button "Update Order" at bounding box center [519, 8] width 28 height 9
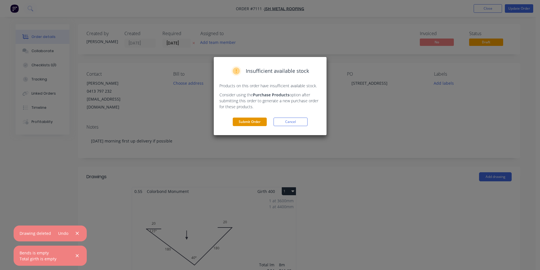
click at [251, 123] on button "Submit Order" at bounding box center [250, 122] width 34 height 9
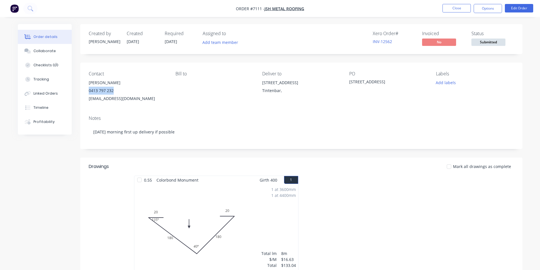
drag, startPoint x: 113, startPoint y: 91, endPoint x: 86, endPoint y: 93, distance: 27.6
click at [86, 93] on div "Contact [PERSON_NAME] [PHONE_NUMBER] [EMAIL_ADDRESS][DOMAIN_NAME] Bill to Deliv…" at bounding box center [301, 87] width 442 height 48
copy div "0413 797 232"
click at [487, 8] on button "Options" at bounding box center [488, 8] width 28 height 9
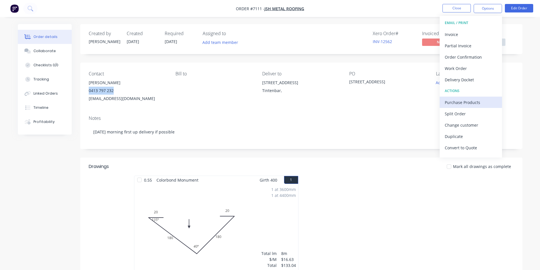
click at [471, 101] on div "Purchase Products" at bounding box center [471, 102] width 52 height 8
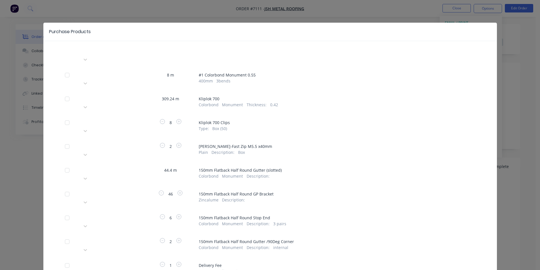
click at [85, 94] on div at bounding box center [123, 97] width 82 height 7
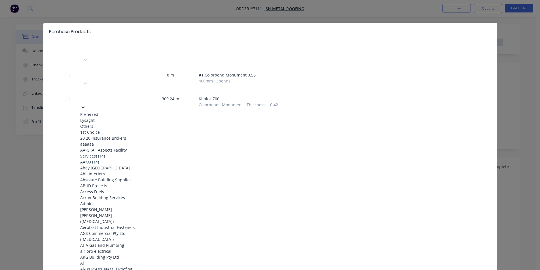
click at [90, 117] on div "Lysaght" at bounding box center [111, 120] width 62 height 6
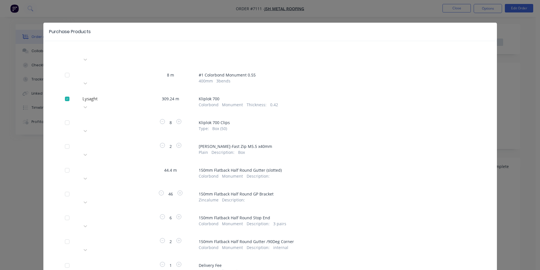
click at [121, 118] on div at bounding box center [123, 121] width 82 height 7
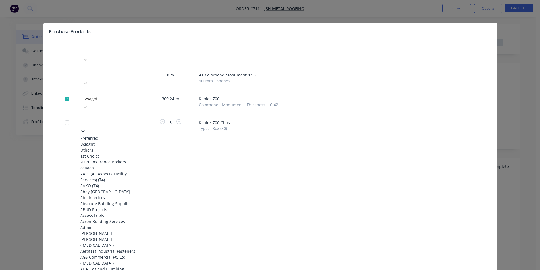
click at [107, 141] on div "Lysaght" at bounding box center [111, 144] width 62 height 6
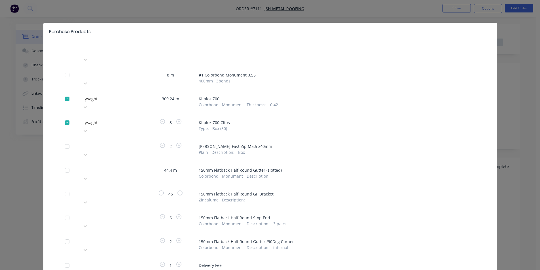
click at [133, 166] on div at bounding box center [123, 169] width 82 height 7
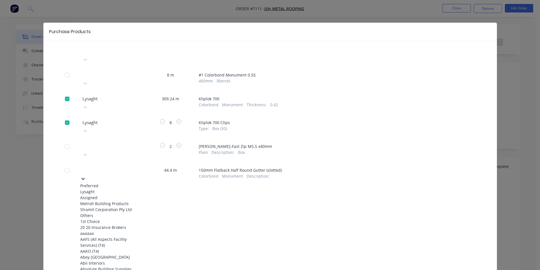
click at [130, 189] on div "Lysaght" at bounding box center [111, 192] width 62 height 6
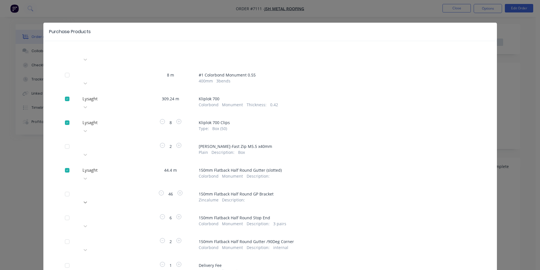
click at [90, 198] on div at bounding box center [85, 202] width 10 height 9
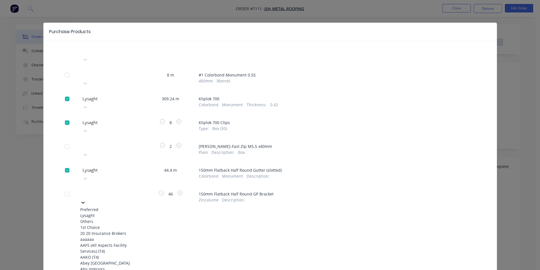
click at [124, 213] on div "Lysaght" at bounding box center [111, 216] width 62 height 6
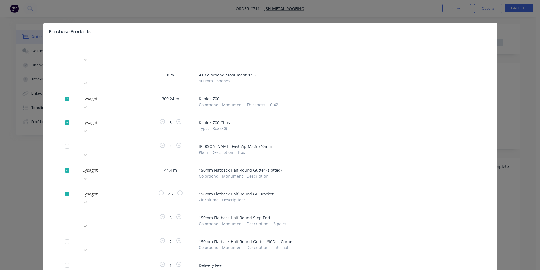
click at [90, 222] on div at bounding box center [85, 226] width 10 height 9
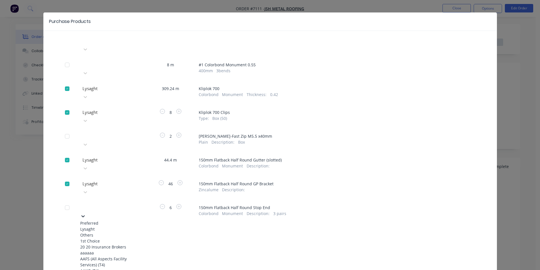
scroll to position [11, 0]
click at [118, 226] on div "Lysaght" at bounding box center [111, 229] width 62 height 6
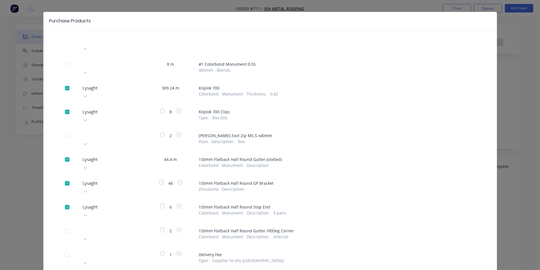
click at [132, 226] on div "Please choose a supplier" at bounding box center [111, 234] width 62 height 17
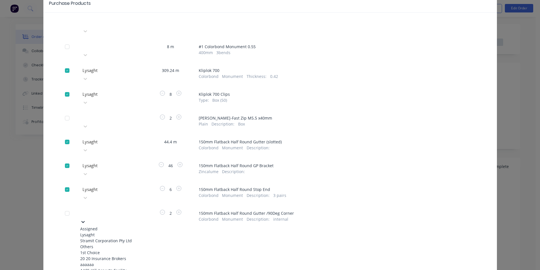
scroll to position [31, 0]
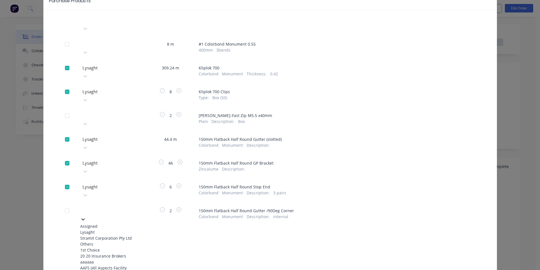
click at [120, 229] on div "Lysaght" at bounding box center [111, 232] width 62 height 6
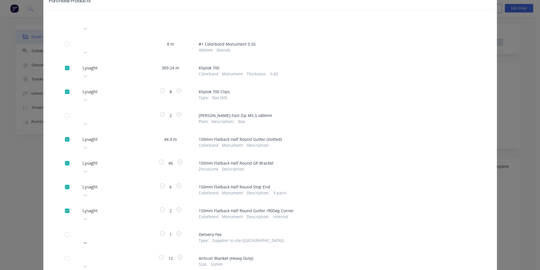
click at [143, 230] on div "Please choose a supplier" at bounding box center [111, 238] width 62 height 17
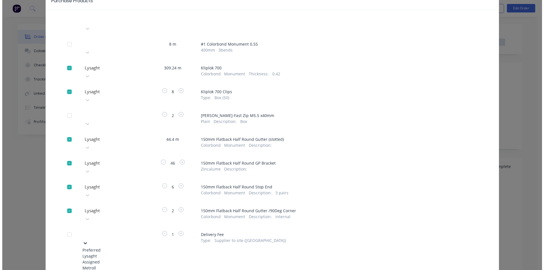
scroll to position [51, 0]
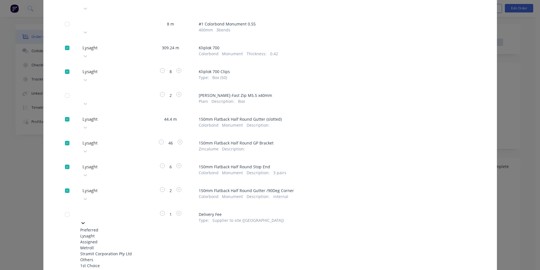
click at [122, 233] on div "Lysaght" at bounding box center [111, 236] width 62 height 6
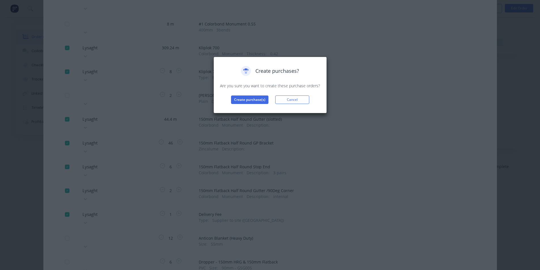
click at [260, 95] on div "Create purchases? Are you sure you want to create these purchase orders? Create…" at bounding box center [269, 85] width 101 height 38
click at [255, 103] on button "Create purchase(s)" at bounding box center [249, 99] width 37 height 9
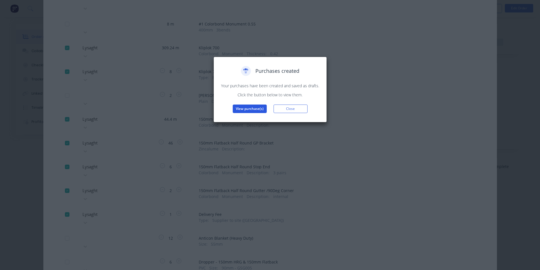
click at [243, 109] on button "View purchase(s)" at bounding box center [250, 109] width 34 height 9
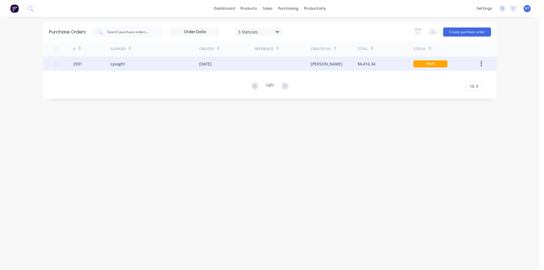
click at [267, 61] on div at bounding box center [283, 64] width 56 height 14
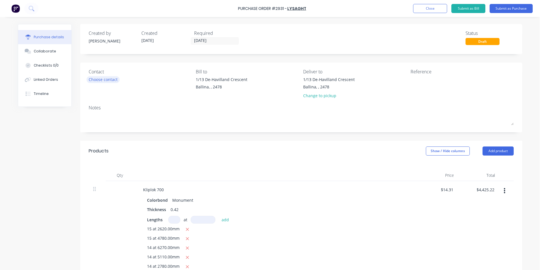
click at [109, 77] on div "Choose contact" at bounding box center [103, 80] width 29 height 6
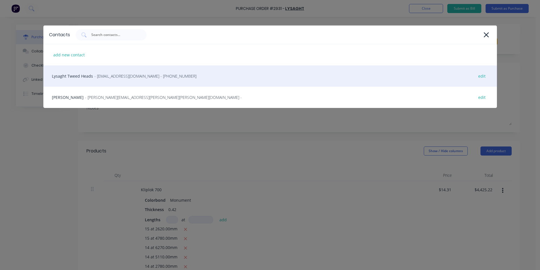
click at [104, 71] on div "Lysaght Tweed Heads - [EMAIL_ADDRESS][DOMAIN_NAME] - [PHONE_NUMBER] edit" at bounding box center [269, 75] width 453 height 21
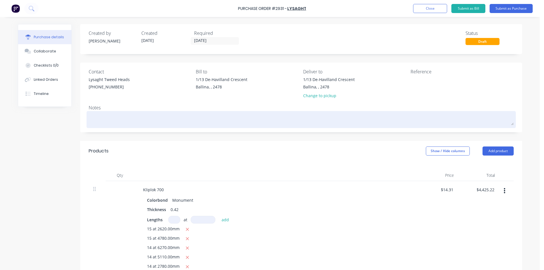
click at [109, 115] on textarea at bounding box center [301, 119] width 425 height 13
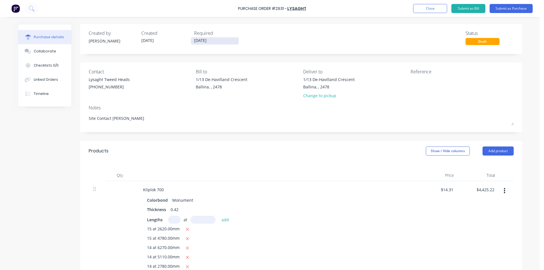
click at [198, 37] on label "[DATE]" at bounding box center [215, 41] width 48 height 8
click at [198, 37] on input "[DATE]" at bounding box center [215, 40] width 48 height 7
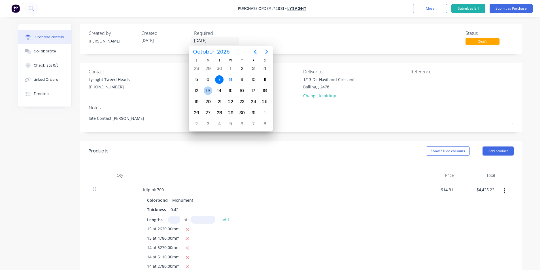
click at [209, 92] on div "13" at bounding box center [208, 90] width 9 height 9
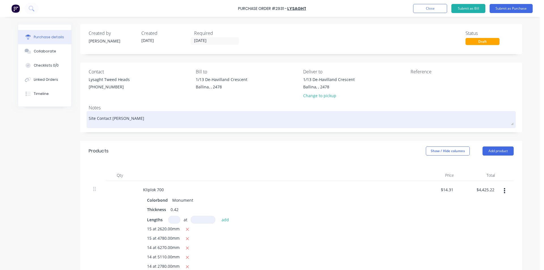
click at [143, 120] on textarea "Site Contact [PERSON_NAME]" at bounding box center [301, 119] width 425 height 13
paste textarea "0413 797 232"
click at [118, 119] on textarea "Site Contact Scott0413 797 232" at bounding box center [301, 119] width 425 height 13
click at [172, 120] on textarea "Site Contact [PERSON_NAME] [PHONE_NUMBER]" at bounding box center [301, 119] width 425 height 13
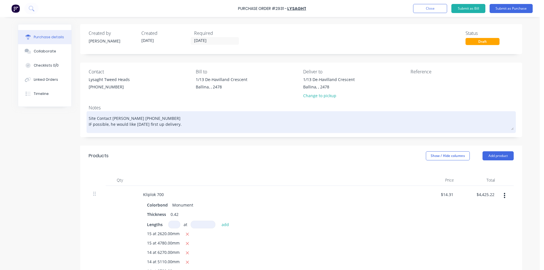
click at [164, 125] on textarea "Site Contact [PERSON_NAME] [PHONE_NUMBER] IF possible, he would like [DATE] fir…" at bounding box center [301, 122] width 425 height 18
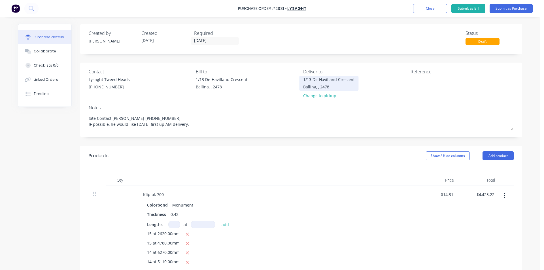
click at [338, 83] on div "1/13 De-Havilland Crescent Ballina, , 2478" at bounding box center [329, 83] width 52 height 13
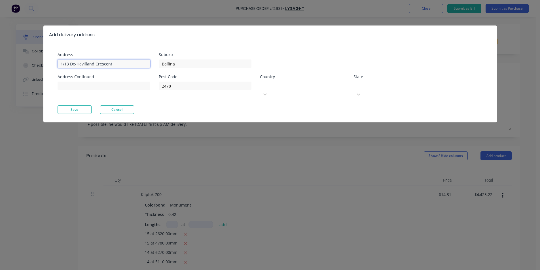
drag, startPoint x: 132, startPoint y: 64, endPoint x: 56, endPoint y: 68, distance: 76.0
click at [56, 68] on div "Address 1/13 De-Havilland Crescent Address Continued Suburb Ballina Post Code 2…" at bounding box center [269, 83] width 453 height 78
drag, startPoint x: 179, startPoint y: 65, endPoint x: 98, endPoint y: 67, distance: 80.8
click at [98, 67] on div "Address [STREET_ADDRESS] Address Continued Suburb Ballina Post Code 2478 Countr…" at bounding box center [164, 79] width 213 height 53
drag, startPoint x: 194, startPoint y: 89, endPoint x: 103, endPoint y: 84, distance: 90.8
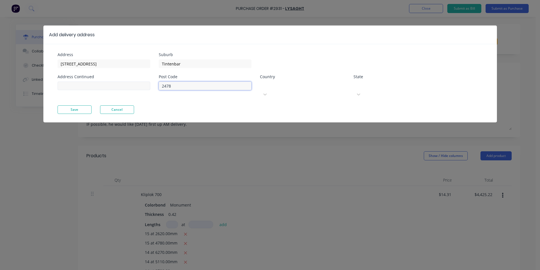
click at [103, 84] on div "Address [STREET_ADDRESS] Address Continued Suburb Tintenbar Post Code 2478 Coun…" at bounding box center [164, 79] width 213 height 53
click at [82, 105] on button "Save" at bounding box center [75, 109] width 34 height 9
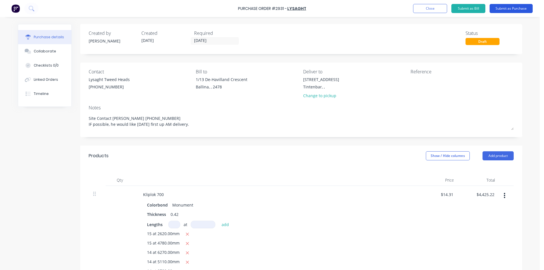
click at [495, 10] on button "Submit as Purchase" at bounding box center [511, 8] width 43 height 9
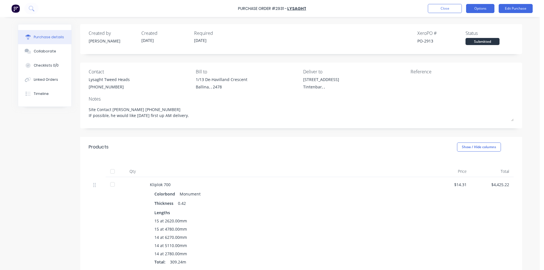
click at [484, 10] on button "Options" at bounding box center [480, 8] width 28 height 9
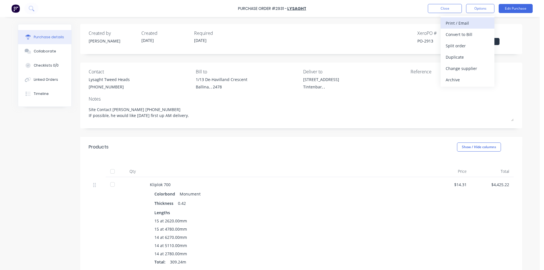
click at [483, 21] on div "Print / Email" at bounding box center [468, 23] width 44 height 8
click at [483, 48] on div "Without pricing" at bounding box center [468, 46] width 44 height 8
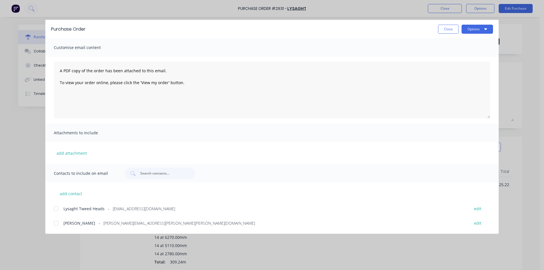
drag, startPoint x: 54, startPoint y: 208, endPoint x: 97, endPoint y: 206, distance: 42.9
click at [55, 208] on div at bounding box center [55, 208] width 11 height 11
drag, startPoint x: 434, startPoint y: 31, endPoint x: 444, endPoint y: 32, distance: 10.0
click at [436, 31] on div "Close Options" at bounding box center [292, 29] width 402 height 9
click at [445, 32] on button "Close" at bounding box center [448, 29] width 21 height 9
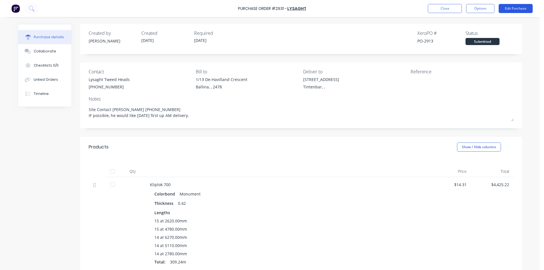
click at [527, 6] on button "Edit Purchase" at bounding box center [516, 8] width 34 height 9
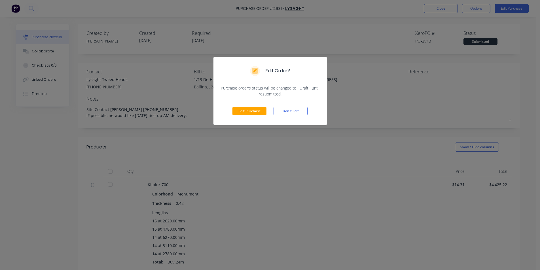
click at [291, 116] on div "Edit Purchase Don't Edit" at bounding box center [269, 111] width 113 height 28
click at [290, 108] on button "Don't Edit" at bounding box center [290, 111] width 34 height 9
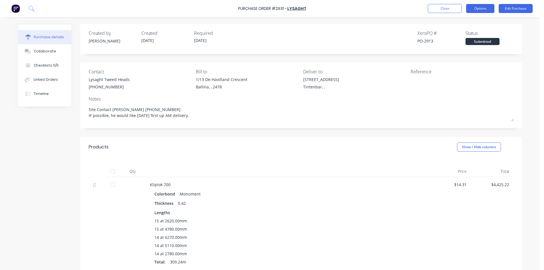
click at [474, 9] on button "Options" at bounding box center [480, 8] width 28 height 9
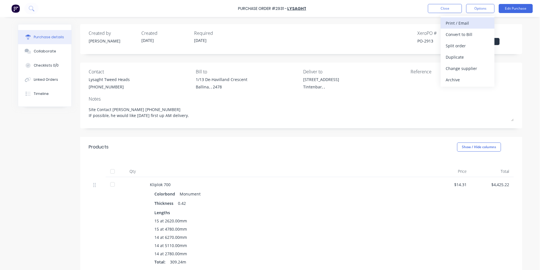
click at [472, 23] on div "Print / Email" at bounding box center [468, 23] width 44 height 8
click at [459, 48] on div "Without pricing" at bounding box center [468, 46] width 44 height 8
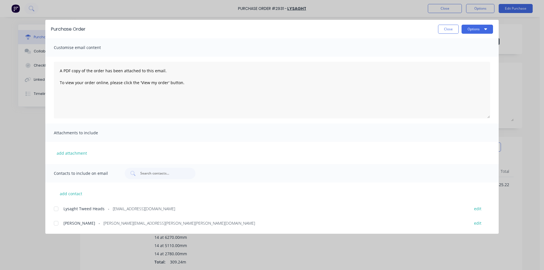
click at [55, 209] on div at bounding box center [55, 208] width 11 height 11
click at [490, 29] on button "Options" at bounding box center [477, 29] width 31 height 9
click at [482, 65] on div "Email" at bounding box center [466, 66] width 44 height 8
click at [536, 144] on div "Purchase Order Close Options Customise email content A PDF copy of the order ha…" at bounding box center [272, 135] width 544 height 270
click at [523, 56] on div "Purchase Order Close Options Customise email content A PDF copy of the order ha…" at bounding box center [272, 135] width 544 height 270
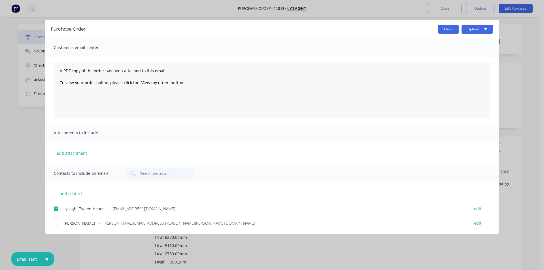
click at [451, 31] on button "Close" at bounding box center [448, 29] width 21 height 9
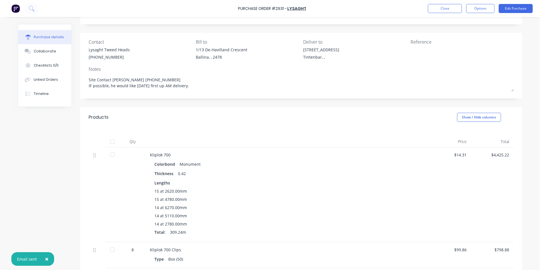
scroll to position [28, 0]
click at [58, 81] on button "Linked Orders" at bounding box center [44, 80] width 53 height 14
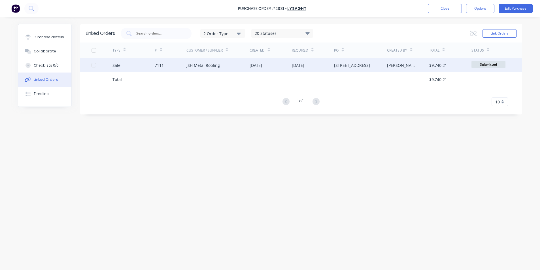
click at [200, 70] on div "JSH Metal Roofing" at bounding box center [217, 65] width 63 height 14
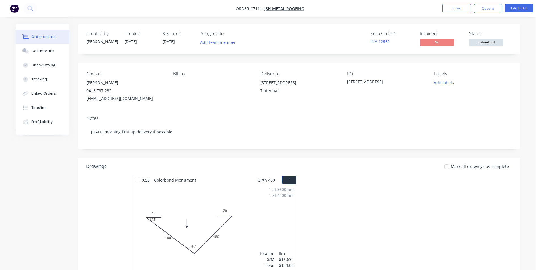
drag, startPoint x: 44, startPoint y: 53, endPoint x: 138, endPoint y: 93, distance: 102.3
click at [45, 53] on div "Collaborate" at bounding box center [42, 50] width 22 height 5
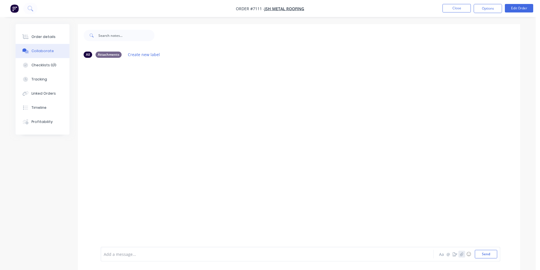
click at [464, 254] on button "button" at bounding box center [461, 254] width 7 height 7
click at [482, 254] on button "Send" at bounding box center [486, 254] width 22 height 9
click at [53, 95] on div "Linked Orders" at bounding box center [43, 93] width 24 height 5
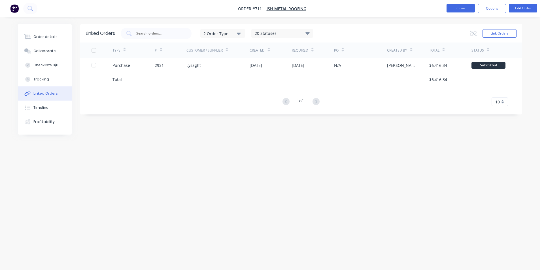
click at [457, 8] on button "Close" at bounding box center [461, 8] width 28 height 9
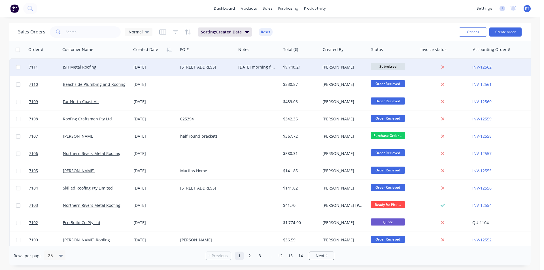
click at [396, 67] on span "Submitted" at bounding box center [388, 66] width 34 height 7
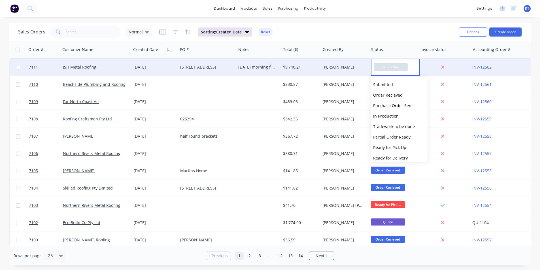
click at [292, 63] on div "$9,740.21" at bounding box center [301, 67] width 40 height 17
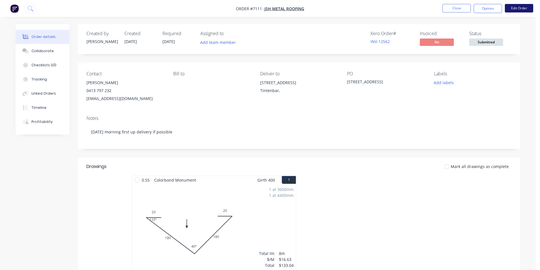
click at [519, 7] on button "Edit Order" at bounding box center [519, 8] width 28 height 9
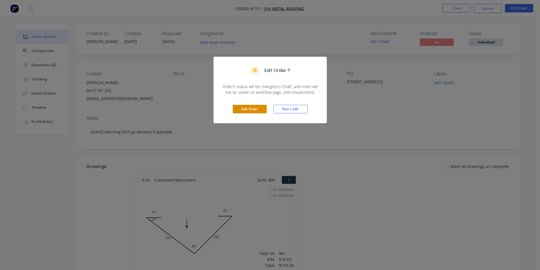
click at [248, 110] on button "Edit Order" at bounding box center [250, 109] width 34 height 9
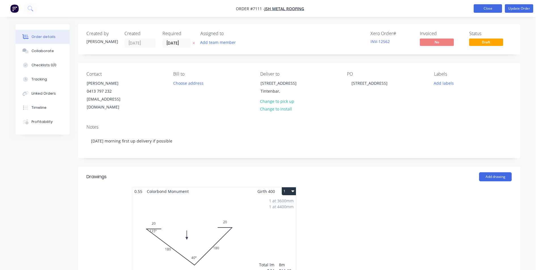
click at [477, 12] on button "Close" at bounding box center [488, 8] width 28 height 9
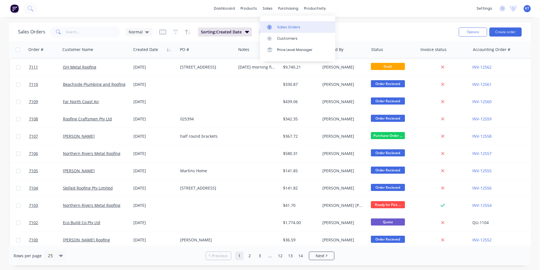
click at [281, 27] on div "Sales Orders" at bounding box center [288, 27] width 23 height 5
click at [503, 29] on button "Create order" at bounding box center [505, 31] width 32 height 9
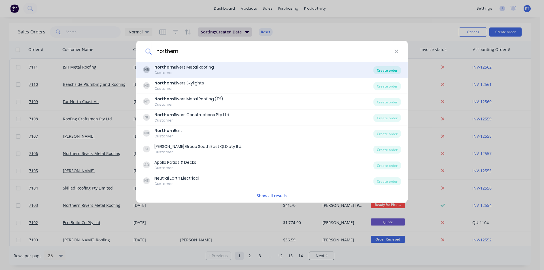
click at [376, 69] on div "Create order" at bounding box center [386, 70] width 27 height 8
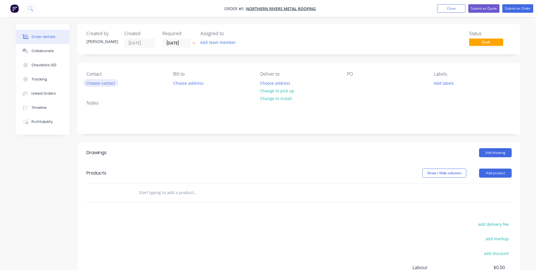
click at [97, 85] on button "Choose contact" at bounding box center [100, 83] width 35 height 8
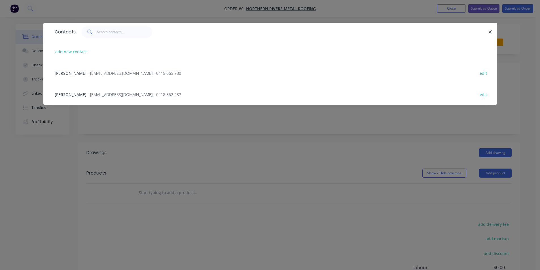
click at [117, 72] on span "- [EMAIL_ADDRESS][DOMAIN_NAME] - 0415 065 780" at bounding box center [135, 73] width 94 height 5
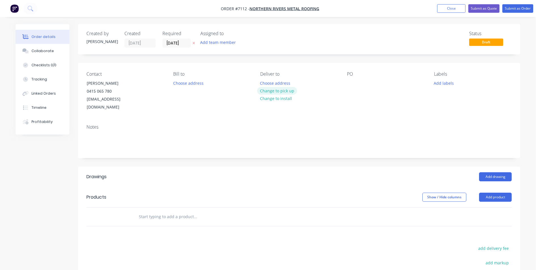
click at [285, 92] on button "Change to pick up" at bounding box center [277, 91] width 40 height 8
click at [498, 193] on button "Add product" at bounding box center [495, 197] width 33 height 9
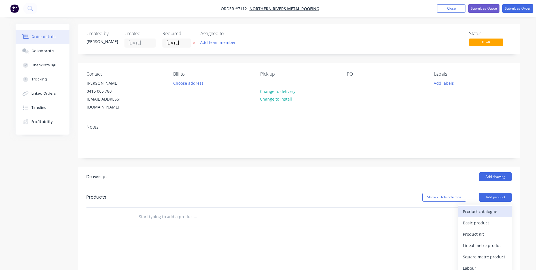
click at [501, 207] on div "Product catalogue" at bounding box center [485, 211] width 44 height 8
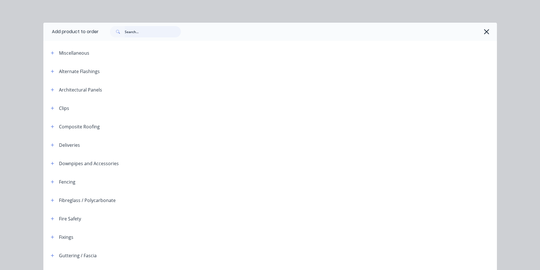
click at [146, 31] on input "text" at bounding box center [153, 31] width 56 height 11
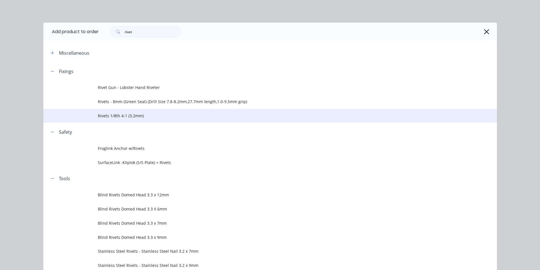
click at [117, 121] on td "Rivets 1/8th 4-1 (3.2mm)" at bounding box center [297, 116] width 399 height 14
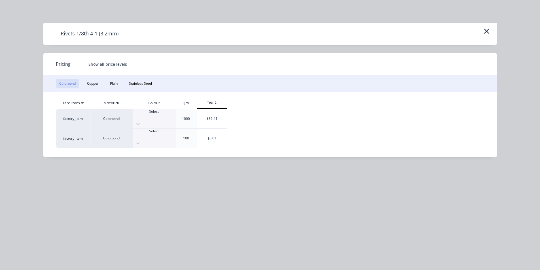
click at [168, 121] on div at bounding box center [154, 123] width 42 height 9
click at [214, 114] on div "$36.41" at bounding box center [212, 118] width 30 height 19
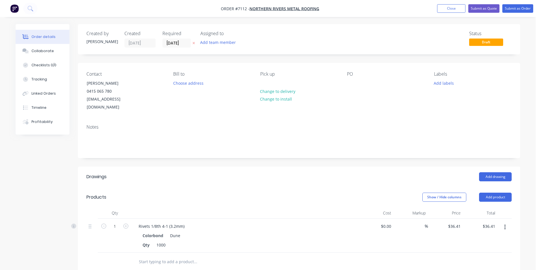
click at [515, 4] on nav "Order #7112 - Northern Rivers Metal Roofing Add product Close Submit as Quote S…" at bounding box center [270, 8] width 540 height 17
drag, startPoint x: 524, startPoint y: 8, endPoint x: 519, endPoint y: 14, distance: 7.8
click at [524, 9] on button "Submit as Order" at bounding box center [517, 8] width 31 height 9
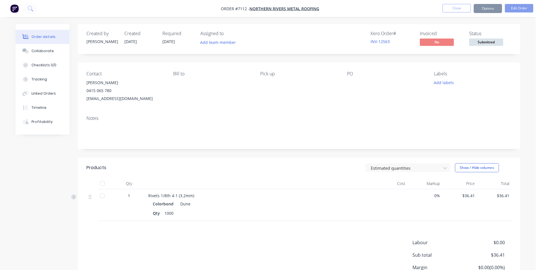
click at [480, 43] on span "Submitted" at bounding box center [486, 42] width 34 height 7
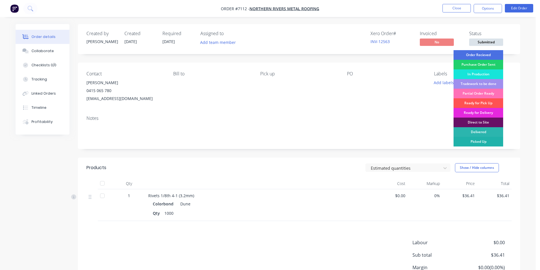
click at [487, 139] on div "Picked Up" at bounding box center [478, 142] width 50 height 10
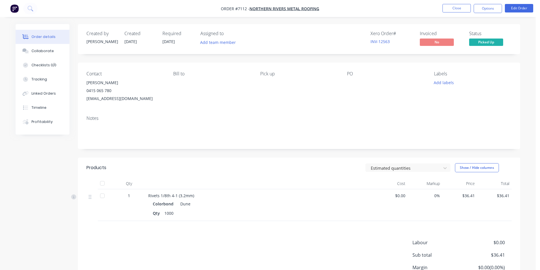
click at [99, 183] on div at bounding box center [102, 183] width 11 height 11
click at [485, 9] on button "Options" at bounding box center [488, 8] width 28 height 9
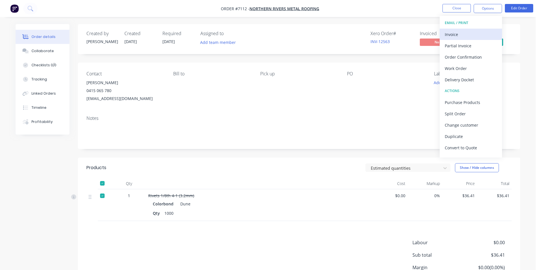
click at [455, 30] on div "Invoice" at bounding box center [471, 34] width 52 height 8
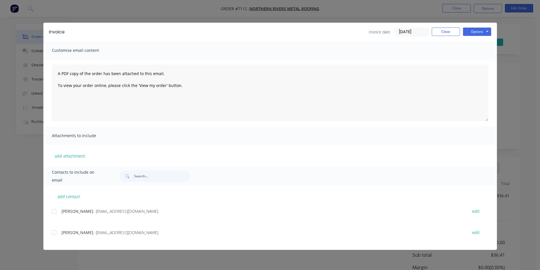
click at [56, 208] on div at bounding box center [53, 211] width 11 height 11
click at [476, 32] on button "Options" at bounding box center [477, 31] width 28 height 9
click at [485, 60] on button "Email" at bounding box center [481, 60] width 36 height 9
drag, startPoint x: 446, startPoint y: 29, endPoint x: 487, endPoint y: 39, distance: 42.2
click at [448, 29] on button "Close" at bounding box center [446, 31] width 28 height 9
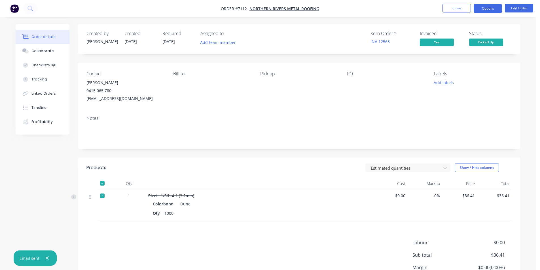
click at [491, 5] on button "Options" at bounding box center [488, 8] width 28 height 9
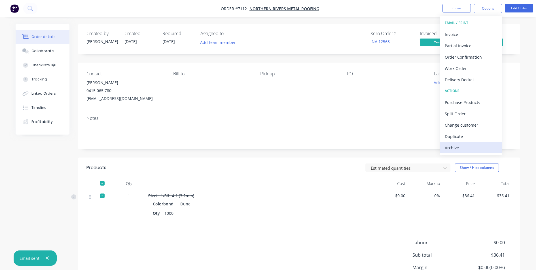
click at [479, 146] on div "Archive" at bounding box center [471, 148] width 52 height 8
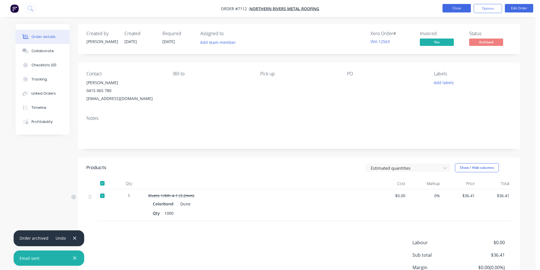
click at [455, 9] on button "Close" at bounding box center [456, 8] width 28 height 9
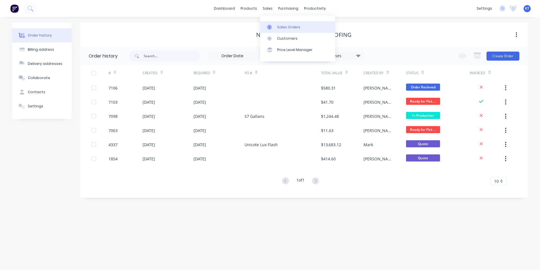
click at [283, 30] on link "Sales Orders" at bounding box center [297, 26] width 75 height 11
